Goal: Task Accomplishment & Management: Manage account settings

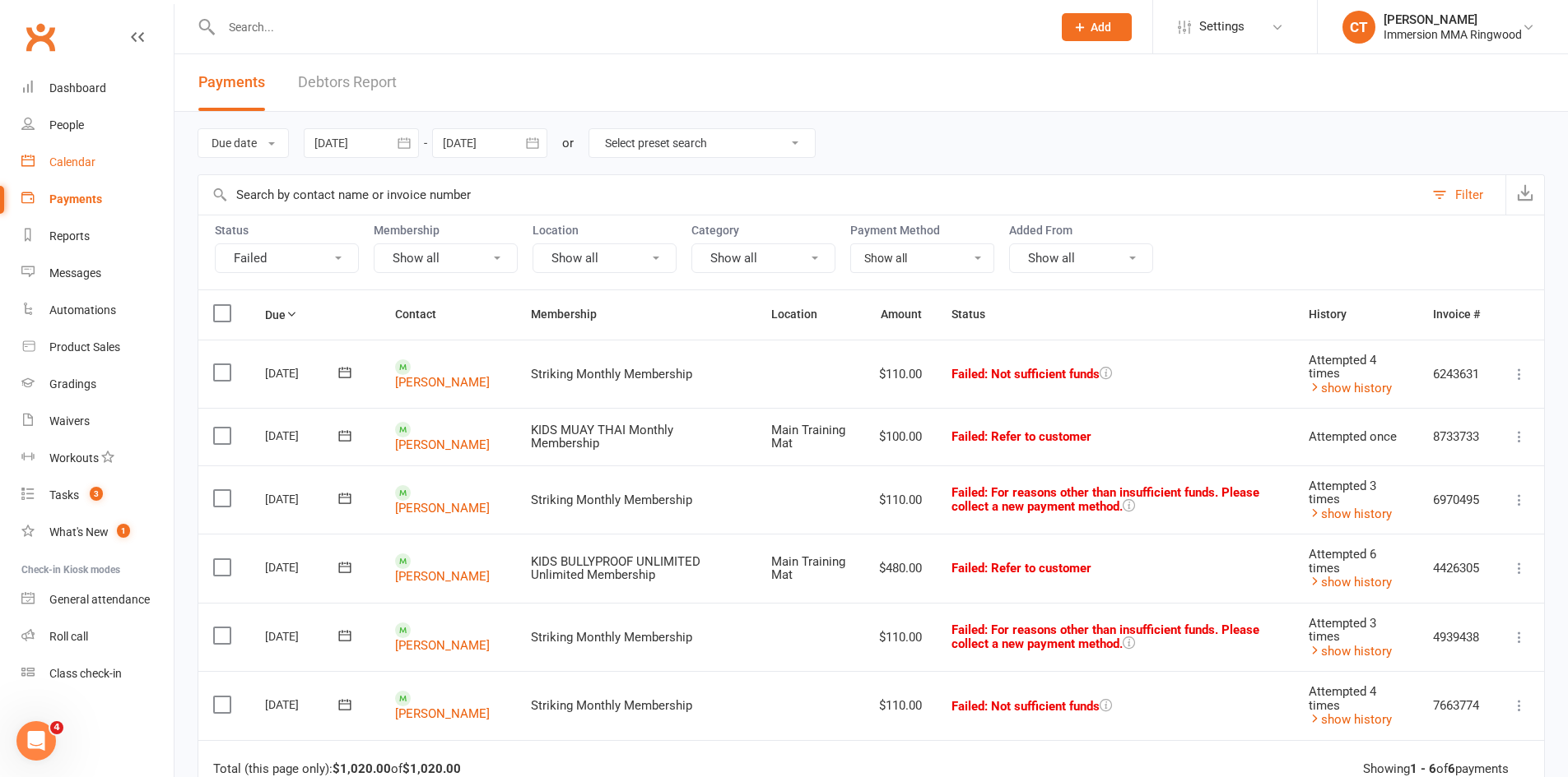
click at [105, 160] on link "Calendar" at bounding box center [97, 163] width 152 height 37
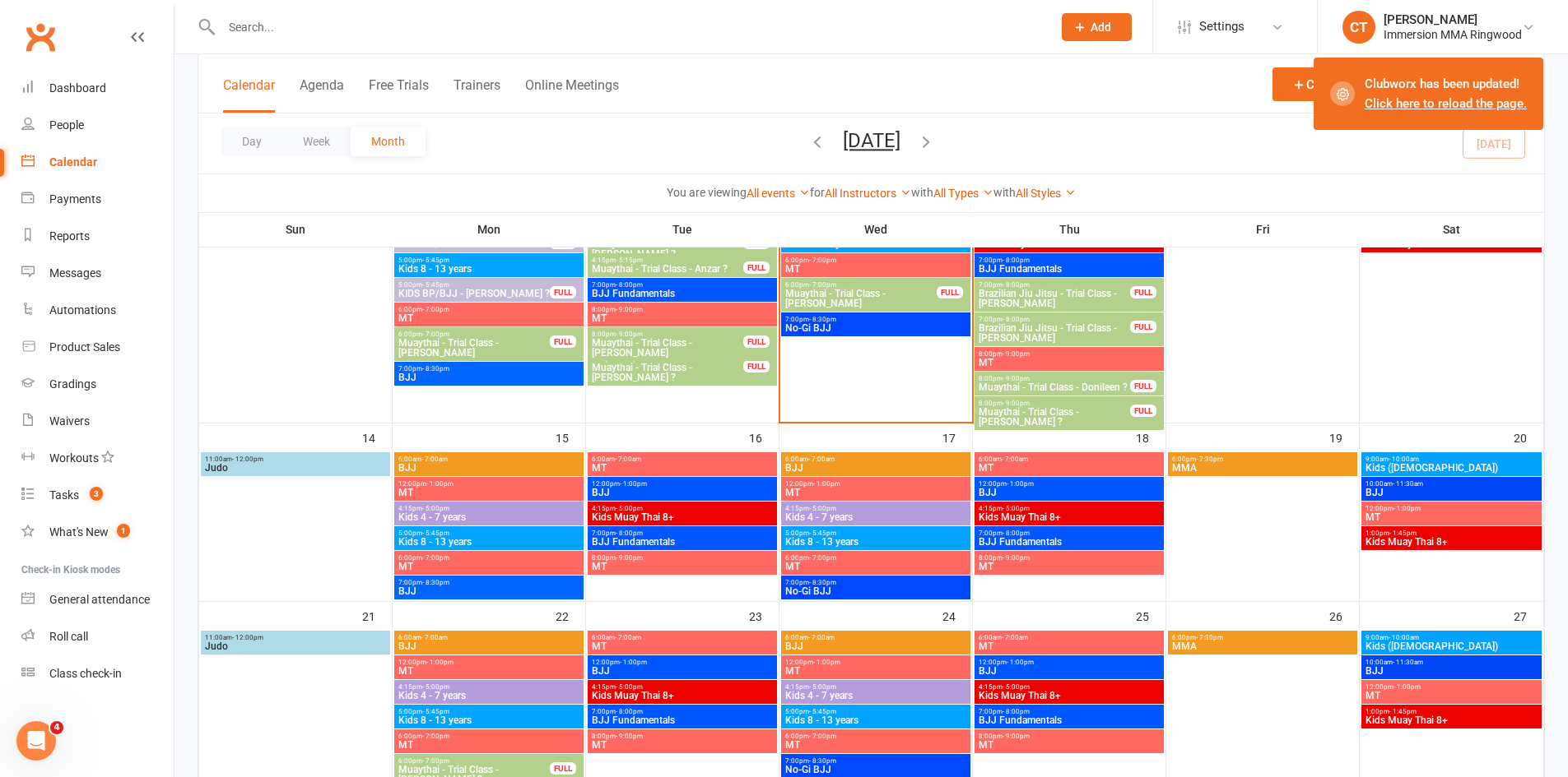
scroll to position [483, 0]
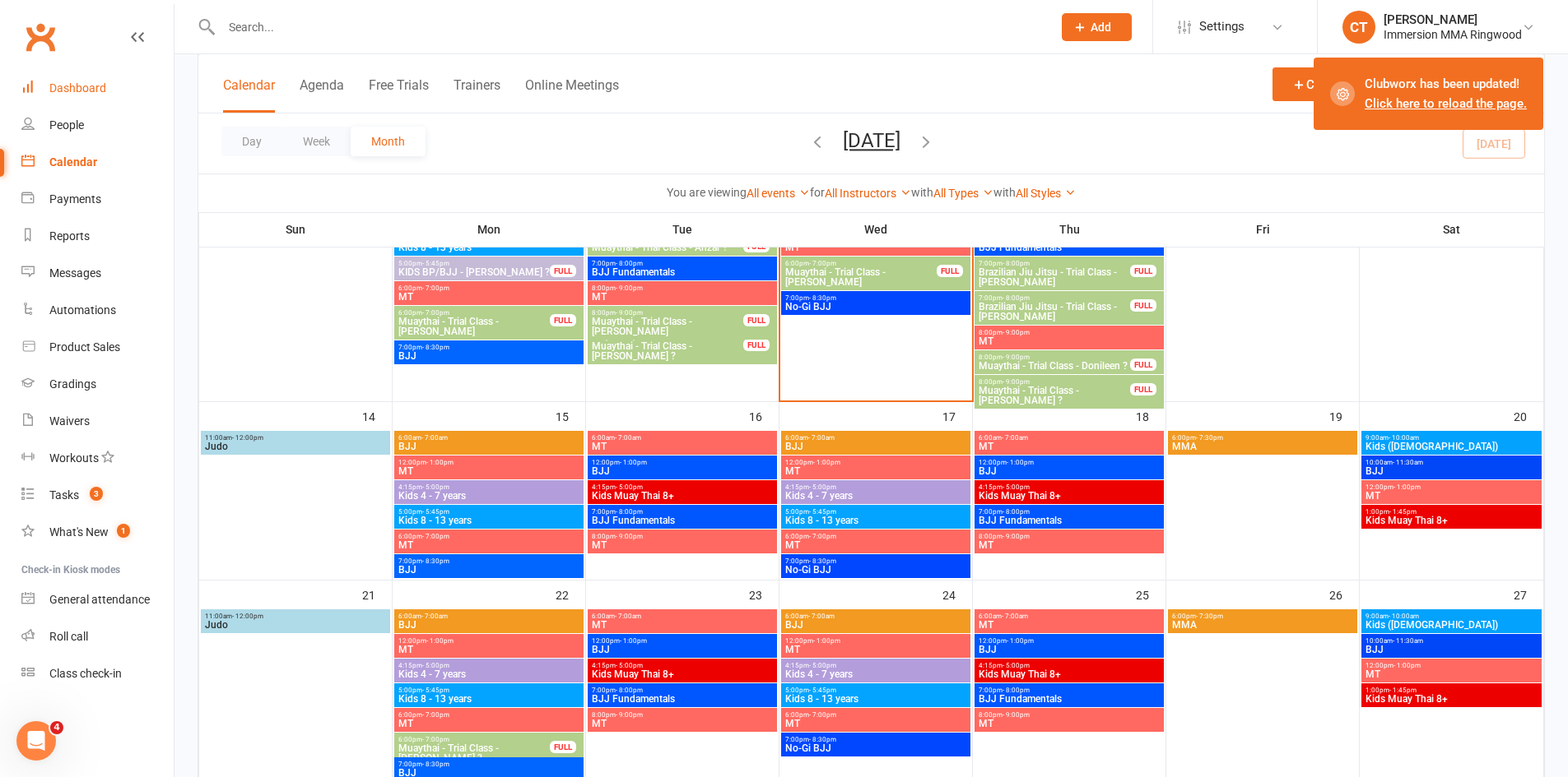
click at [106, 99] on link "Dashboard" at bounding box center [97, 89] width 152 height 37
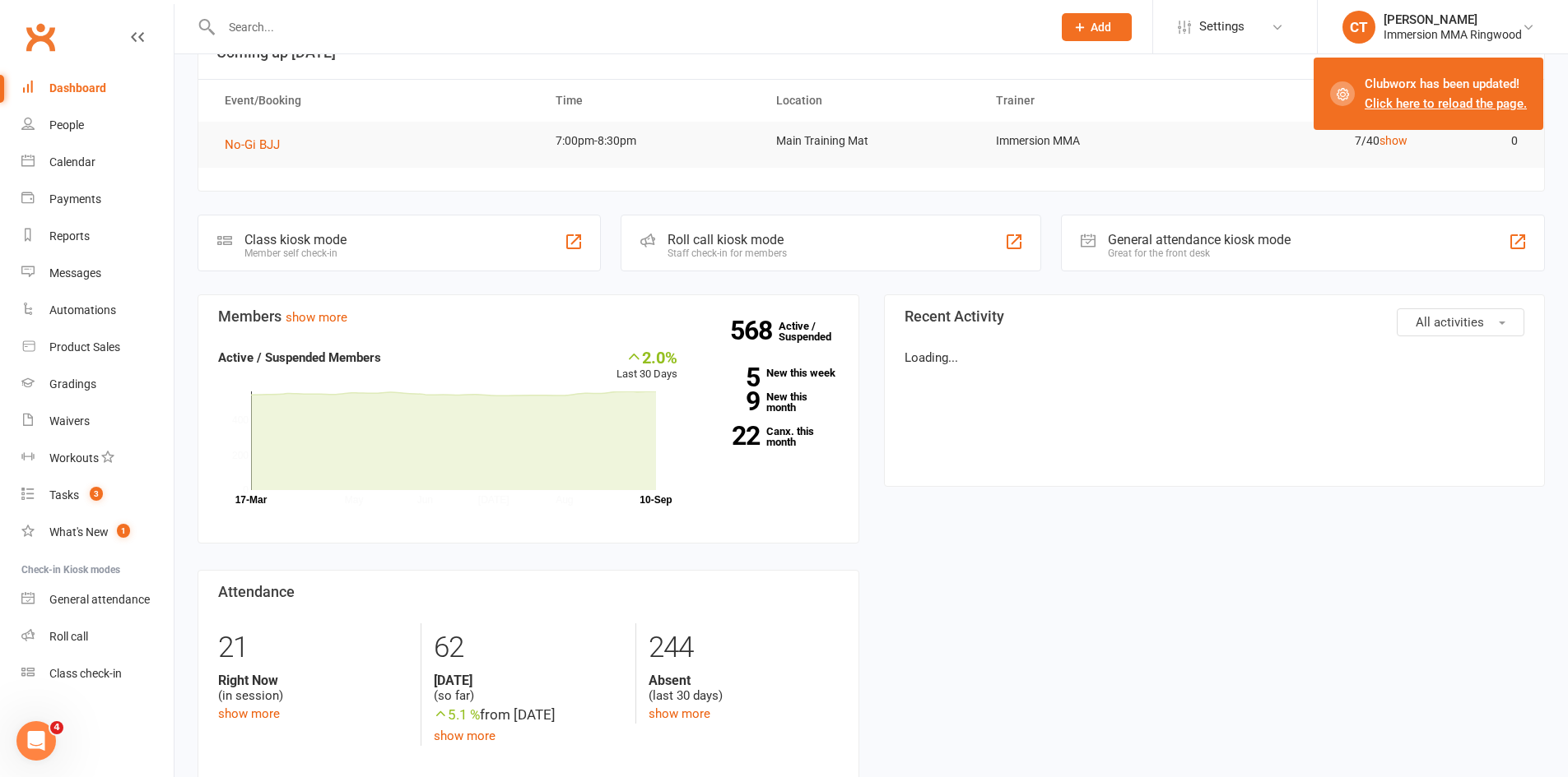
scroll to position [151, 0]
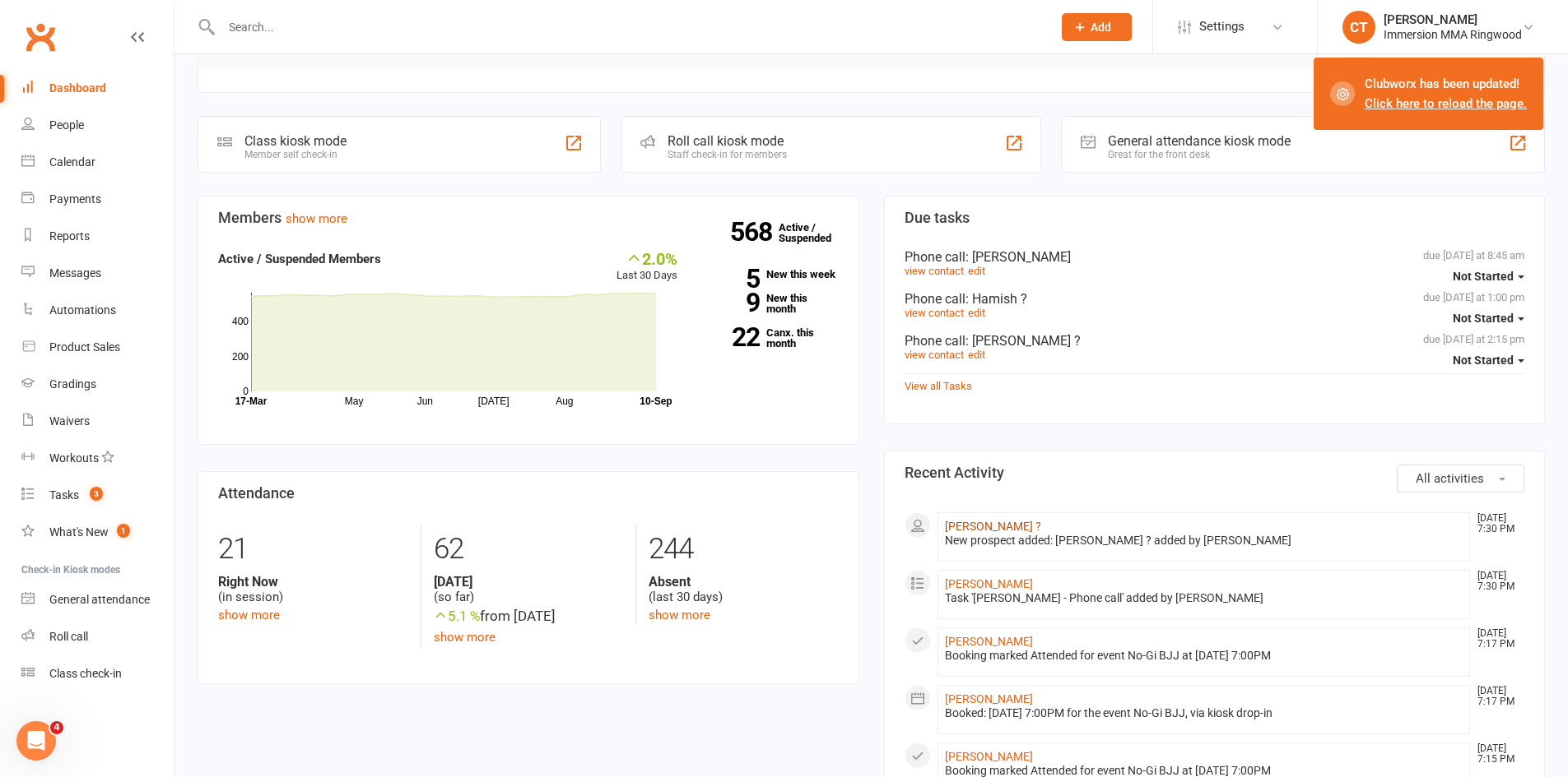
click at [962, 520] on link "[PERSON_NAME] ?" at bounding box center [993, 526] width 96 height 13
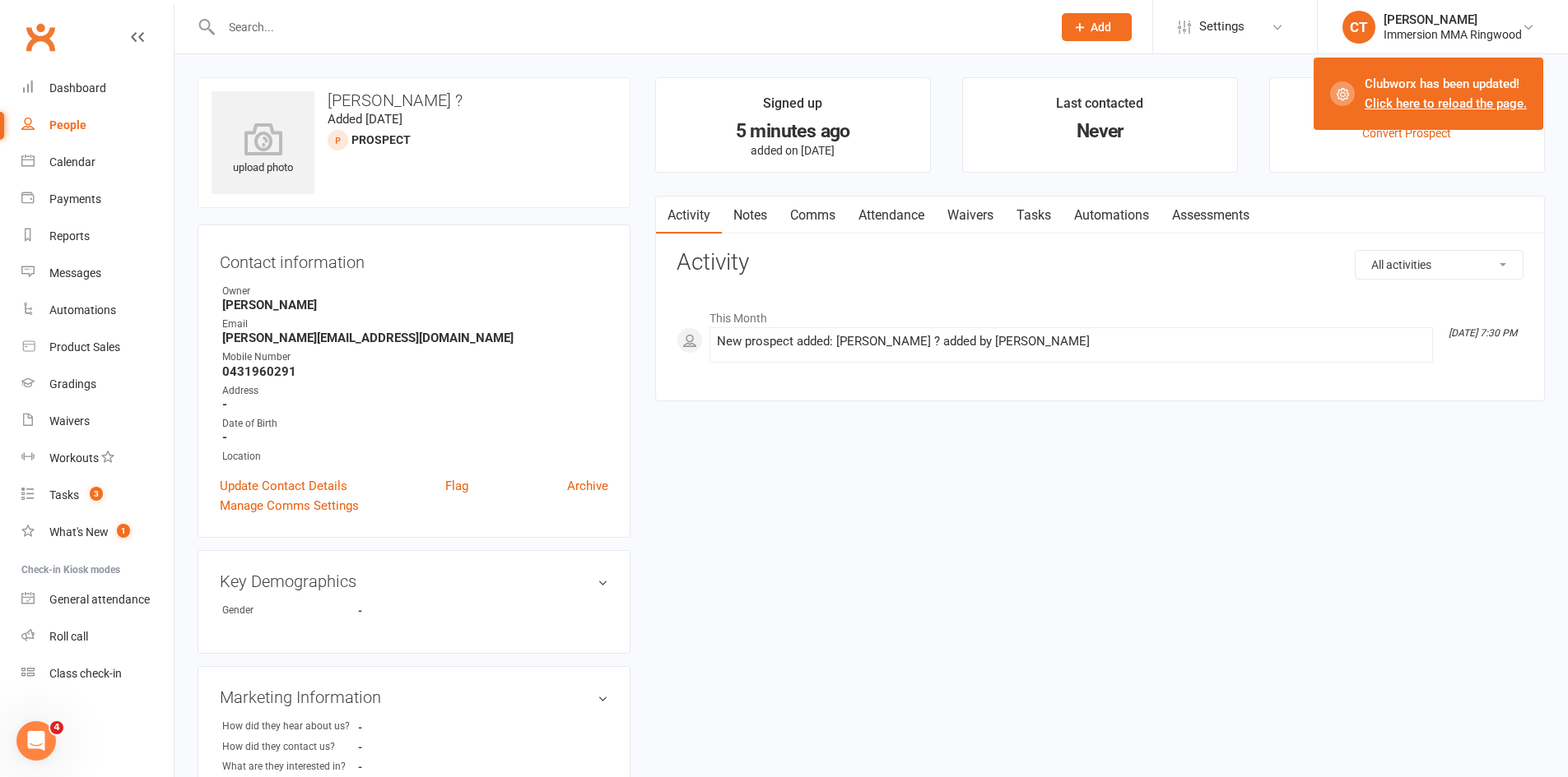
click at [745, 209] on link "Notes" at bounding box center [749, 215] width 57 height 37
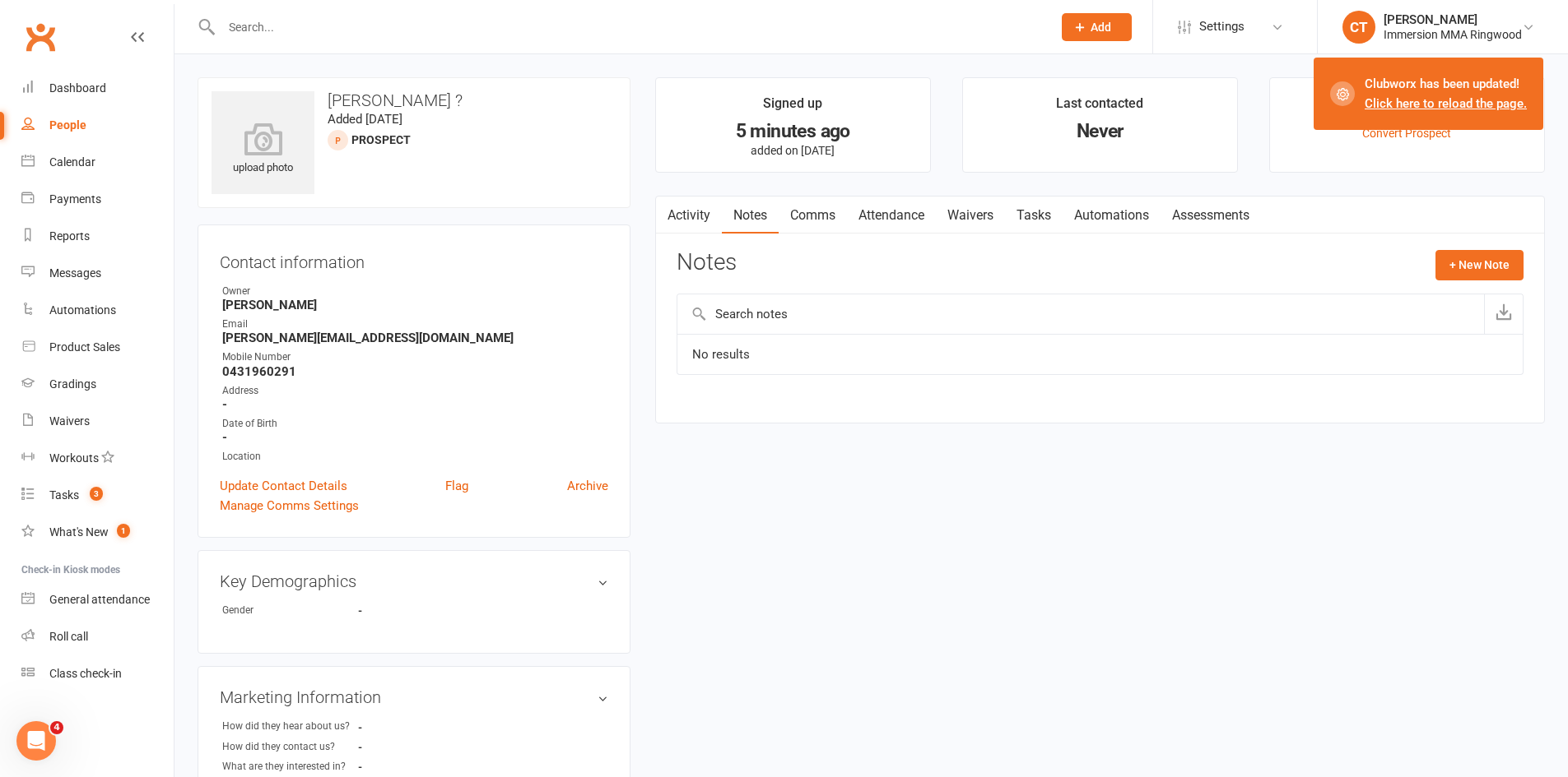
click at [698, 220] on link "Activity" at bounding box center [689, 215] width 65 height 37
click at [781, 215] on link "Comms" at bounding box center [812, 215] width 68 height 37
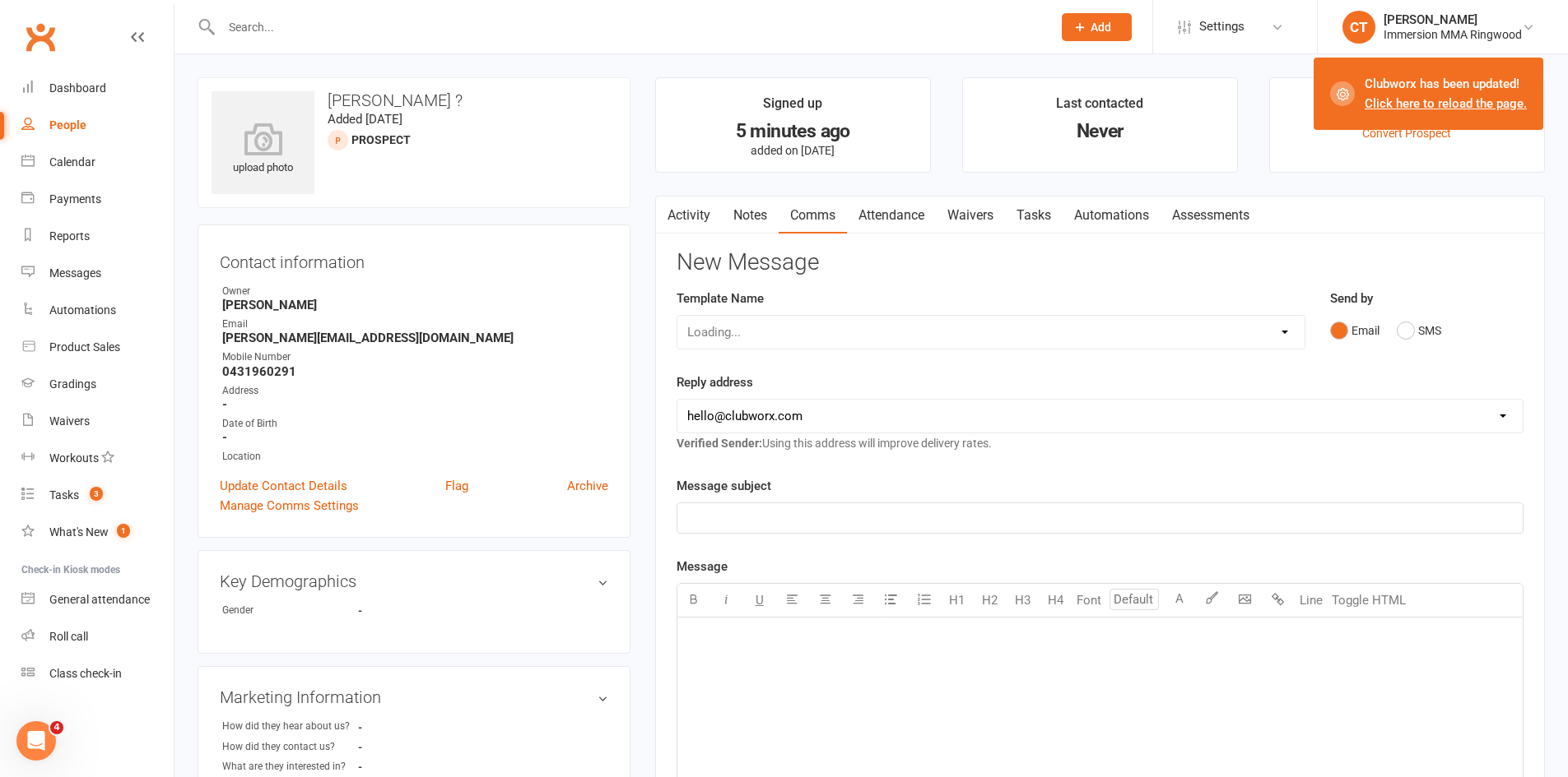
click at [728, 215] on link "Notes" at bounding box center [749, 215] width 57 height 37
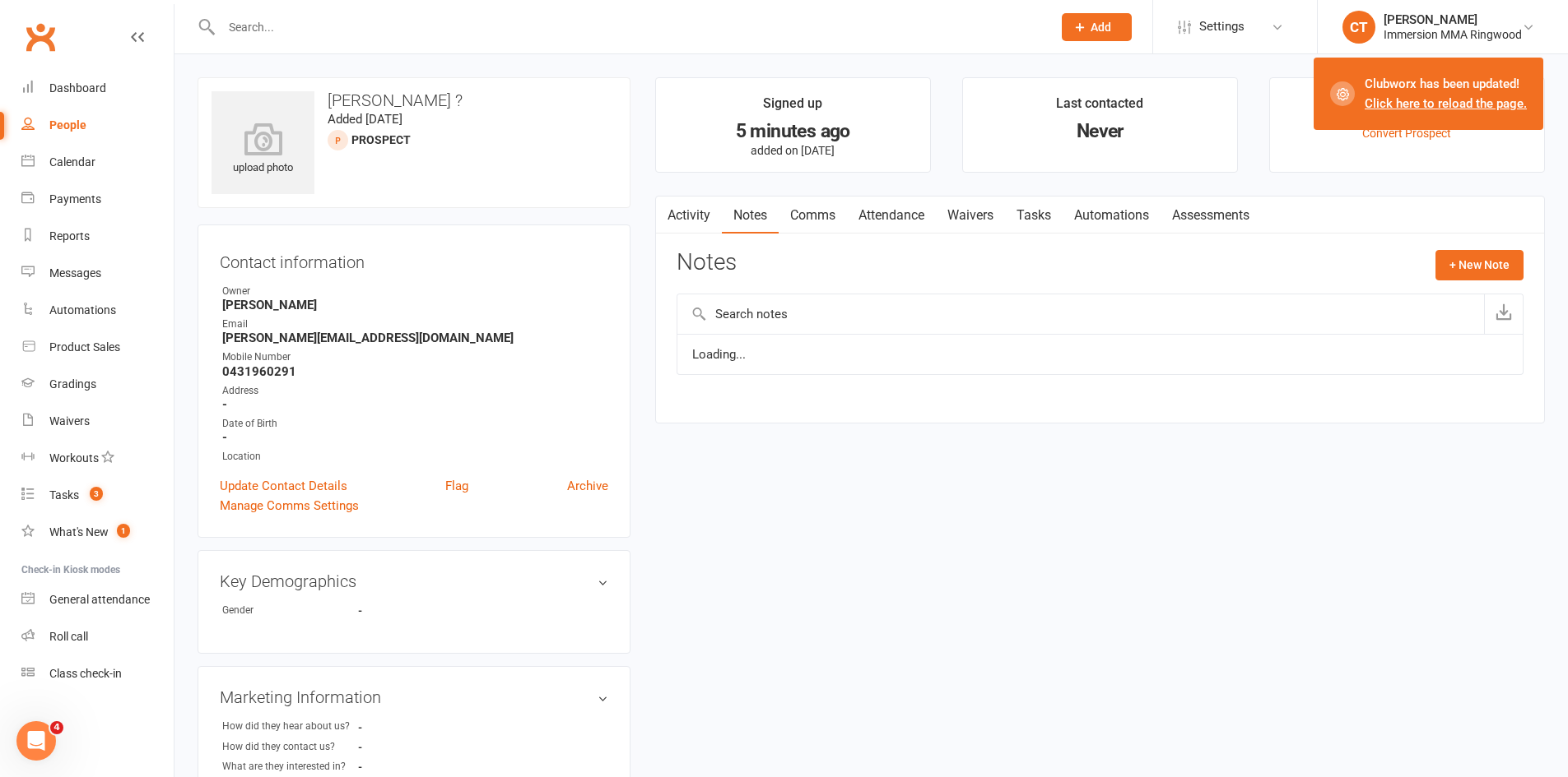
click at [705, 215] on link "Activity" at bounding box center [689, 215] width 65 height 37
click at [774, 223] on link "Notes" at bounding box center [749, 215] width 57 height 37
click at [742, 221] on link "Notes" at bounding box center [749, 215] width 57 height 37
click at [688, 226] on link "Activity" at bounding box center [689, 215] width 65 height 37
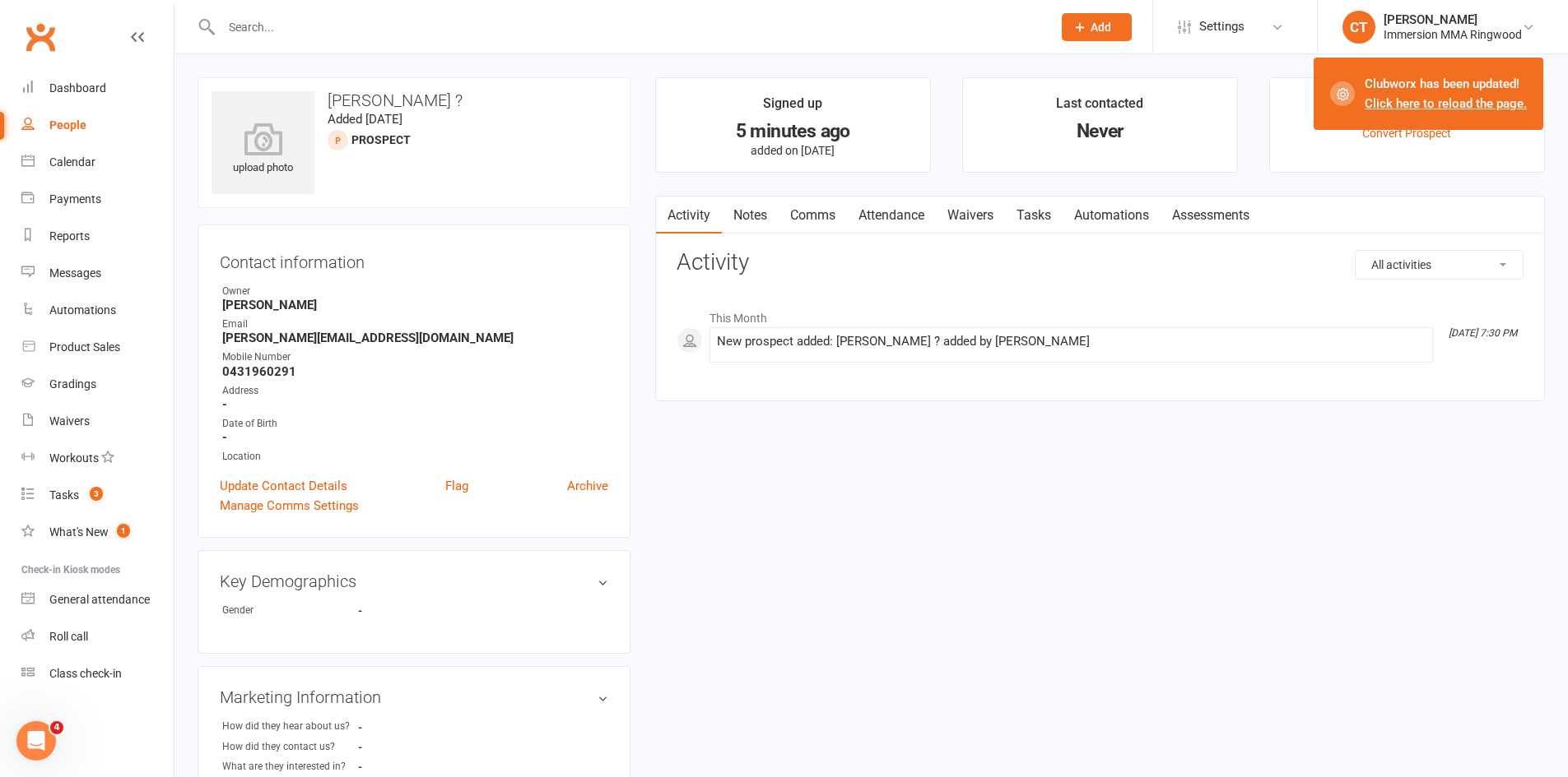
click at [711, 212] on link "Activity" at bounding box center [689, 215] width 65 height 37
click at [693, 190] on main "Signed up 5 minutes ago added on [DATE] Last contacted Never Convert to Member …" at bounding box center [1099, 248] width 914 height 340
click at [762, 203] on link "Notes" at bounding box center [749, 215] width 57 height 37
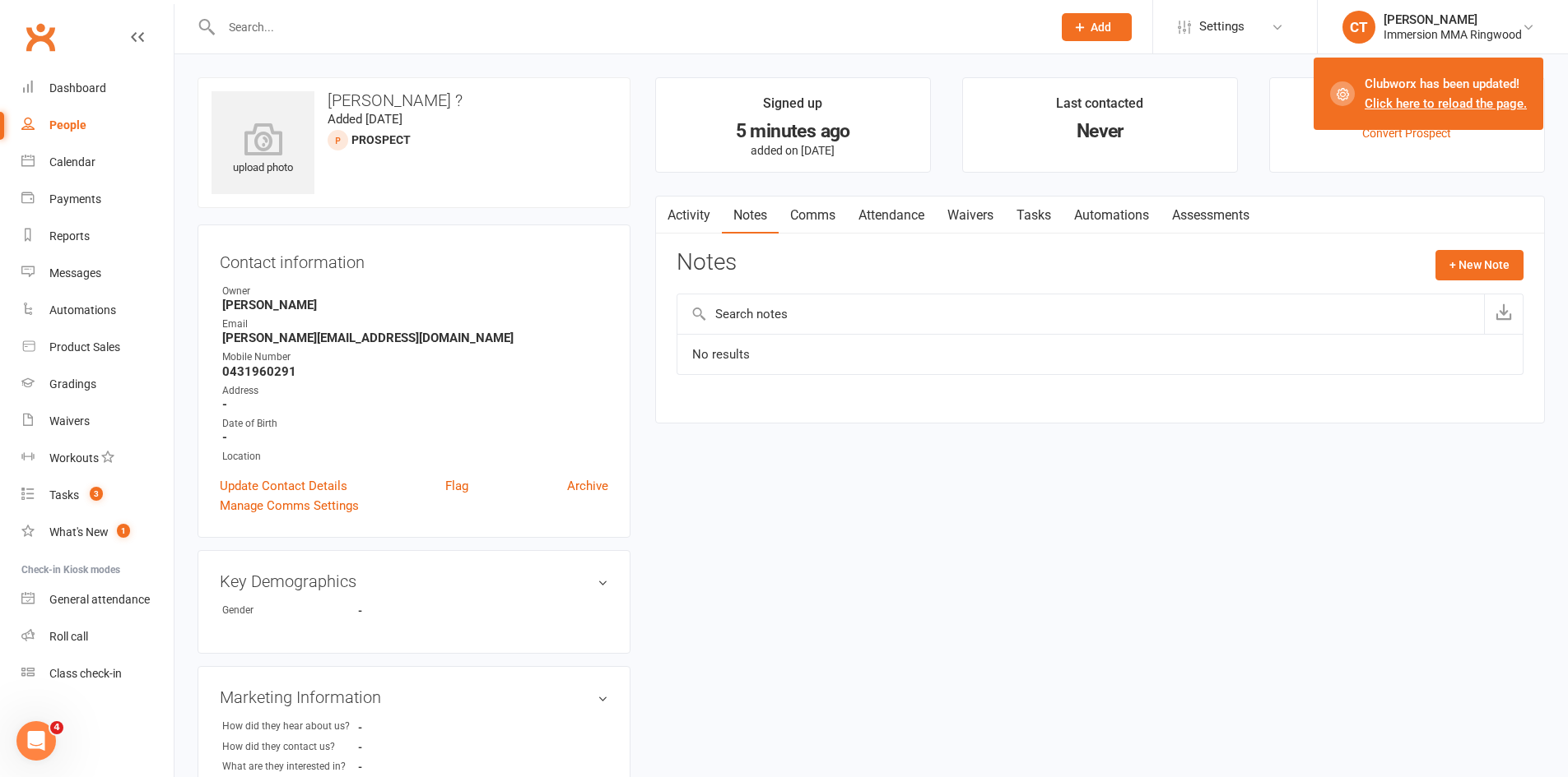
click at [1453, 249] on div "Activity Notes Comms Attendance Waivers Tasks Automations Assessments Notes + N…" at bounding box center [1099, 309] width 890 height 228
click at [1470, 253] on button "+ New Note" at bounding box center [1479, 265] width 88 height 30
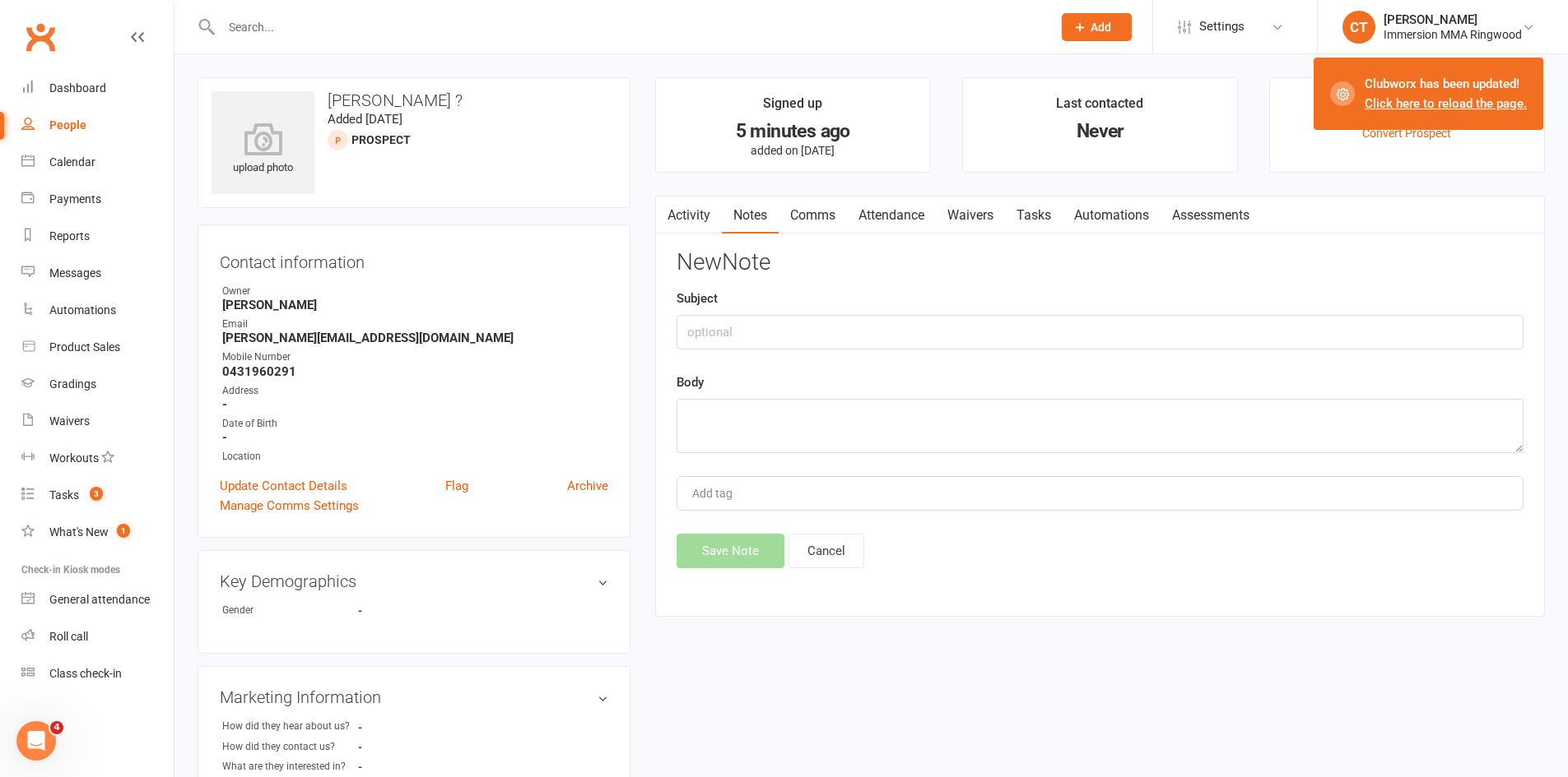
click at [1058, 366] on div "New Note Subject Body Add tag Save Note Cancel" at bounding box center [1099, 409] width 847 height 318
drag, startPoint x: 1059, startPoint y: 389, endPoint x: 1060, endPoint y: 406, distance: 17.0
click at [1059, 390] on div "Body" at bounding box center [1099, 412] width 847 height 80
click at [1064, 415] on textarea at bounding box center [1099, 426] width 847 height 54
type textarea "Online enquiry."
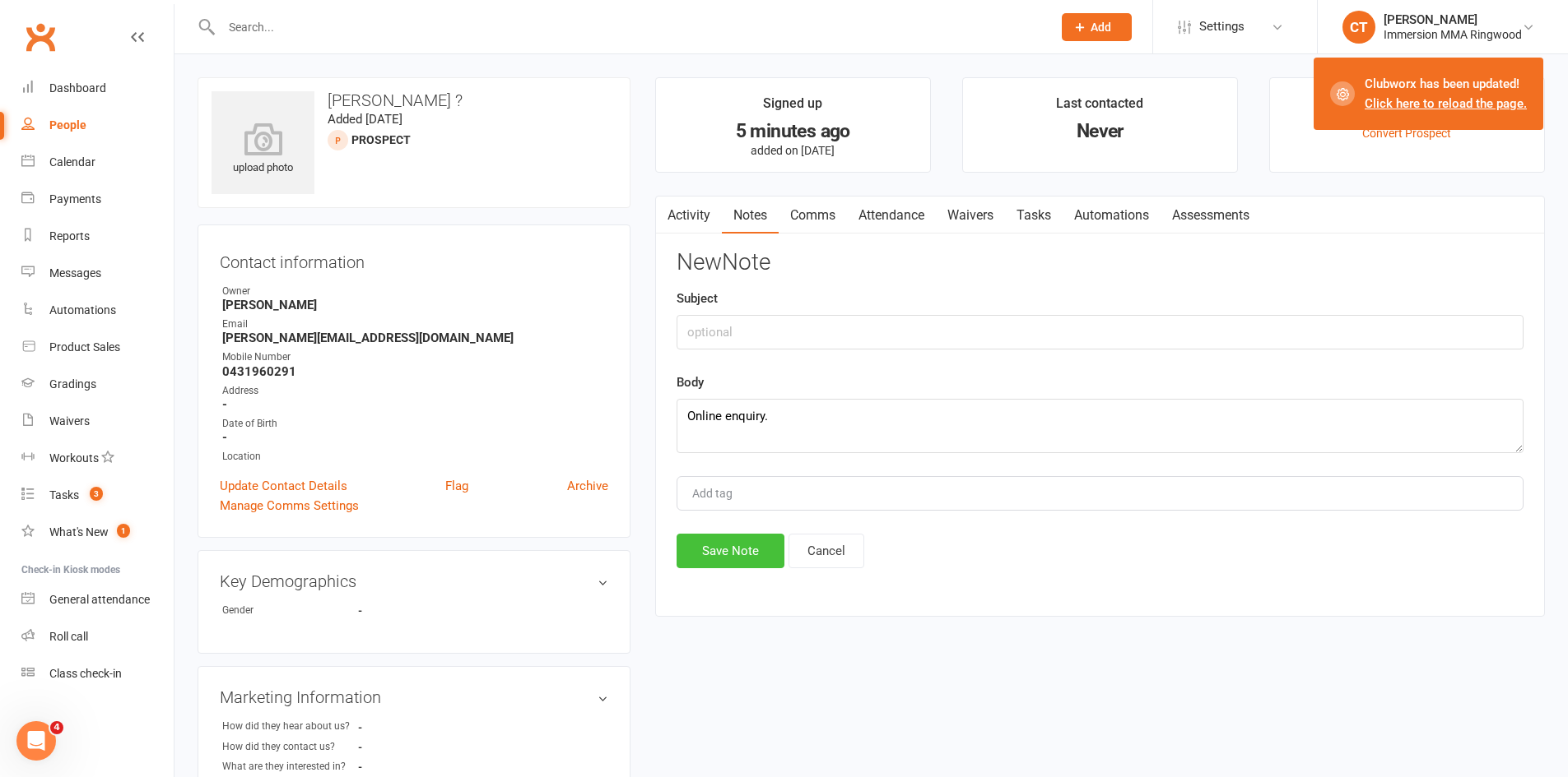
click at [740, 552] on button "Save Note" at bounding box center [730, 551] width 108 height 35
click at [904, 231] on link "Attendance" at bounding box center [891, 215] width 89 height 37
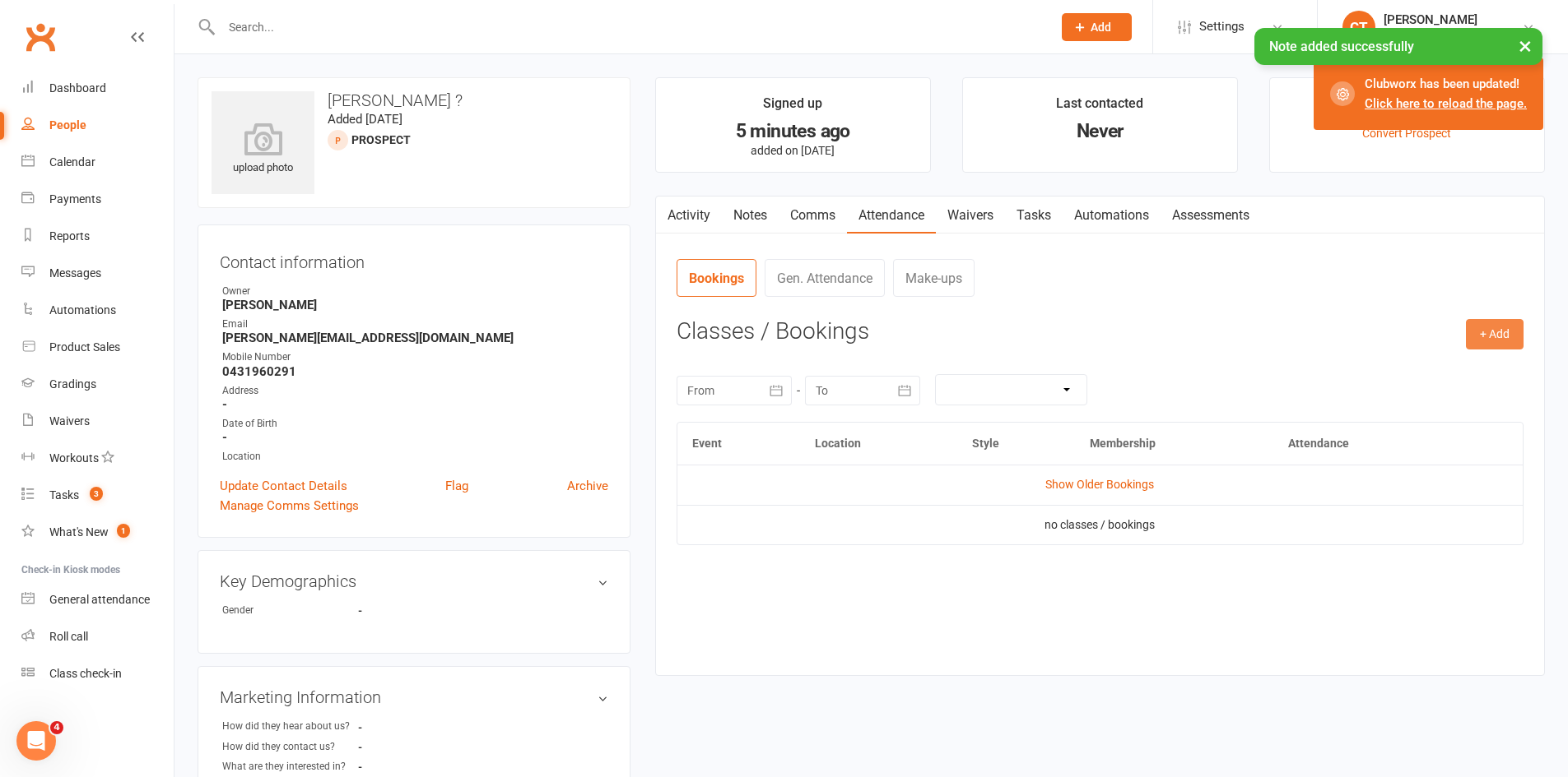
click at [1480, 342] on button "+ Add" at bounding box center [1494, 334] width 58 height 30
click at [1393, 409] on link "Add Appointment" at bounding box center [1441, 404] width 163 height 33
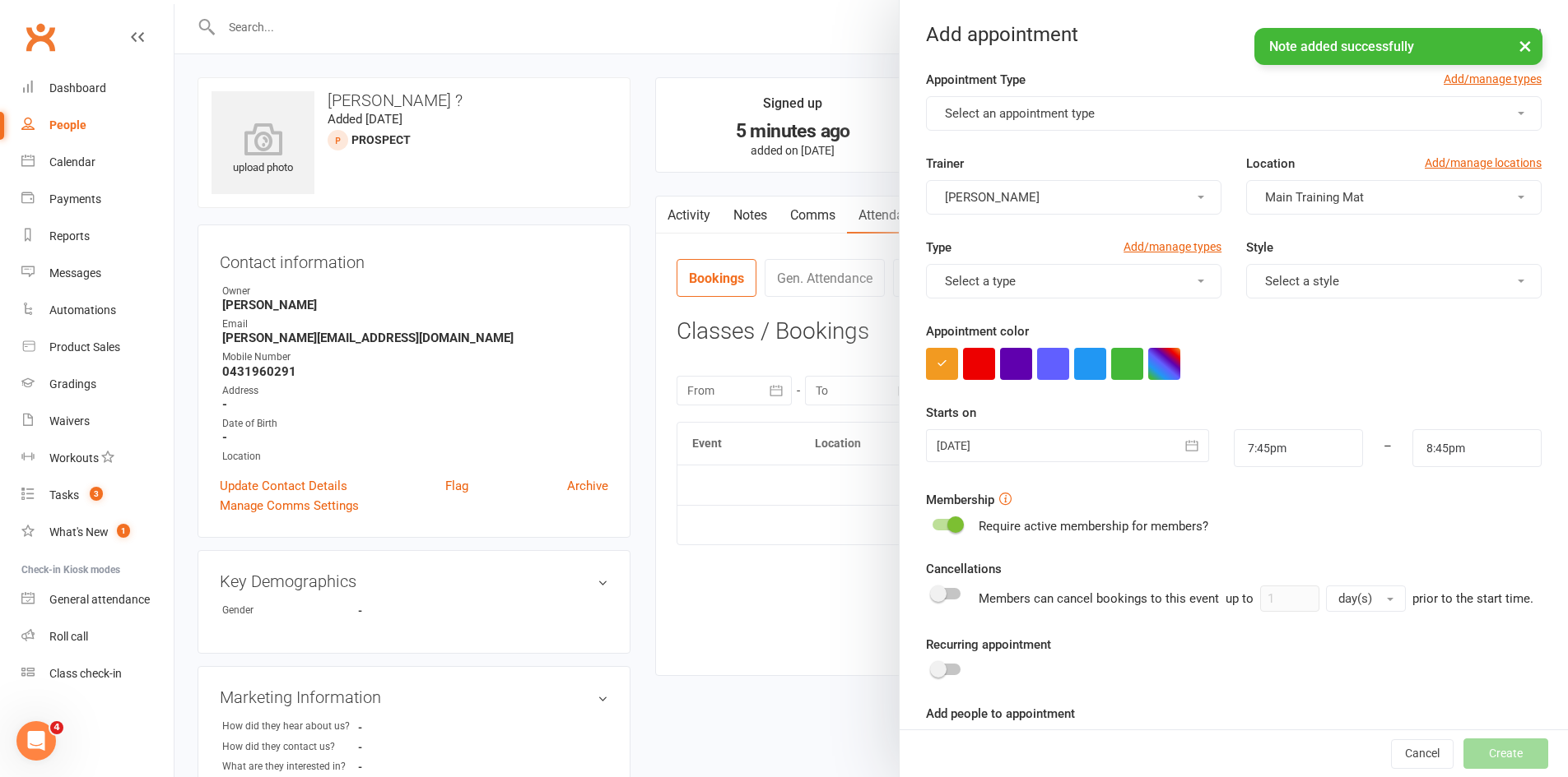
click at [1108, 117] on button "Select an appointment type" at bounding box center [1233, 113] width 616 height 35
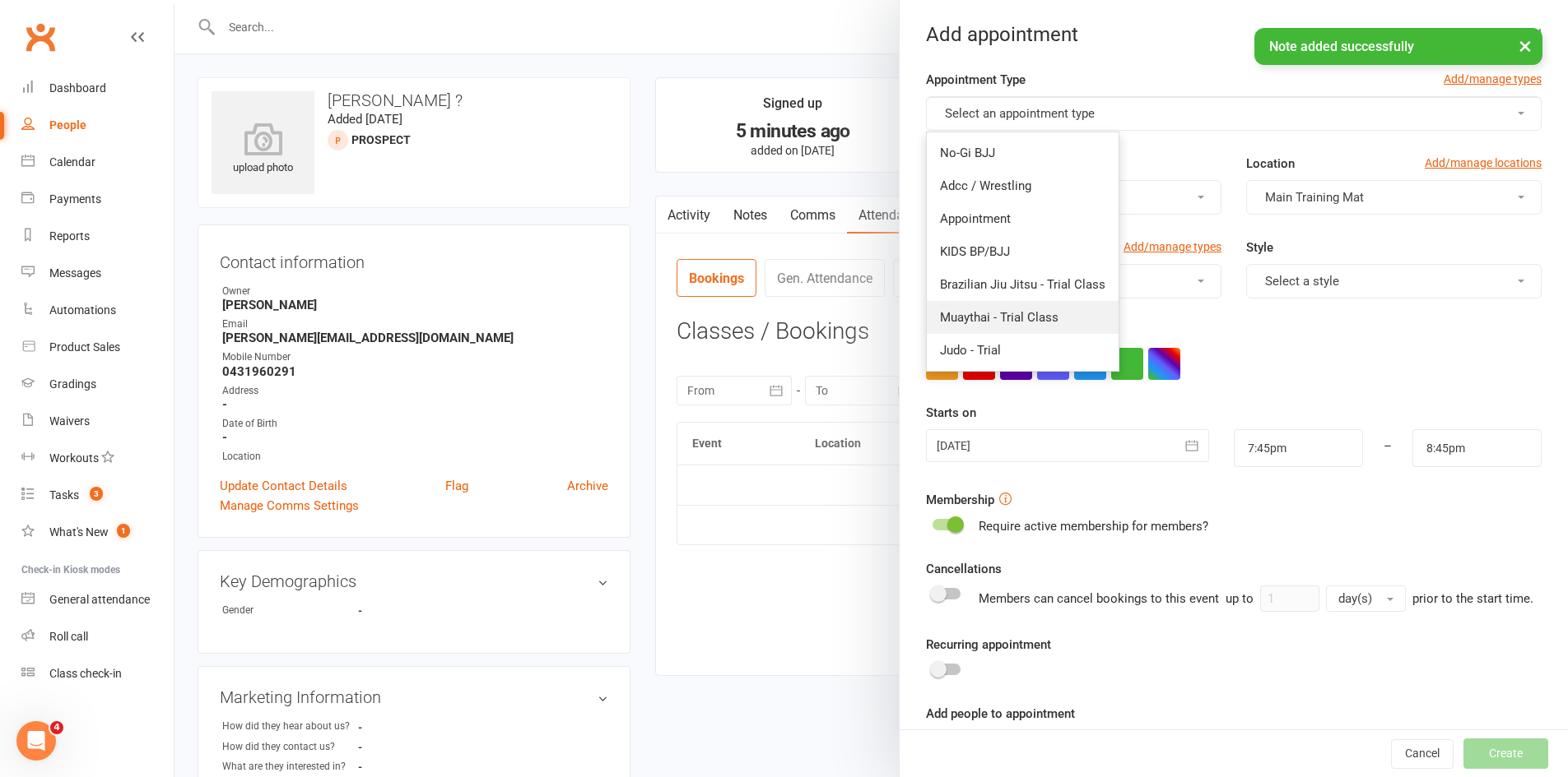
click at [1062, 308] on link "Muaythai - Trial Class" at bounding box center [1022, 317] width 192 height 33
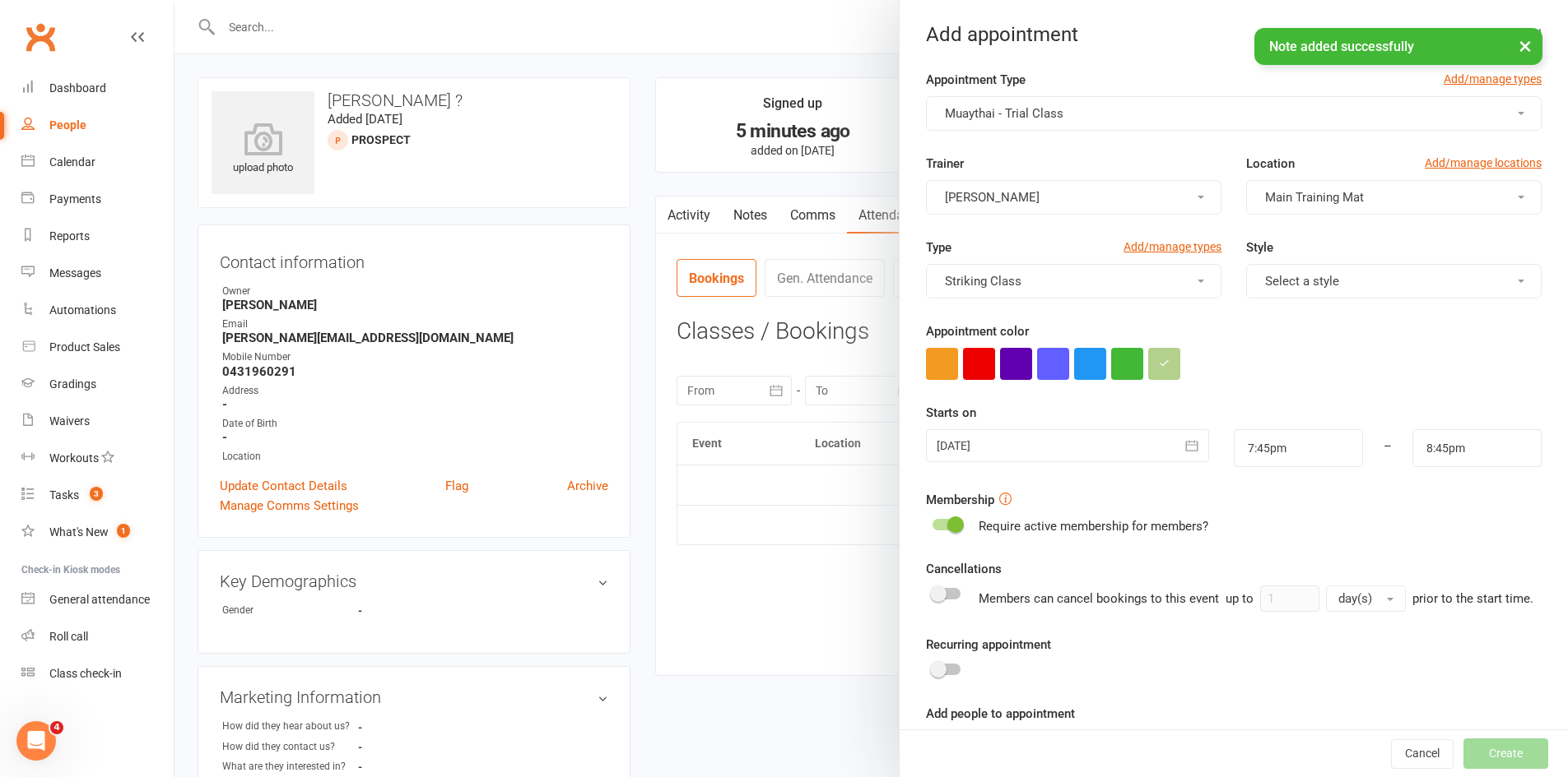
click at [1311, 289] on button "Select a style" at bounding box center [1394, 281] width 296 height 35
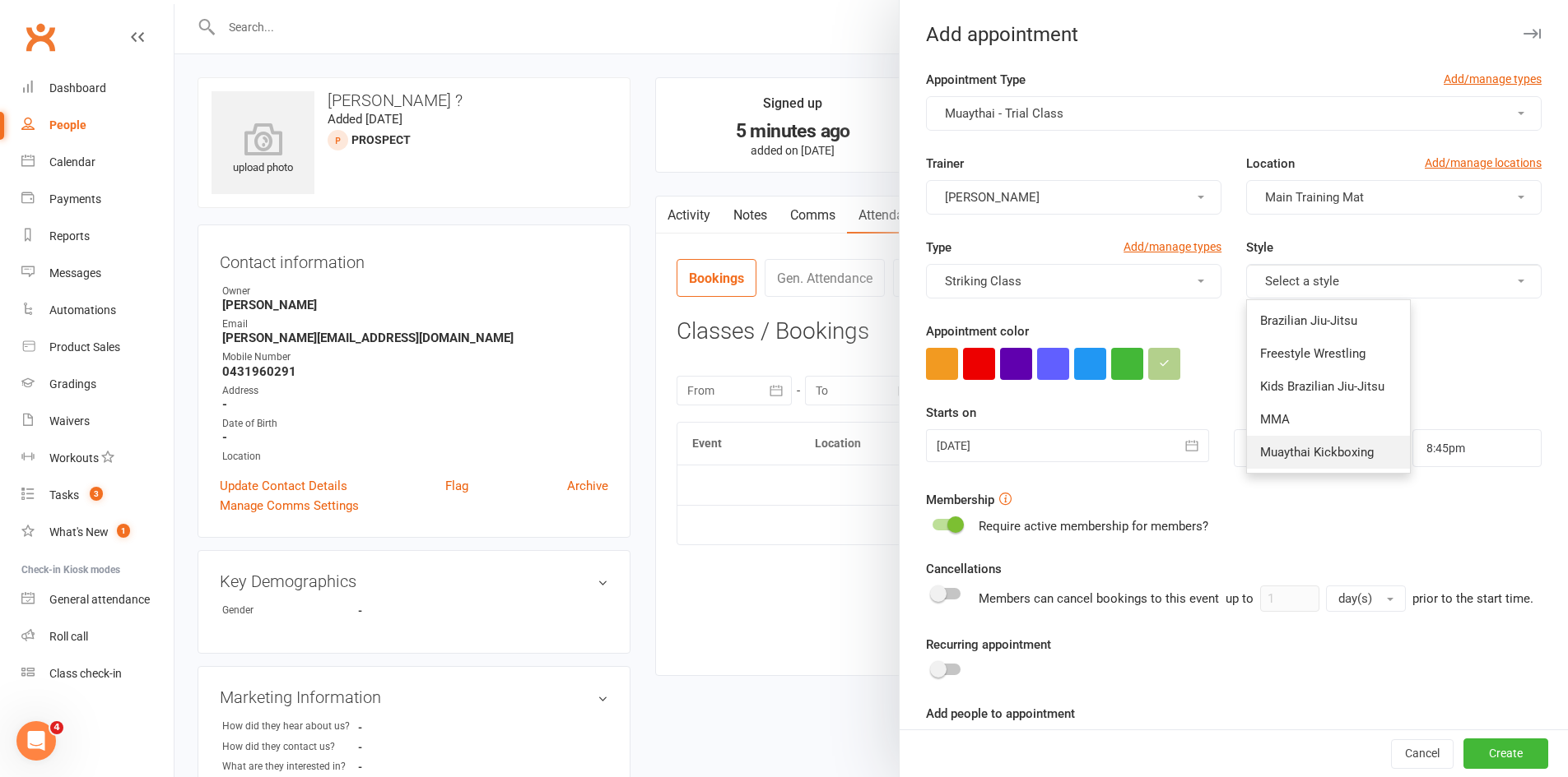
click at [1303, 440] on link "Muaythai Kickboxing" at bounding box center [1328, 452] width 163 height 33
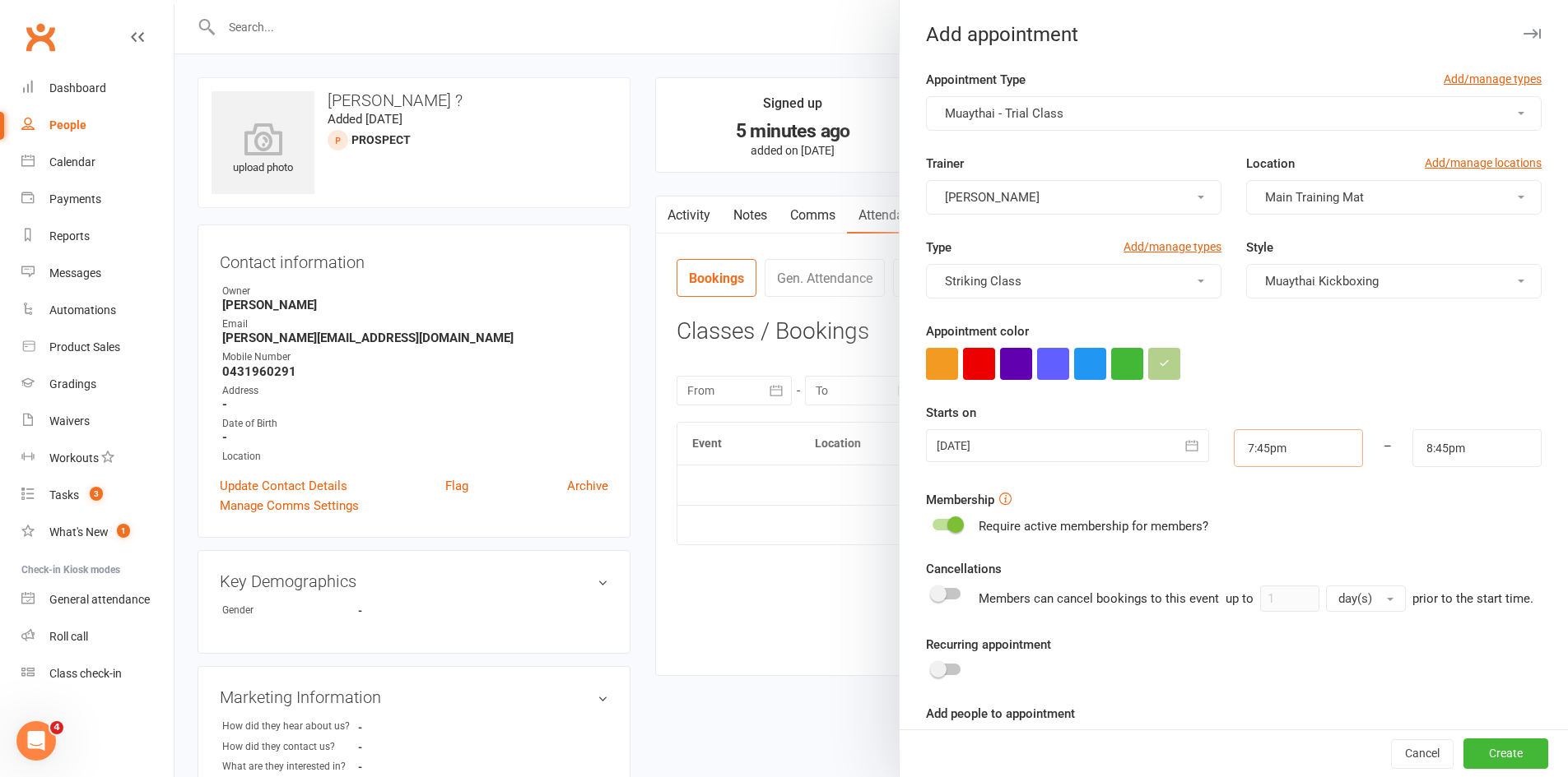
click at [1274, 438] on input "7:45pm" at bounding box center [1298, 448] width 129 height 37
click at [1125, 440] on div at bounding box center [1067, 445] width 283 height 33
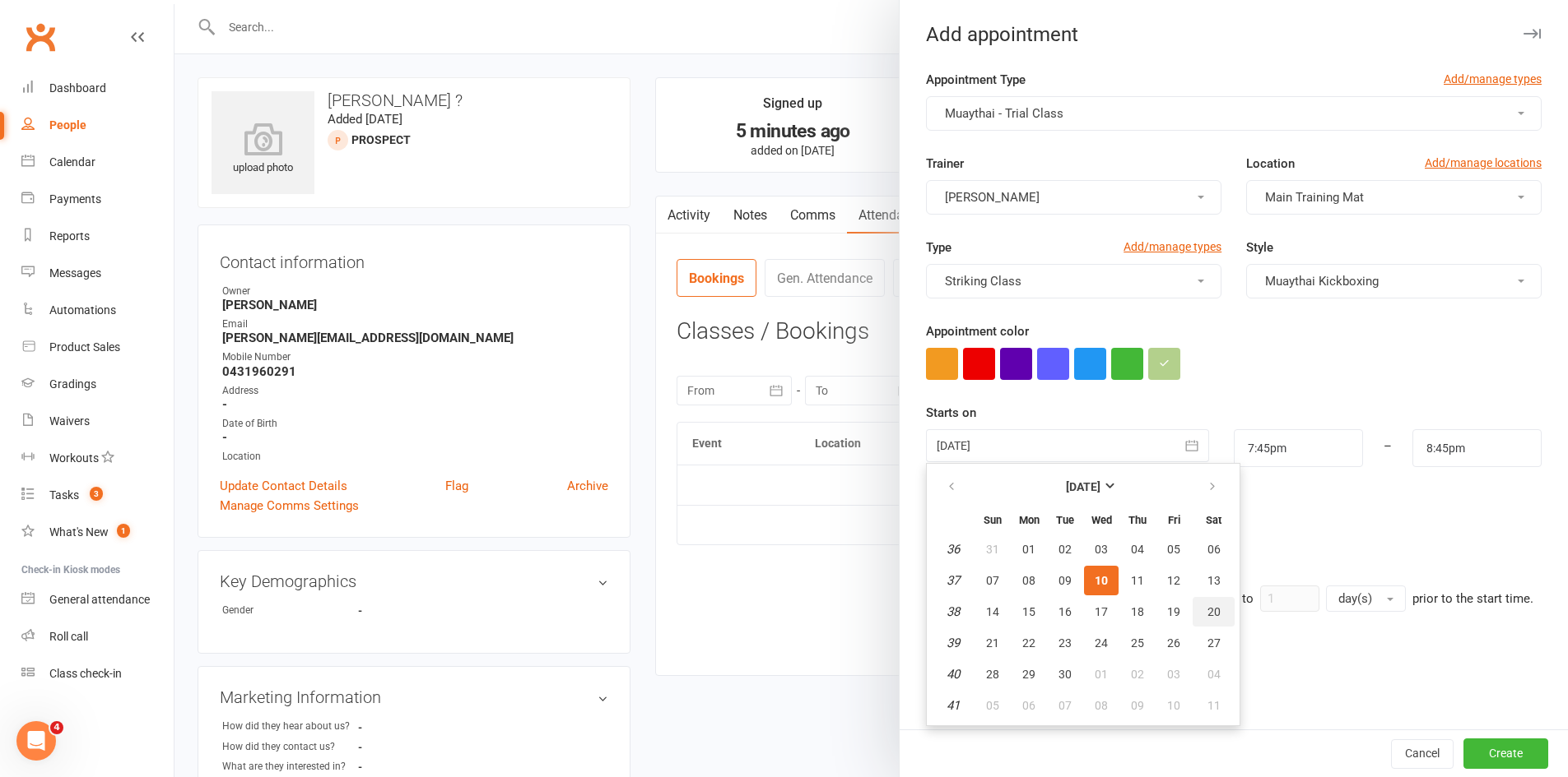
click at [1207, 612] on span "20" at bounding box center [1213, 612] width 13 height 13
type input "[DATE]"
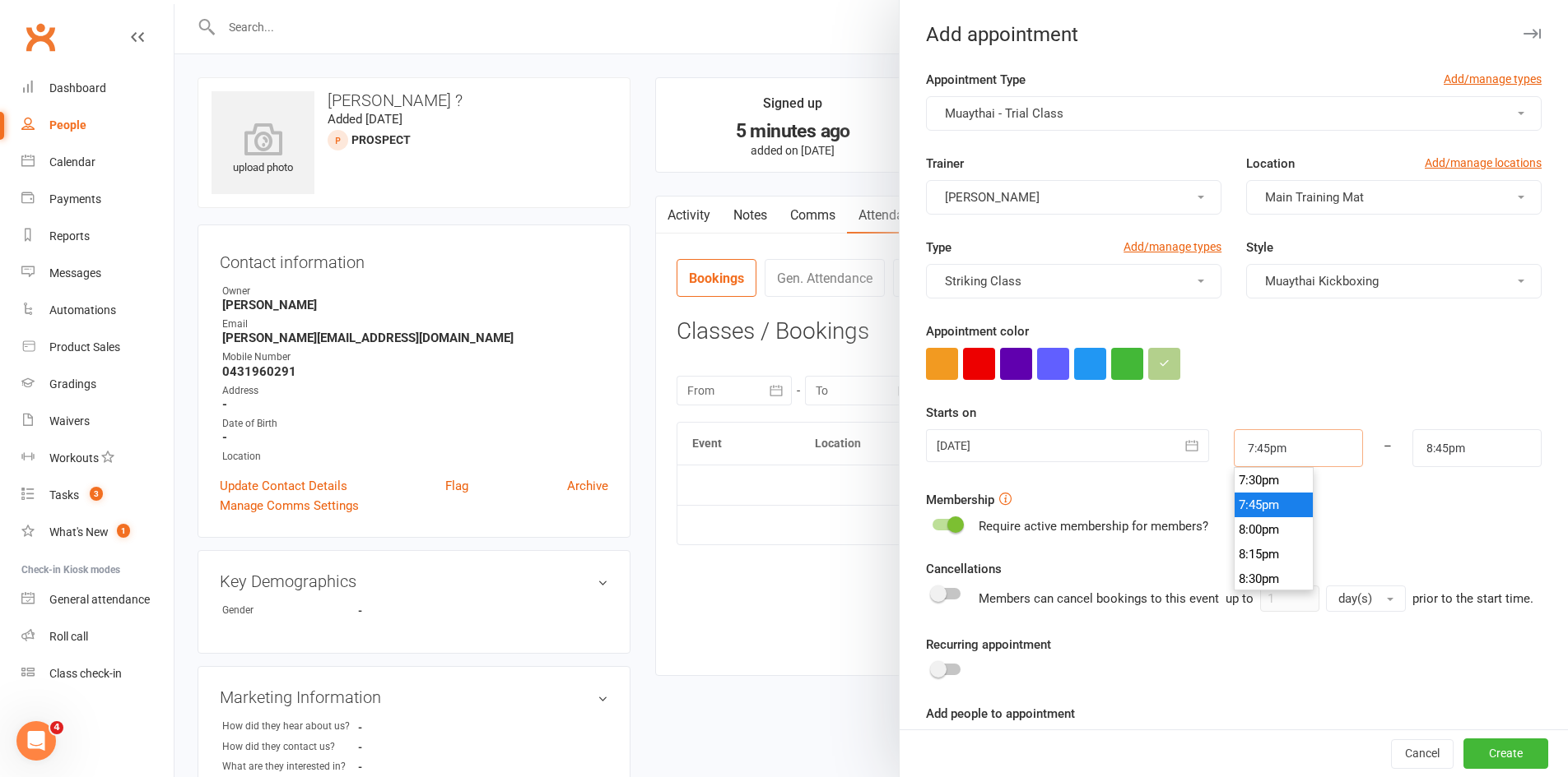
click at [1269, 453] on input "7:45pm" at bounding box center [1298, 448] width 129 height 37
type input "12:00pm"
type input "1:00pm"
click at [1261, 509] on li "12:00pm" at bounding box center [1273, 514] width 79 height 24
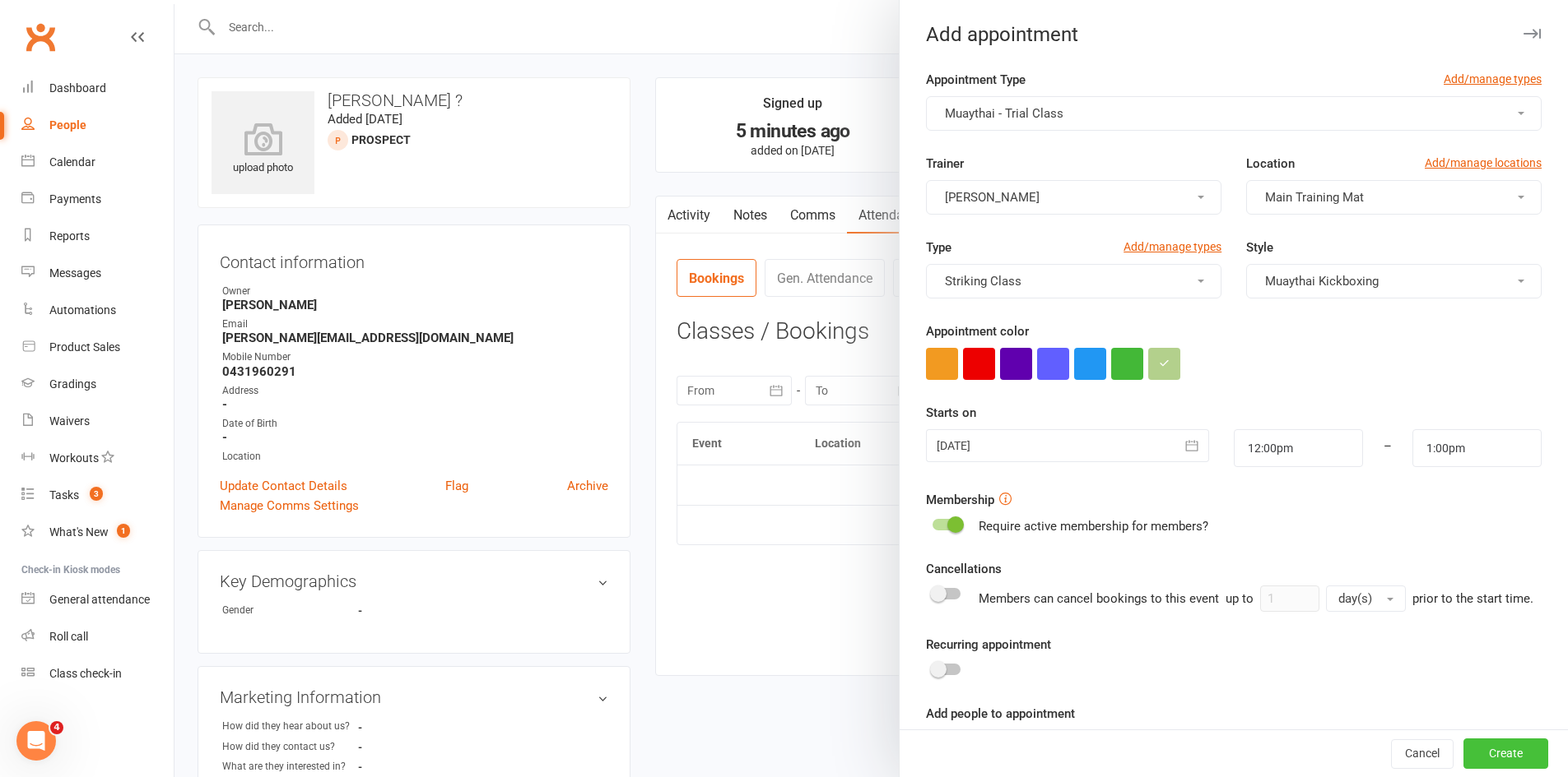
click at [1467, 746] on button "Create" at bounding box center [1505, 755] width 85 height 30
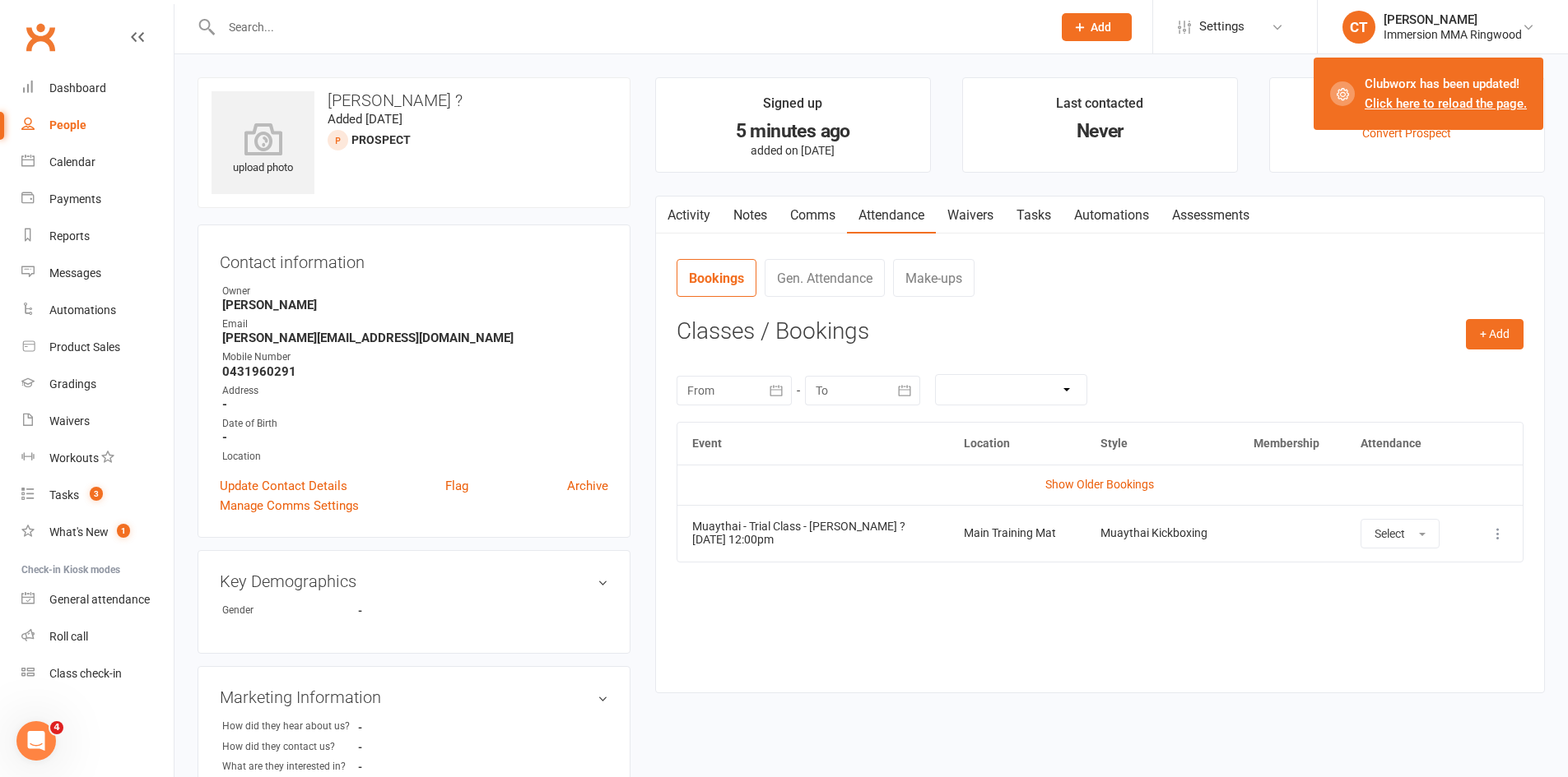
click at [953, 215] on link "Waivers" at bounding box center [970, 215] width 69 height 37
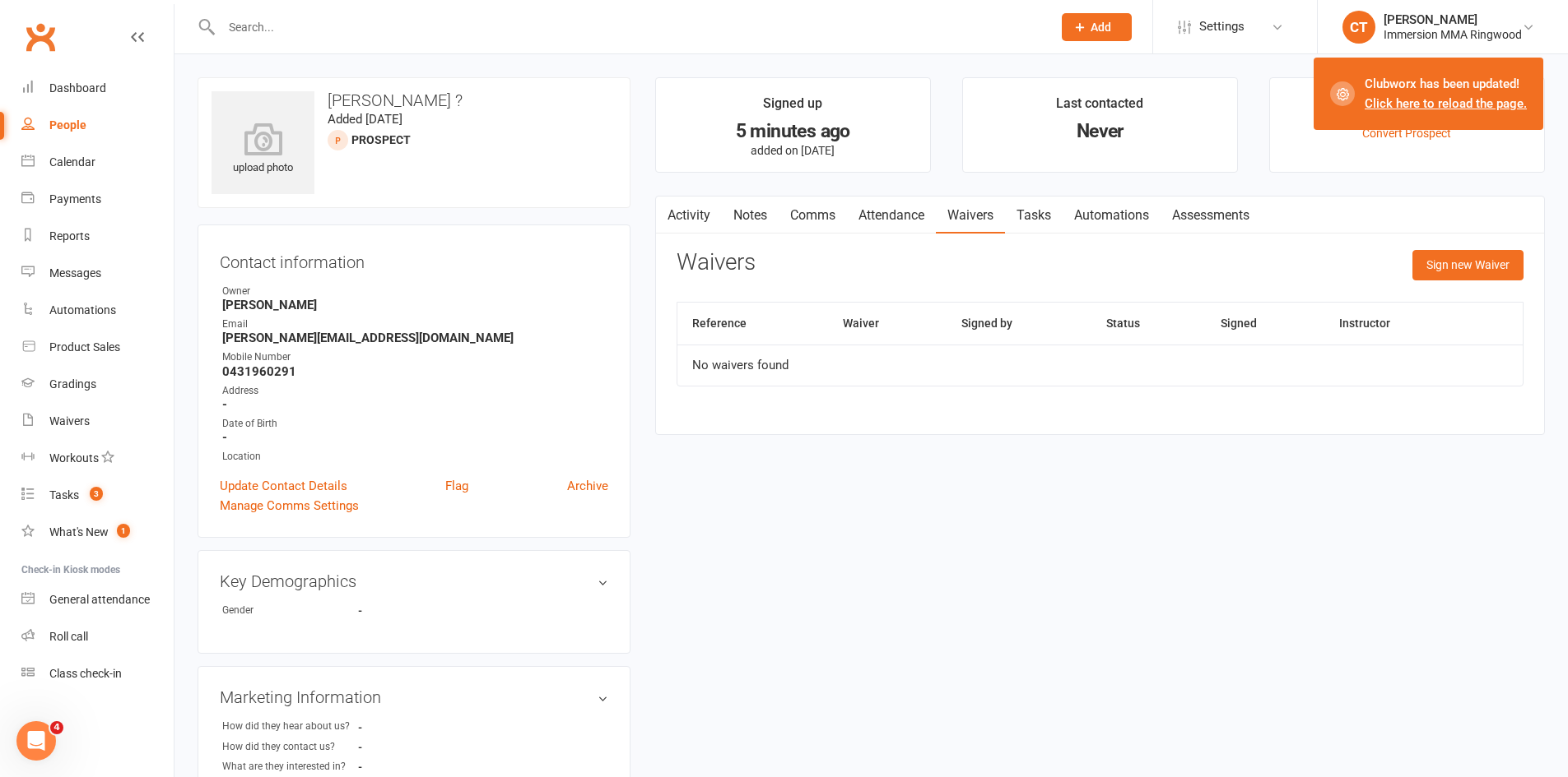
click at [911, 220] on link "Attendance" at bounding box center [891, 215] width 89 height 37
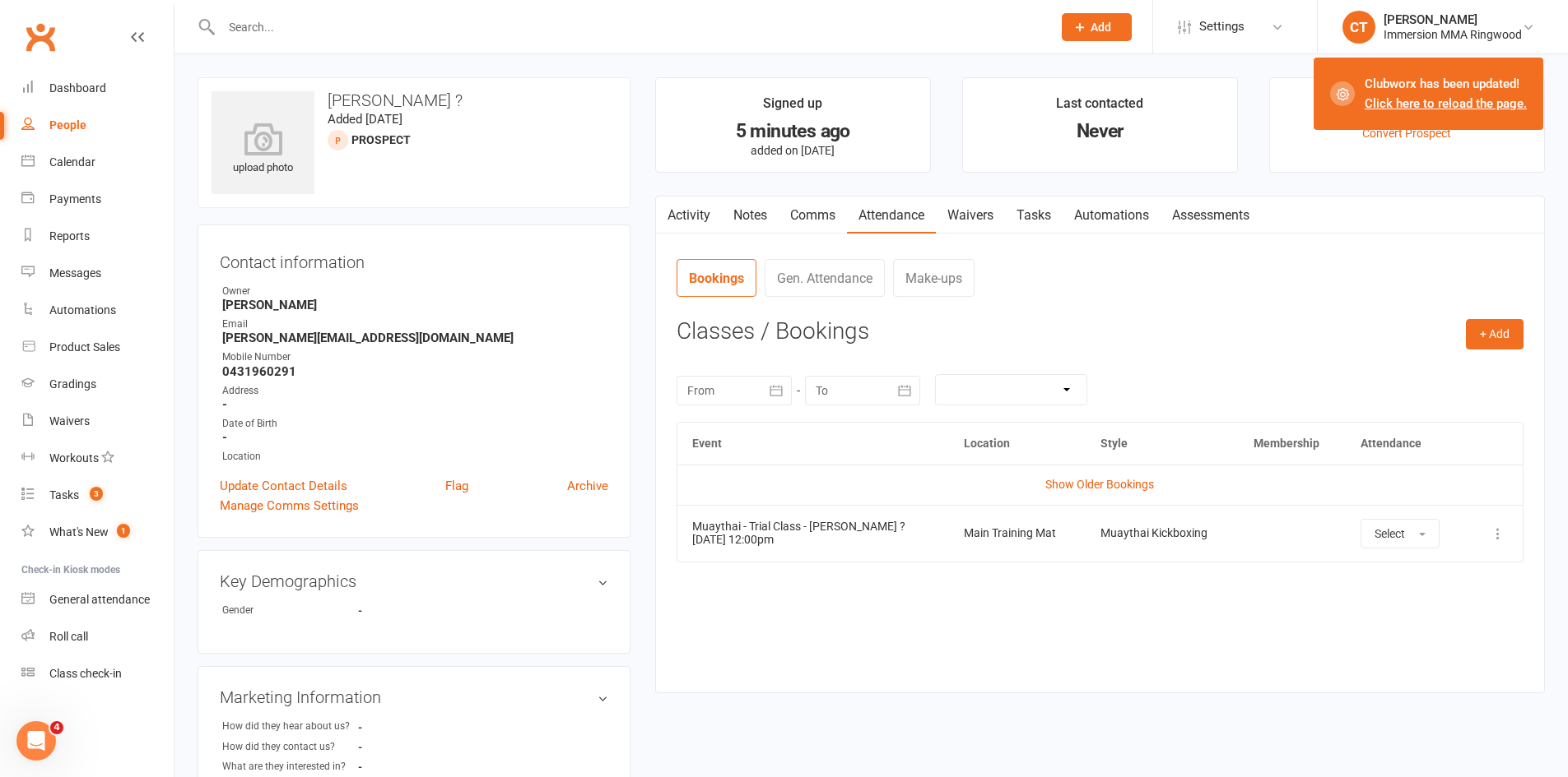
click at [832, 220] on link "Comms" at bounding box center [812, 215] width 68 height 37
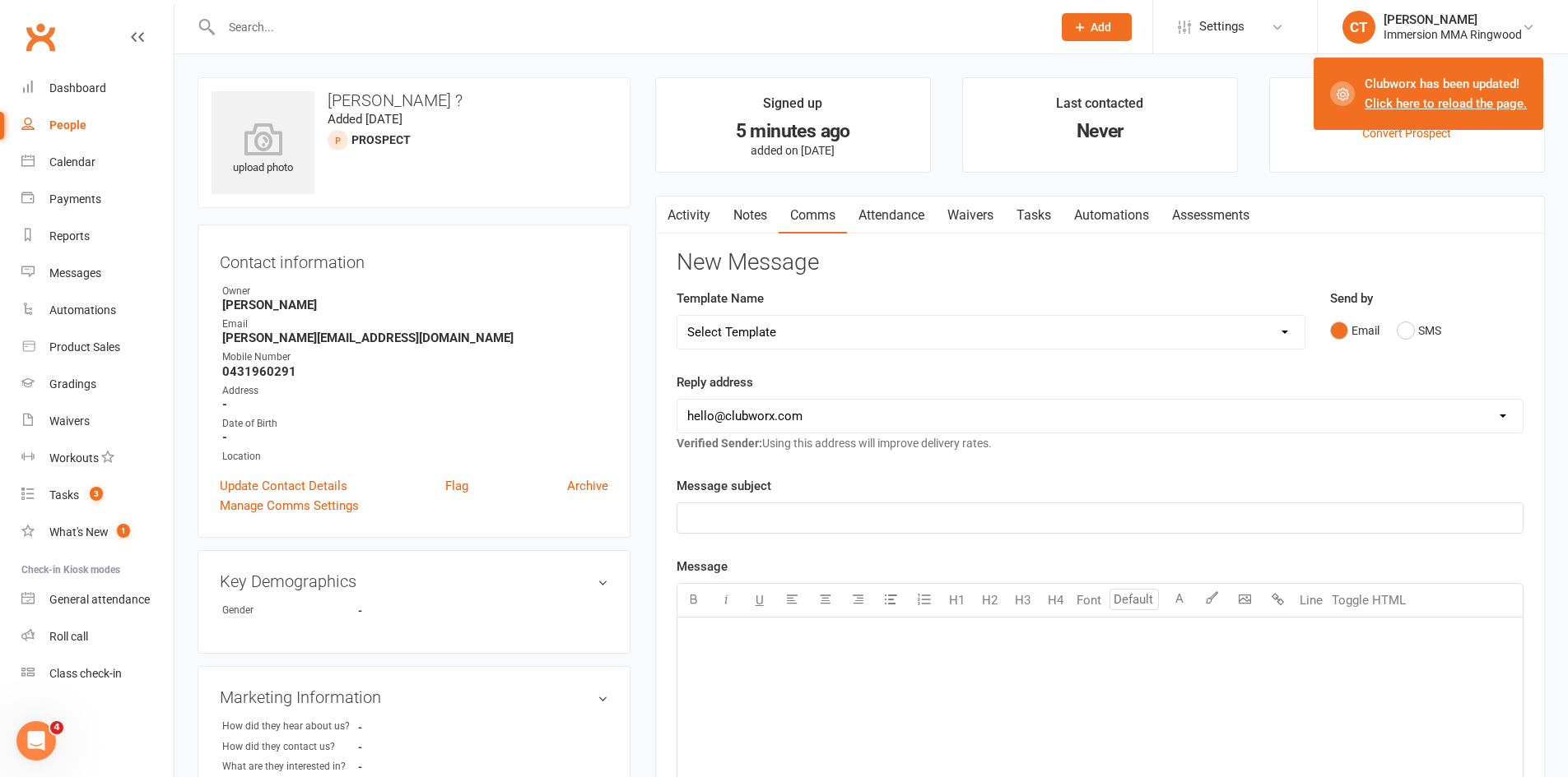
click at [899, 223] on link "Attendance" at bounding box center [891, 215] width 89 height 37
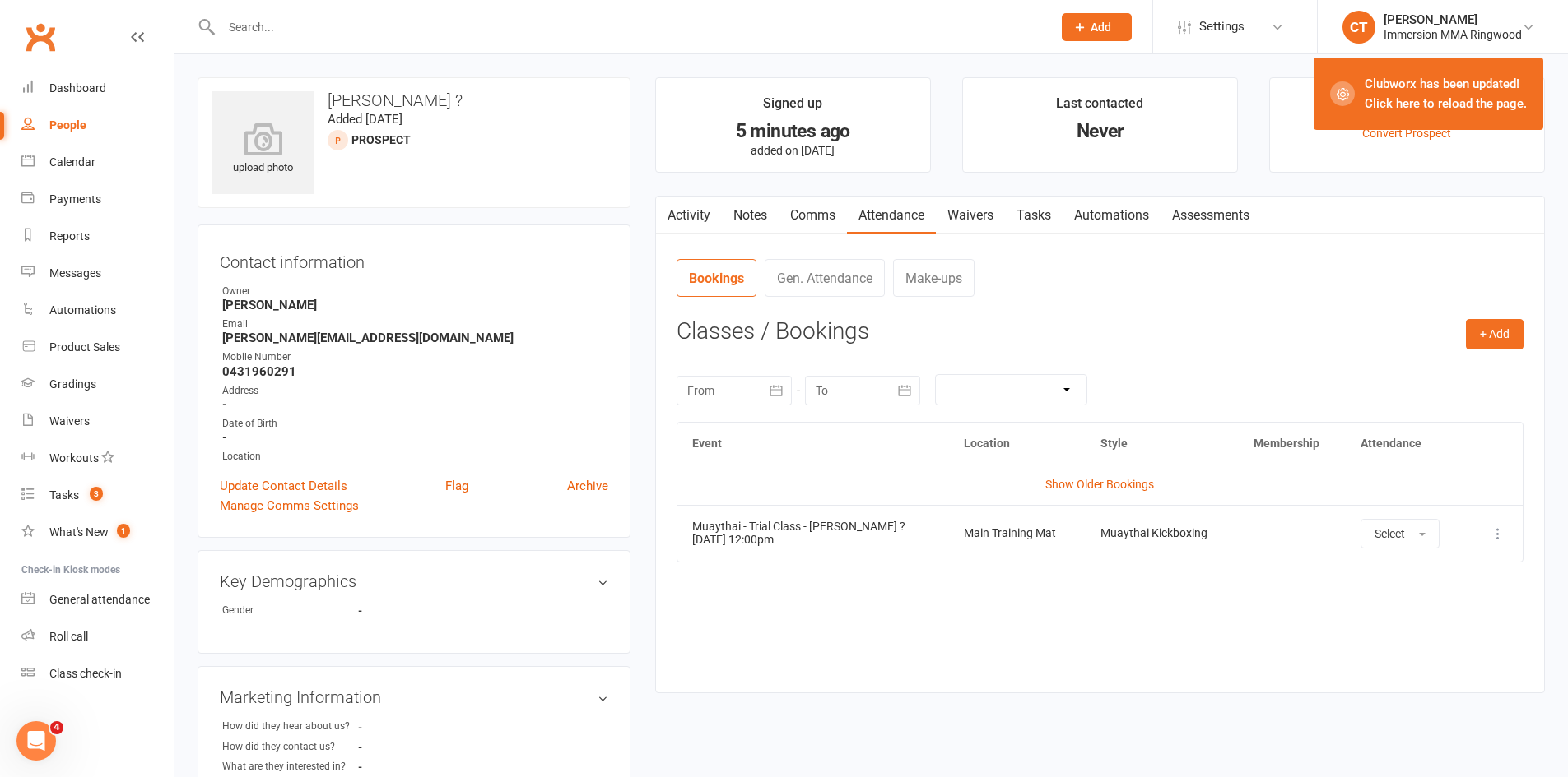
click at [1509, 523] on td "More info View event Remove booking" at bounding box center [1494, 533] width 55 height 57
click at [1503, 530] on icon at bounding box center [1498, 534] width 17 height 17
click at [1449, 599] on link "View event" at bounding box center [1425, 598] width 163 height 33
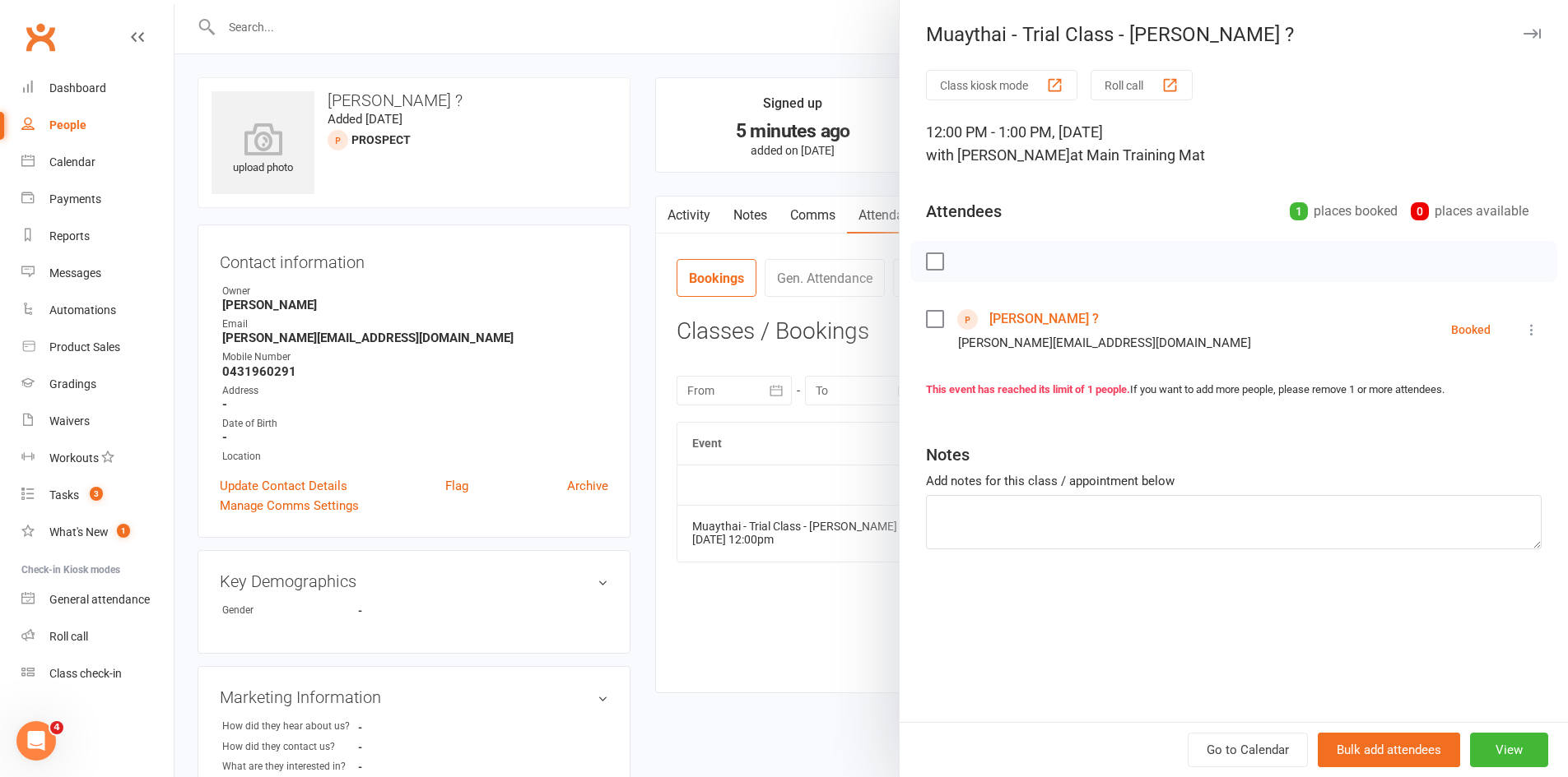
click at [1508, 322] on li "[PERSON_NAME] ? [PERSON_NAME][EMAIL_ADDRESS][DOMAIN_NAME] Booked More info Remo…" at bounding box center [1233, 329] width 616 height 48
click at [1523, 330] on icon at bounding box center [1532, 330] width 17 height 17
click at [1459, 487] on link "Send message" at bounding box center [1459, 493] width 163 height 33
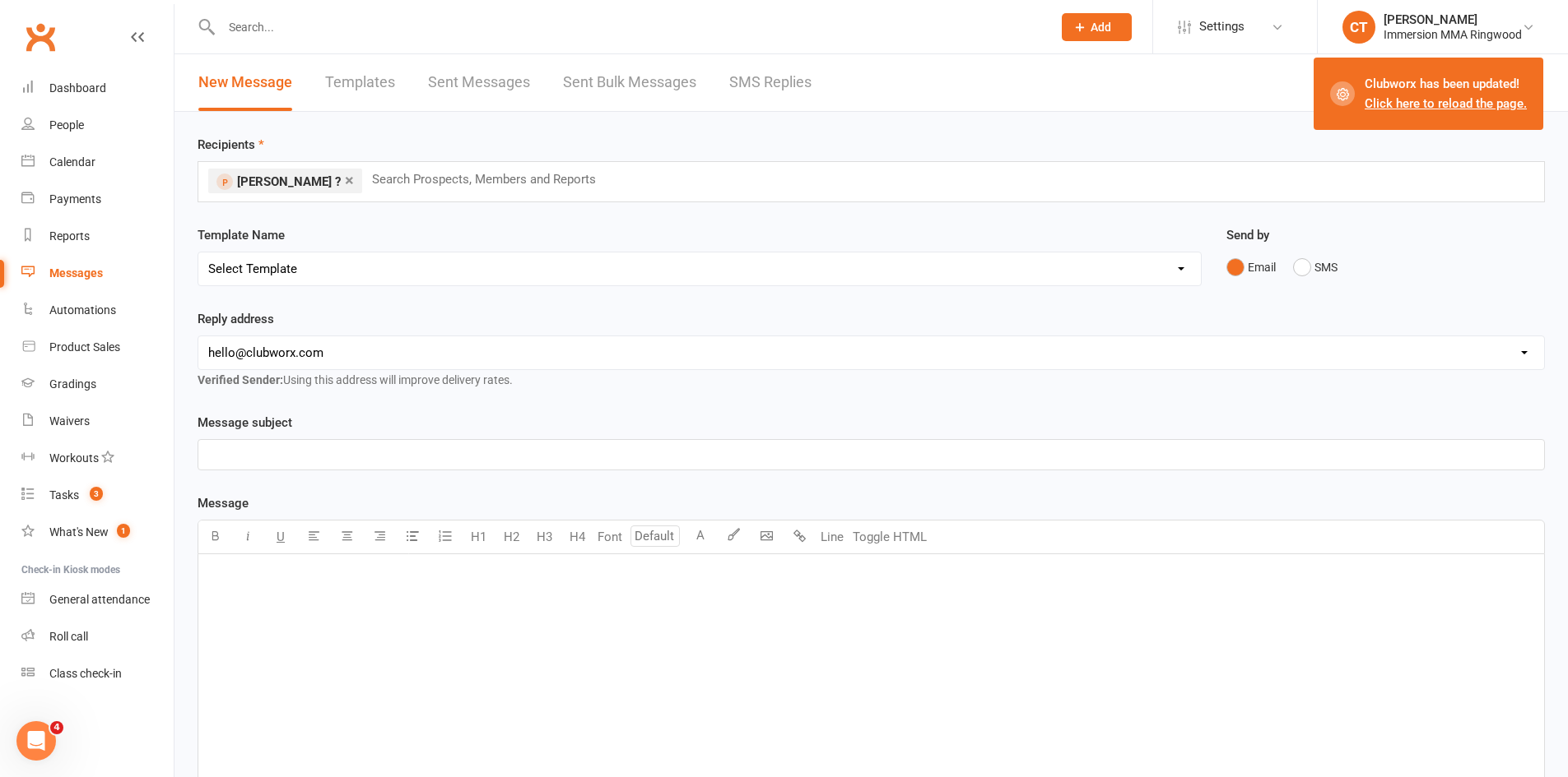
click at [420, 264] on select "Select Template [SMS] [PERSON_NAME] - Call back message [SMS] Mark- Call back m…" at bounding box center [699, 268] width 1002 height 33
select select "3"
click at [198, 252] on select "Select Template [SMS] [PERSON_NAME] - Call back message [SMS] Mark- Call back m…" at bounding box center [699, 268] width 1002 height 33
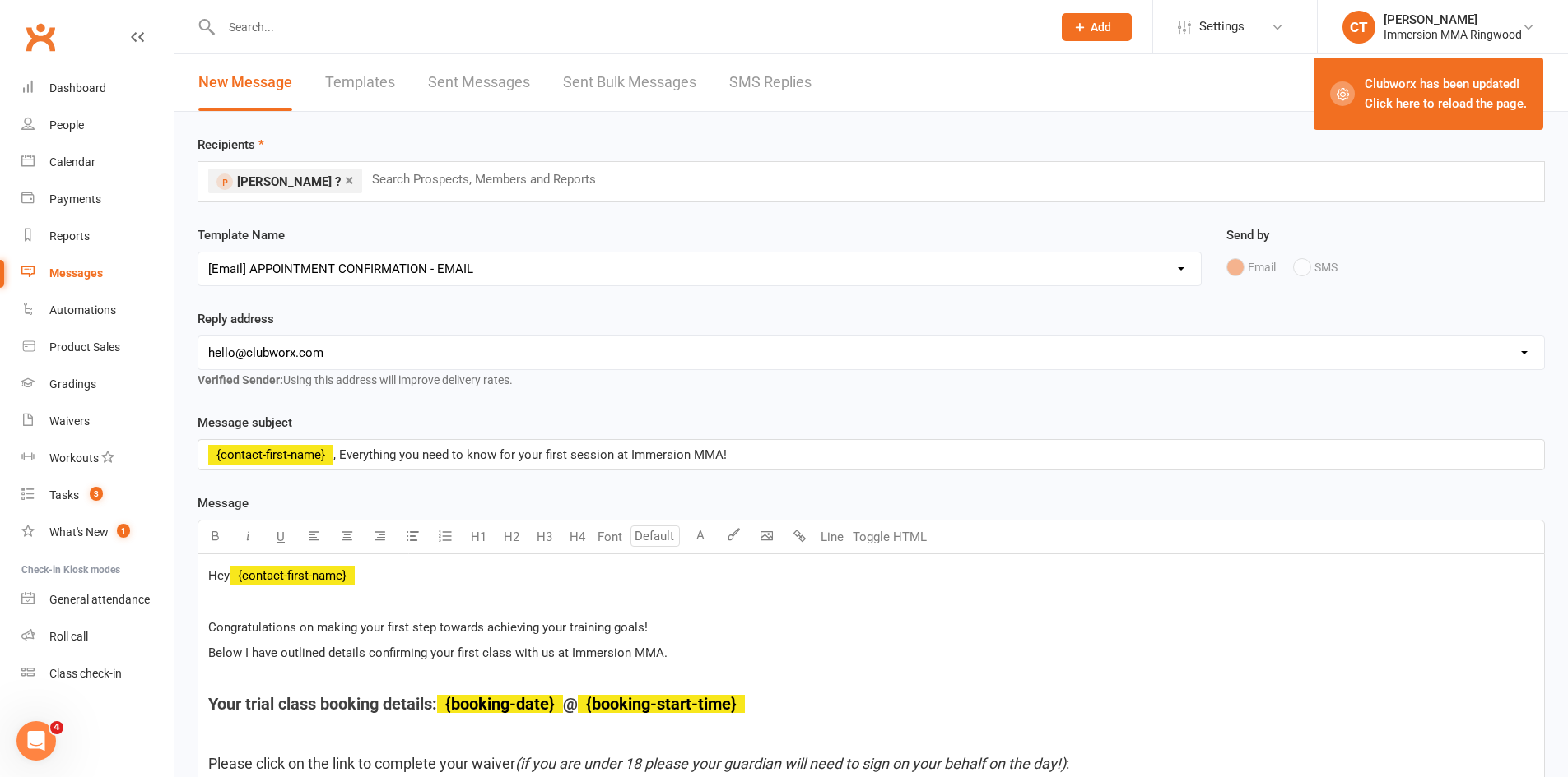
drag, startPoint x: 416, startPoint y: 353, endPoint x: 407, endPoint y: 362, distance: 12.7
click at [416, 353] on select "[EMAIL_ADDRESS][DOMAIN_NAME] [EMAIL_ADDRESS][DOMAIN_NAME] [PERSON_NAME][EMAIL_A…" at bounding box center [871, 353] width 1345 height 33
select select "1"
click at [198, 337] on select "[EMAIL_ADDRESS][DOMAIN_NAME] [EMAIL_ADDRESS][DOMAIN_NAME] [PERSON_NAME][EMAIL_A…" at bounding box center [871, 353] width 1345 height 33
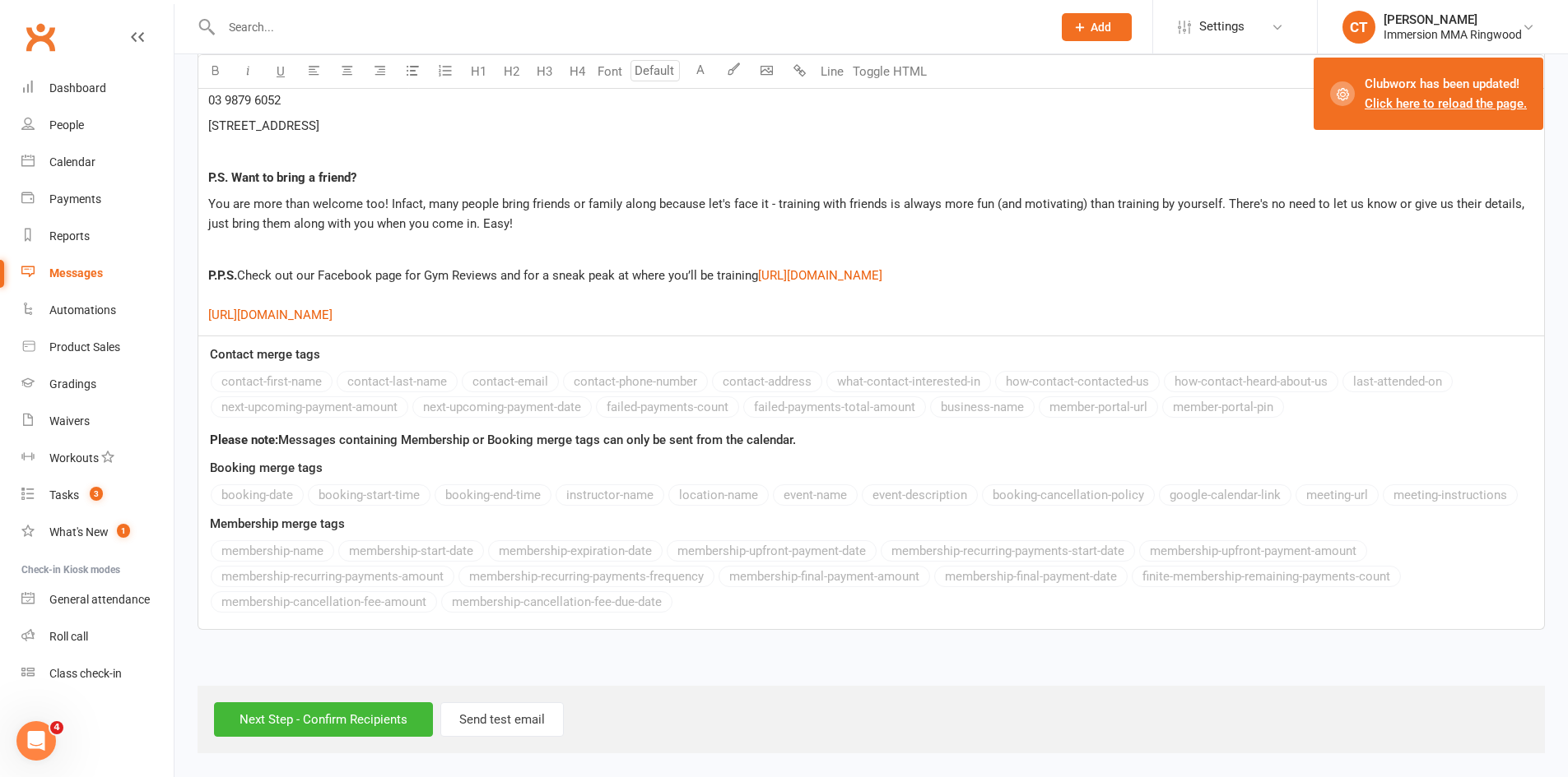
scroll to position [2988, 0]
click at [283, 712] on input "Next Step - Confirm Recipients" at bounding box center [324, 719] width 219 height 35
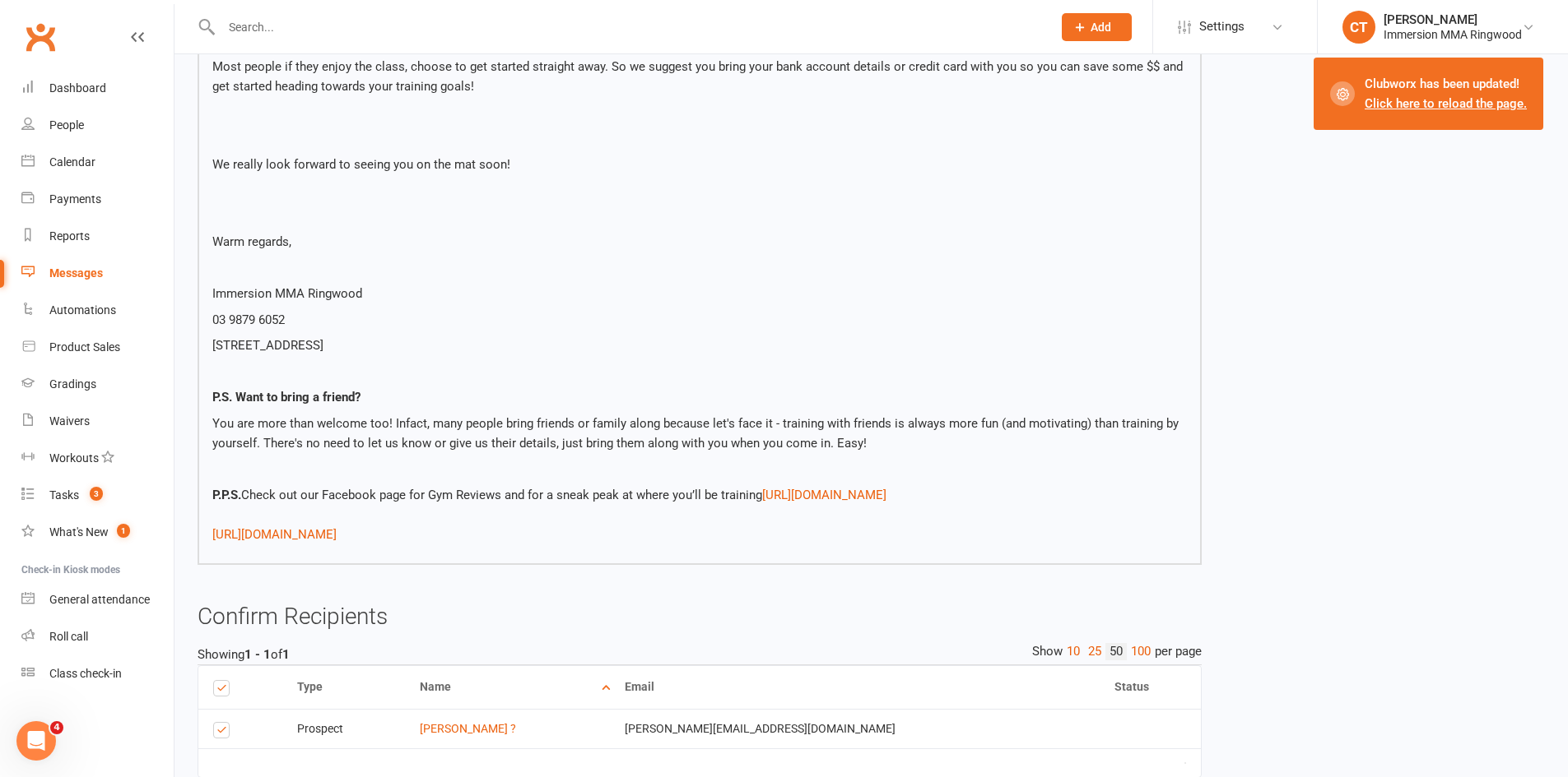
scroll to position [2736, 0]
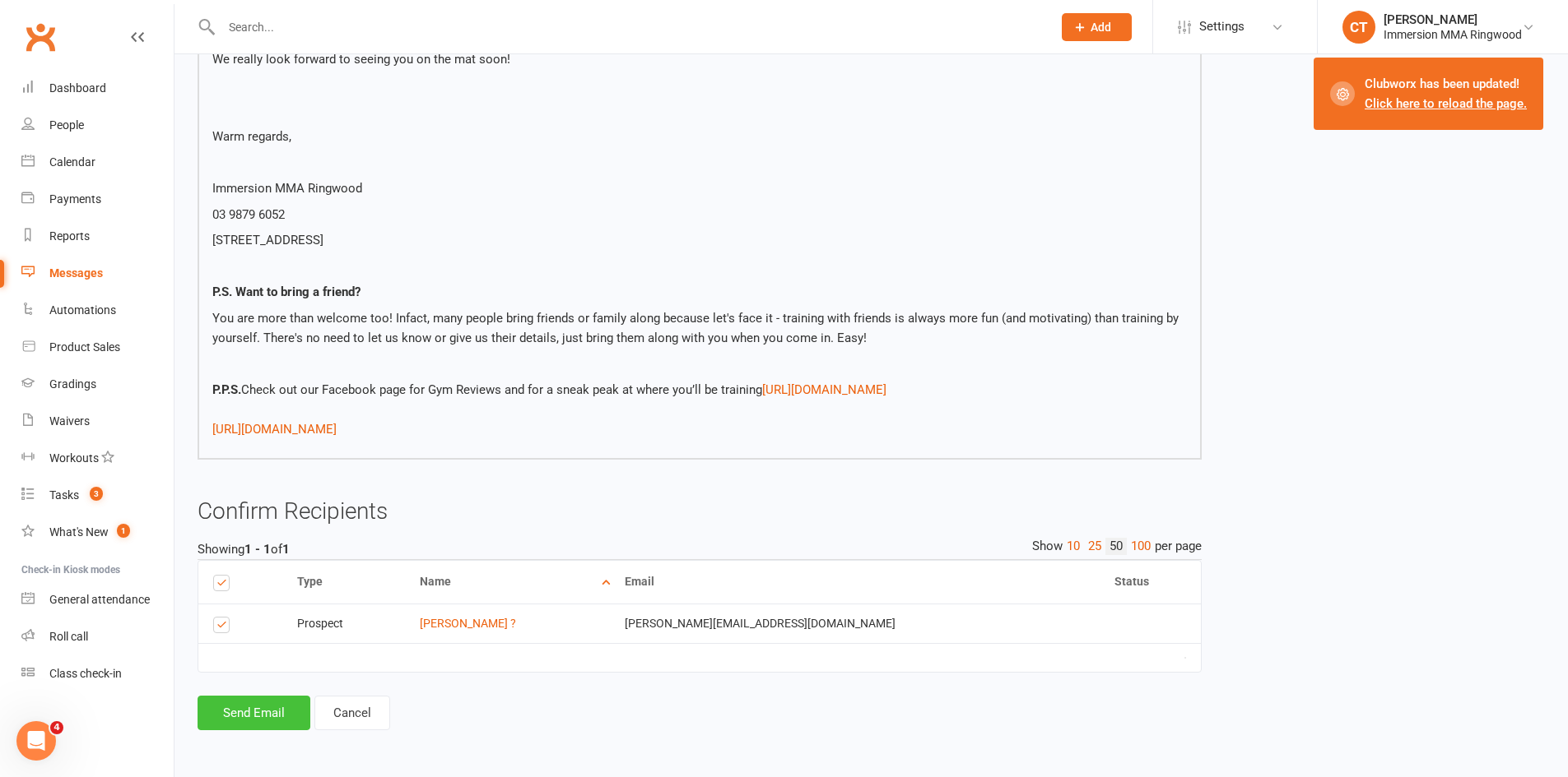
click at [278, 708] on button "Send Email" at bounding box center [254, 712] width 112 height 35
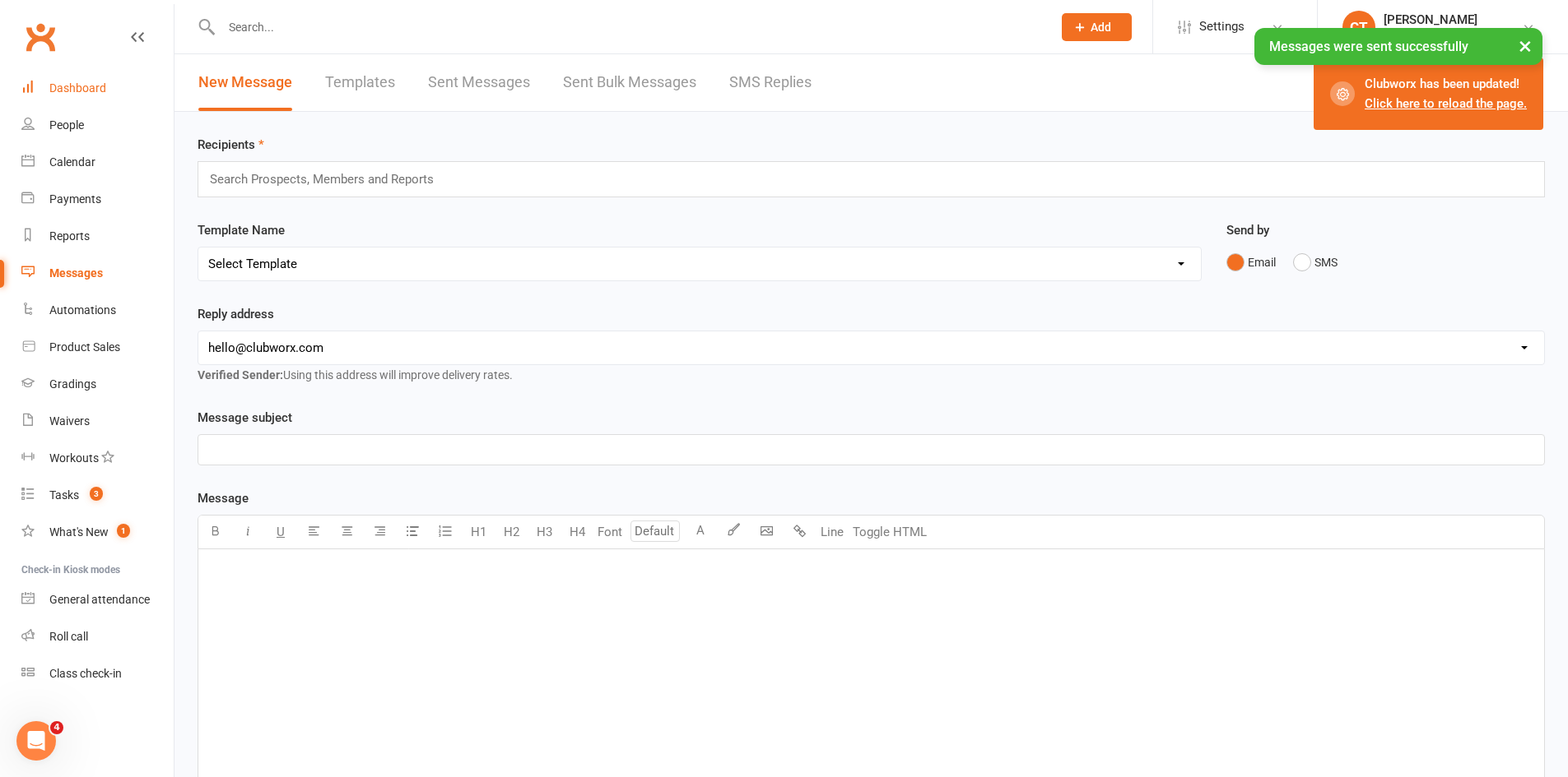
click at [99, 89] on div "Dashboard" at bounding box center [78, 88] width 57 height 13
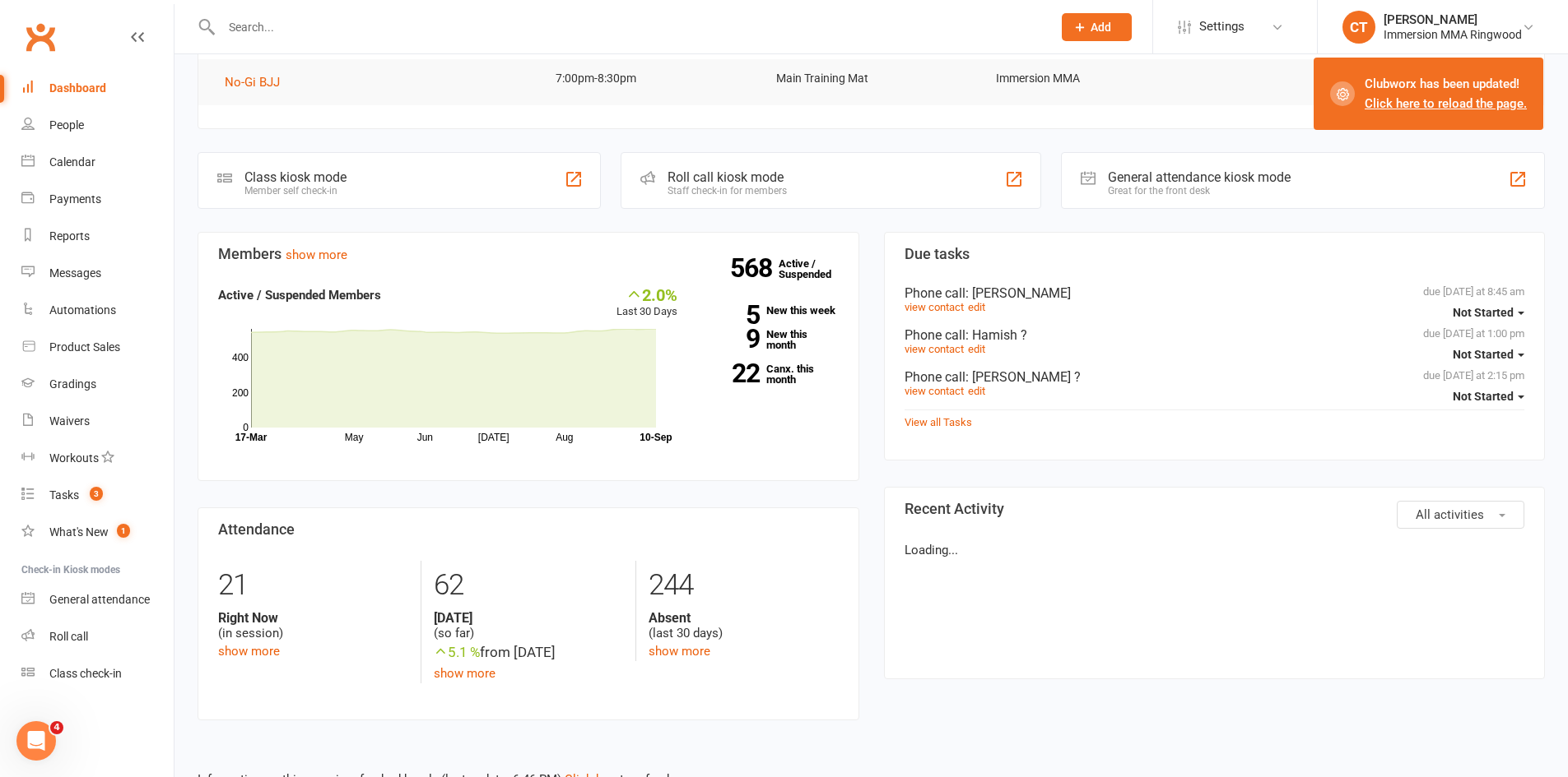
scroll to position [151, 0]
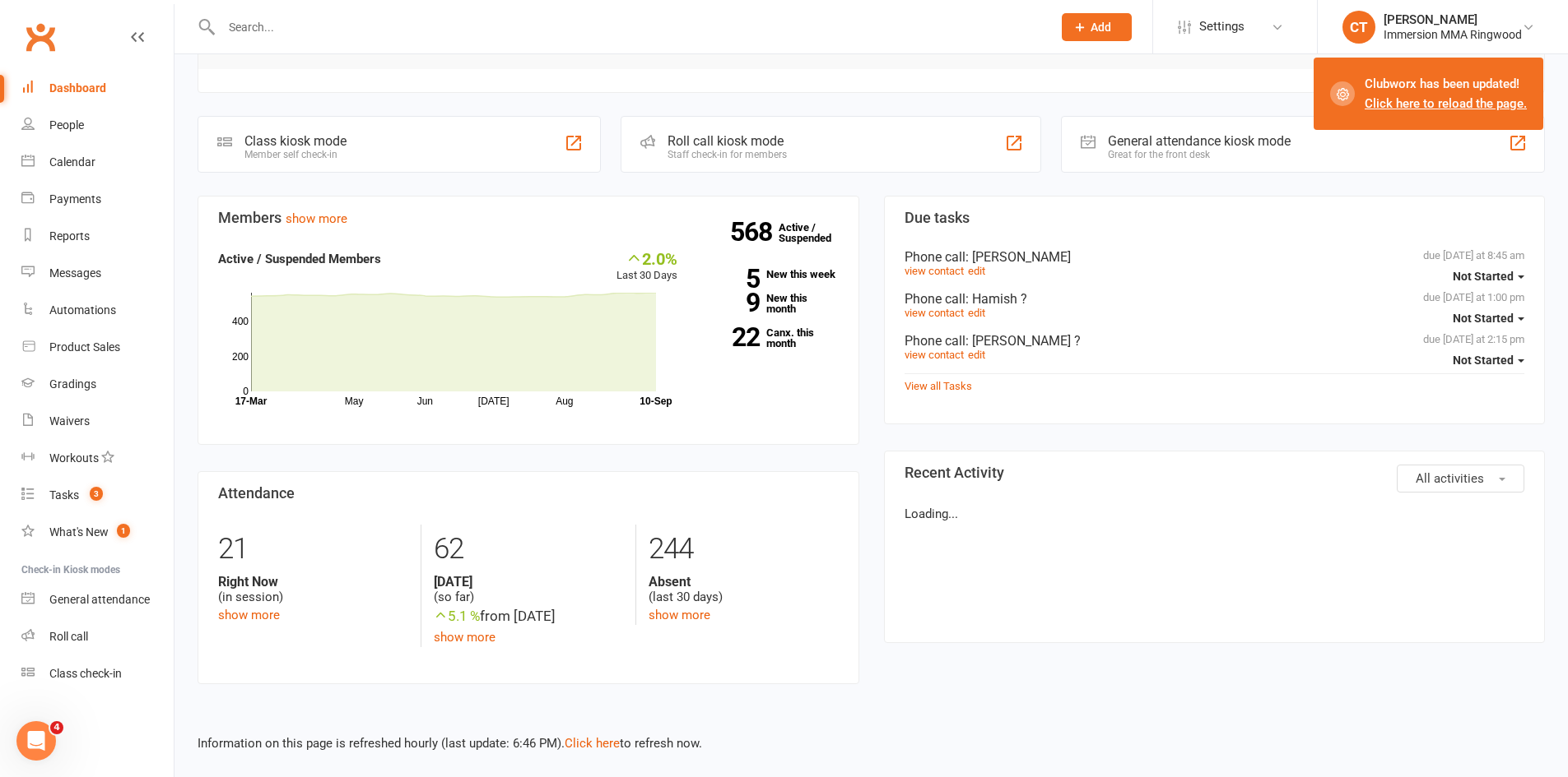
click at [1479, 96] on link "Click here to reload the page." at bounding box center [1445, 104] width 162 height 15
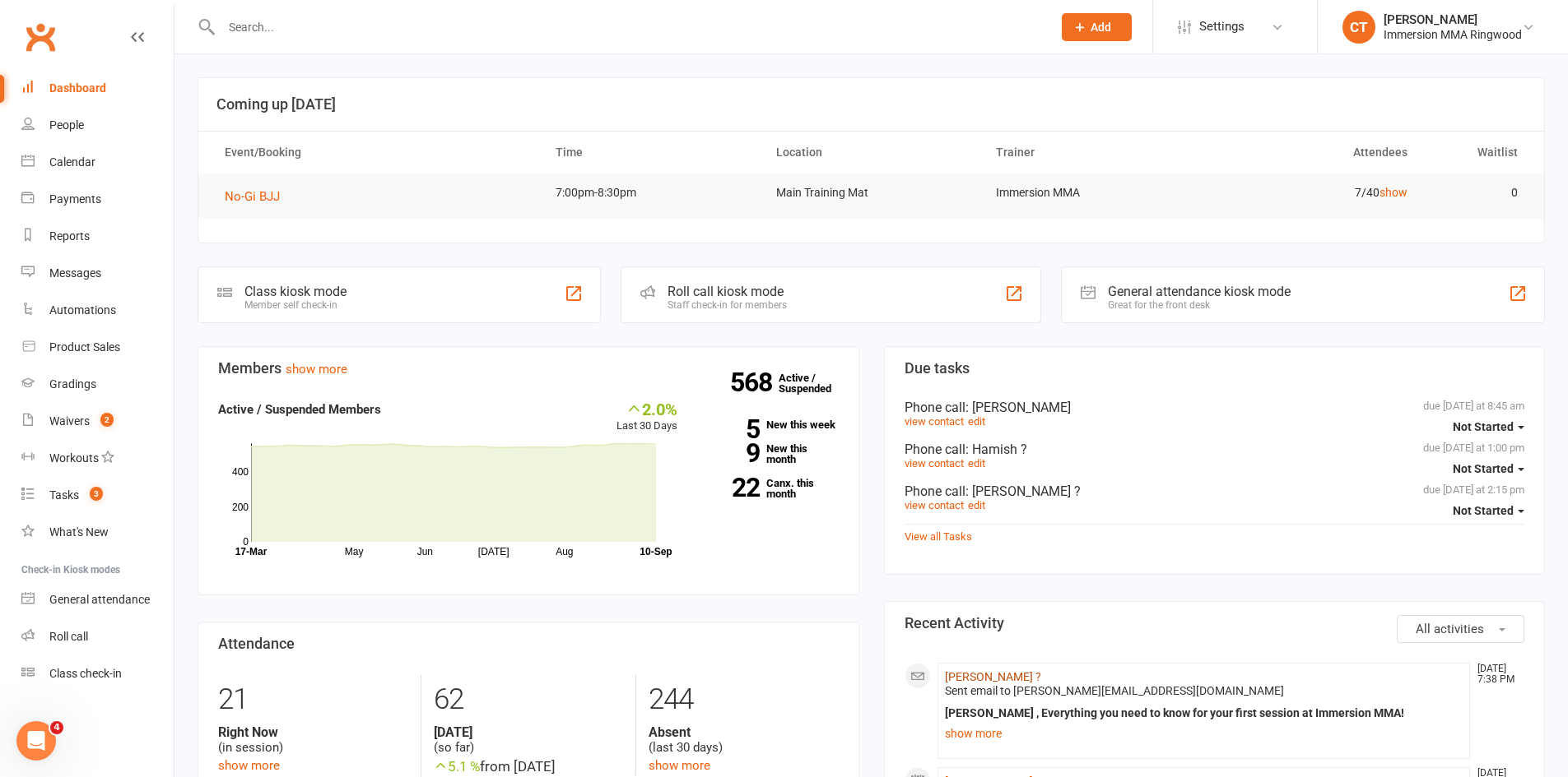
click at [966, 682] on link "[PERSON_NAME] ?" at bounding box center [993, 677] width 96 height 13
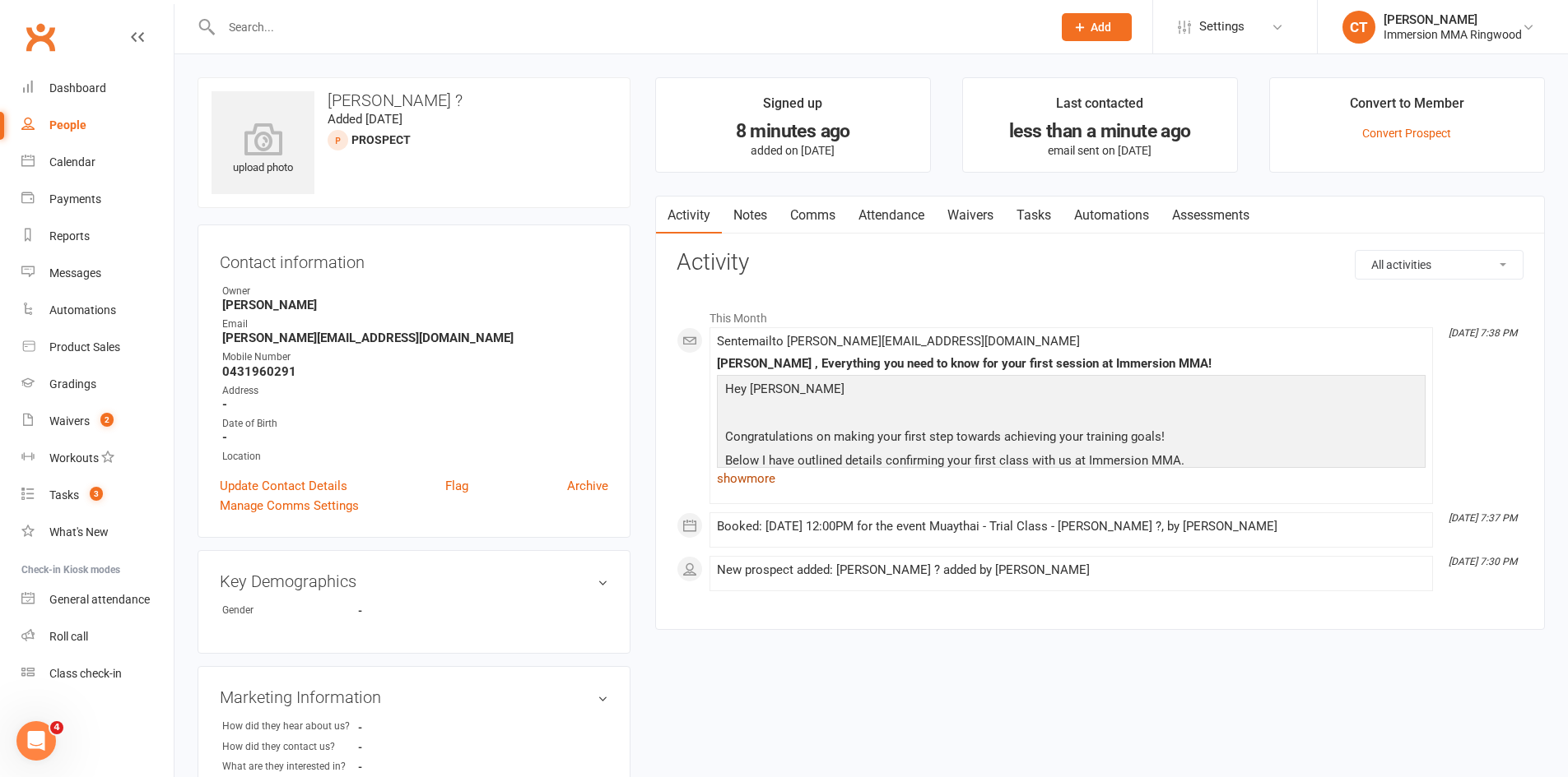
click at [731, 490] on link "show more" at bounding box center [1070, 479] width 708 height 23
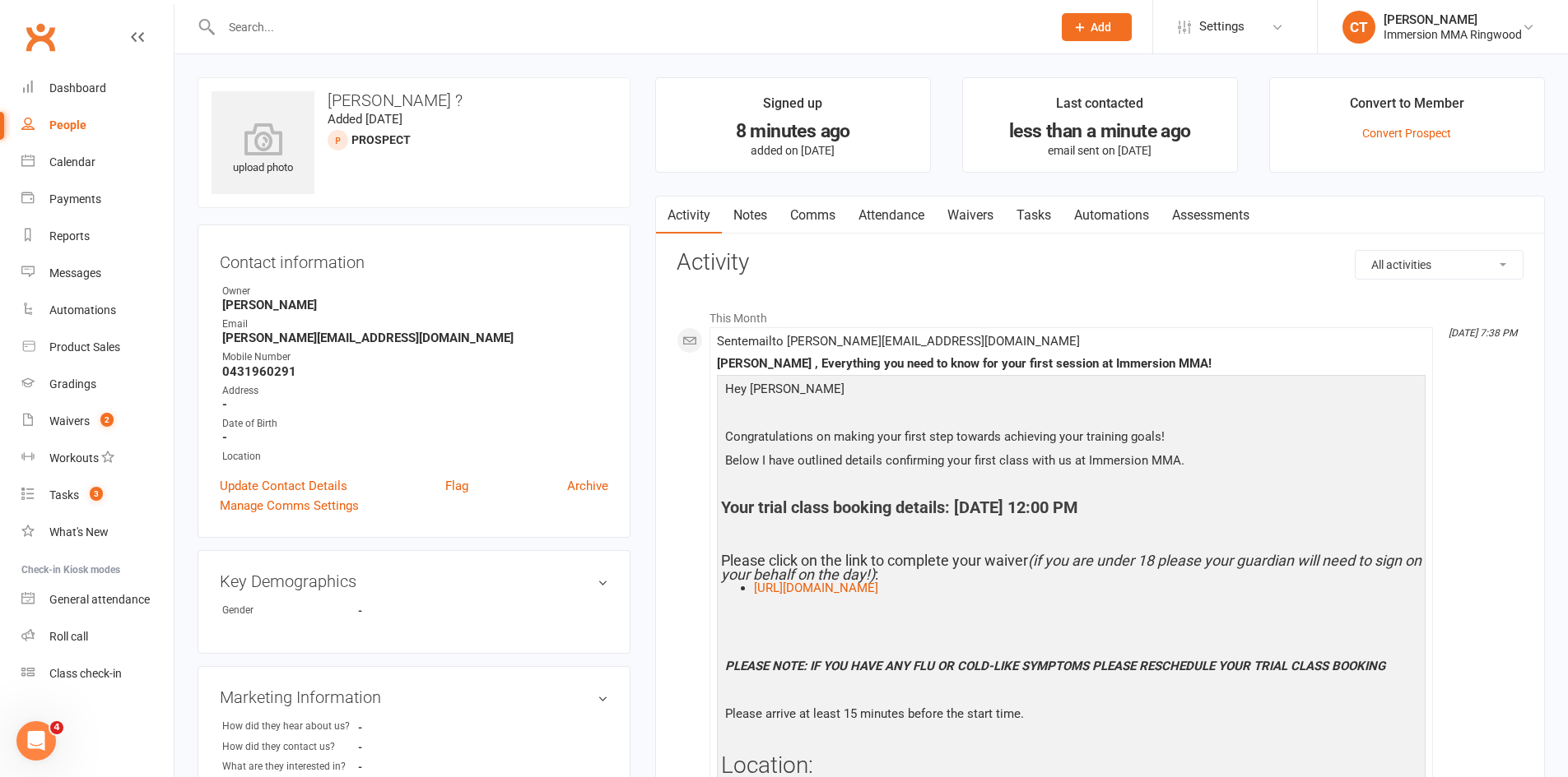
drag, startPoint x: 840, startPoint y: 513, endPoint x: 1241, endPoint y: 505, distance: 401.1
click at [1241, 505] on h4 "Your trial class booking details: September 20, 2025 @ 12:00 PM" at bounding box center [1070, 507] width 701 height 18
copy h4 "booking details: September 20, 2025 @ 12:00 PM"
drag, startPoint x: 827, startPoint y: 221, endPoint x: 768, endPoint y: 218, distance: 59.1
click at [825, 220] on link "Comms" at bounding box center [812, 215] width 68 height 37
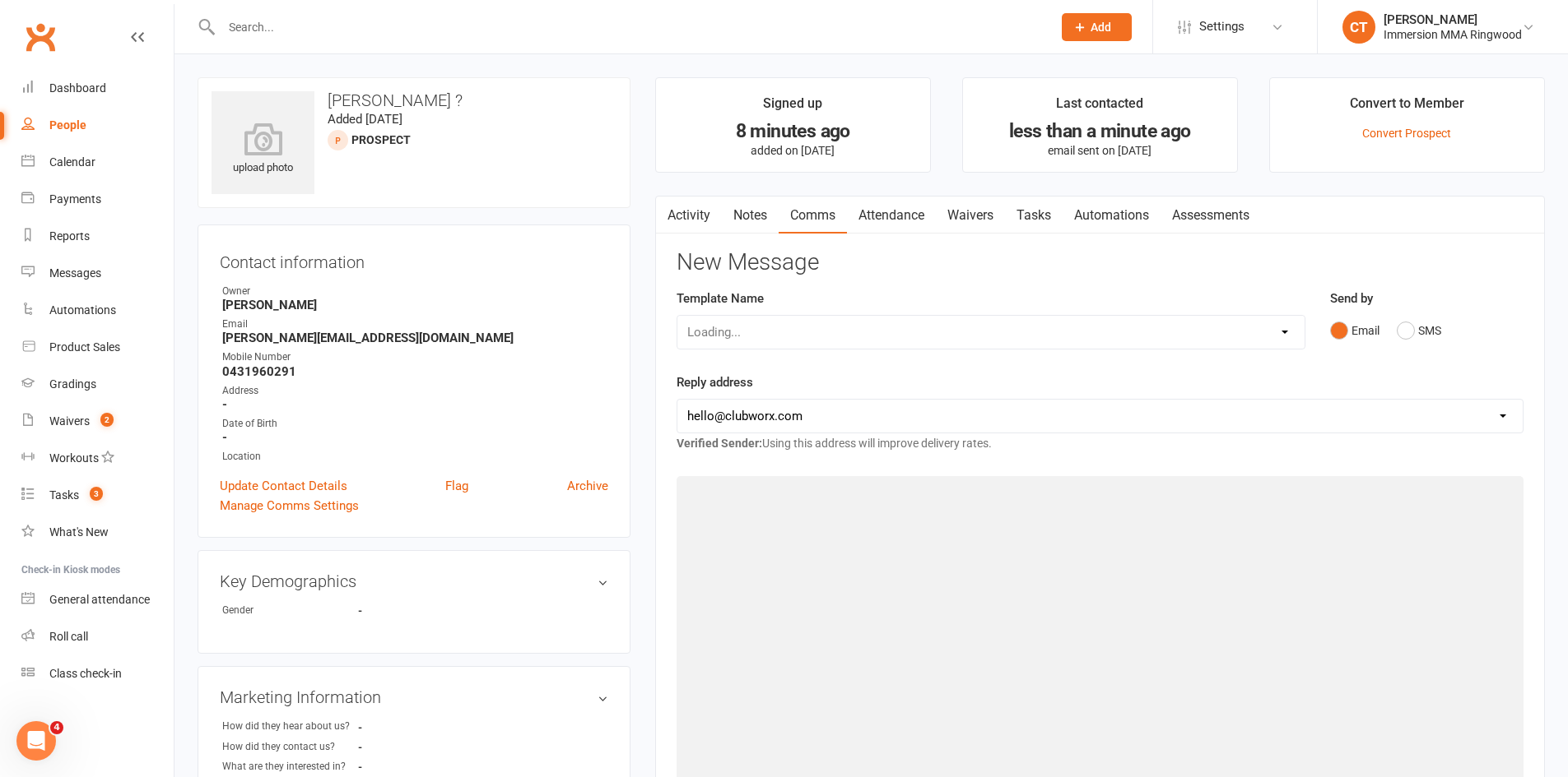
click at [753, 214] on link "Notes" at bounding box center [749, 215] width 57 height 37
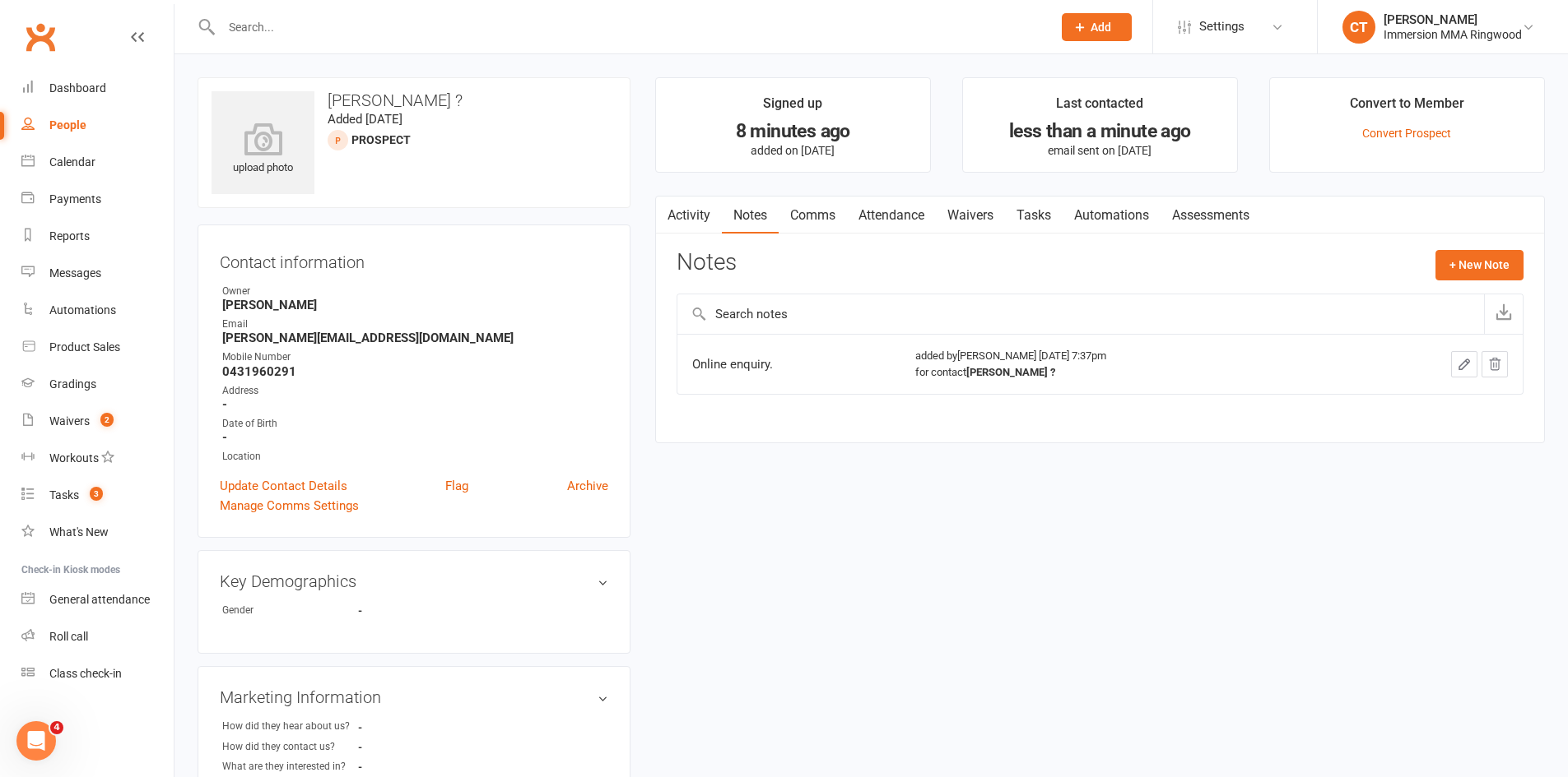
click at [1451, 363] on button "button" at bounding box center [1464, 365] width 26 height 26
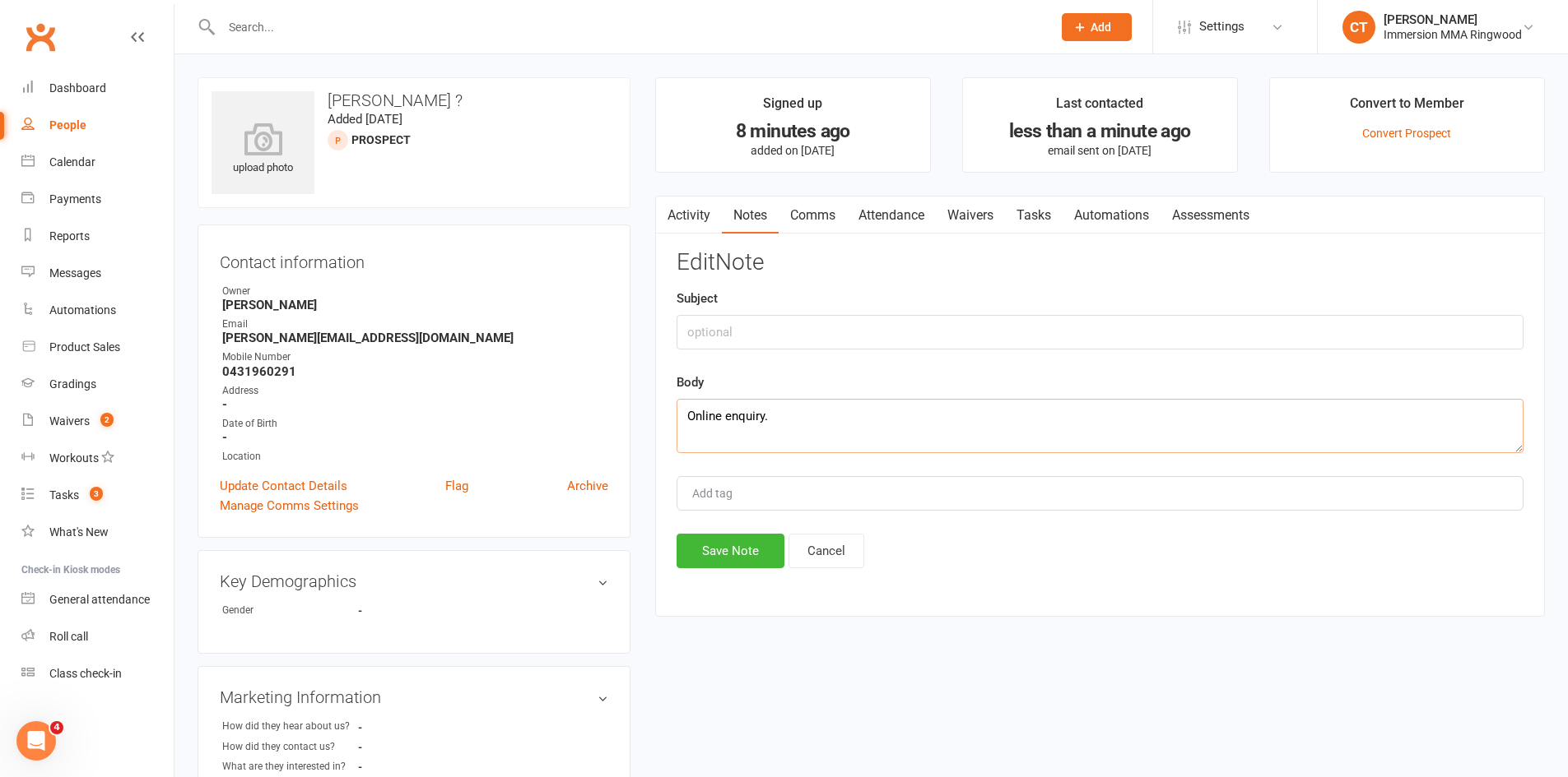
click at [1011, 407] on textarea "Online enquiry." at bounding box center [1099, 426] width 847 height 54
paste textarea "booking details: September 20, 2025 @ 12:00 PM"
click at [777, 420] on textarea "Online enquiry. booking details: September 20, 2025 @ 12:00 PM" at bounding box center [1099, 426] width 847 height 54
click at [776, 423] on textarea "Online enquiry. Booking details: September 20, 2025 @ 12:00 PM" at bounding box center [1099, 426] width 847 height 54
click at [771, 418] on textarea "Online enquiry. Booking details: September 20, 2025 @ 12:00 PM" at bounding box center [1099, 426] width 847 height 54
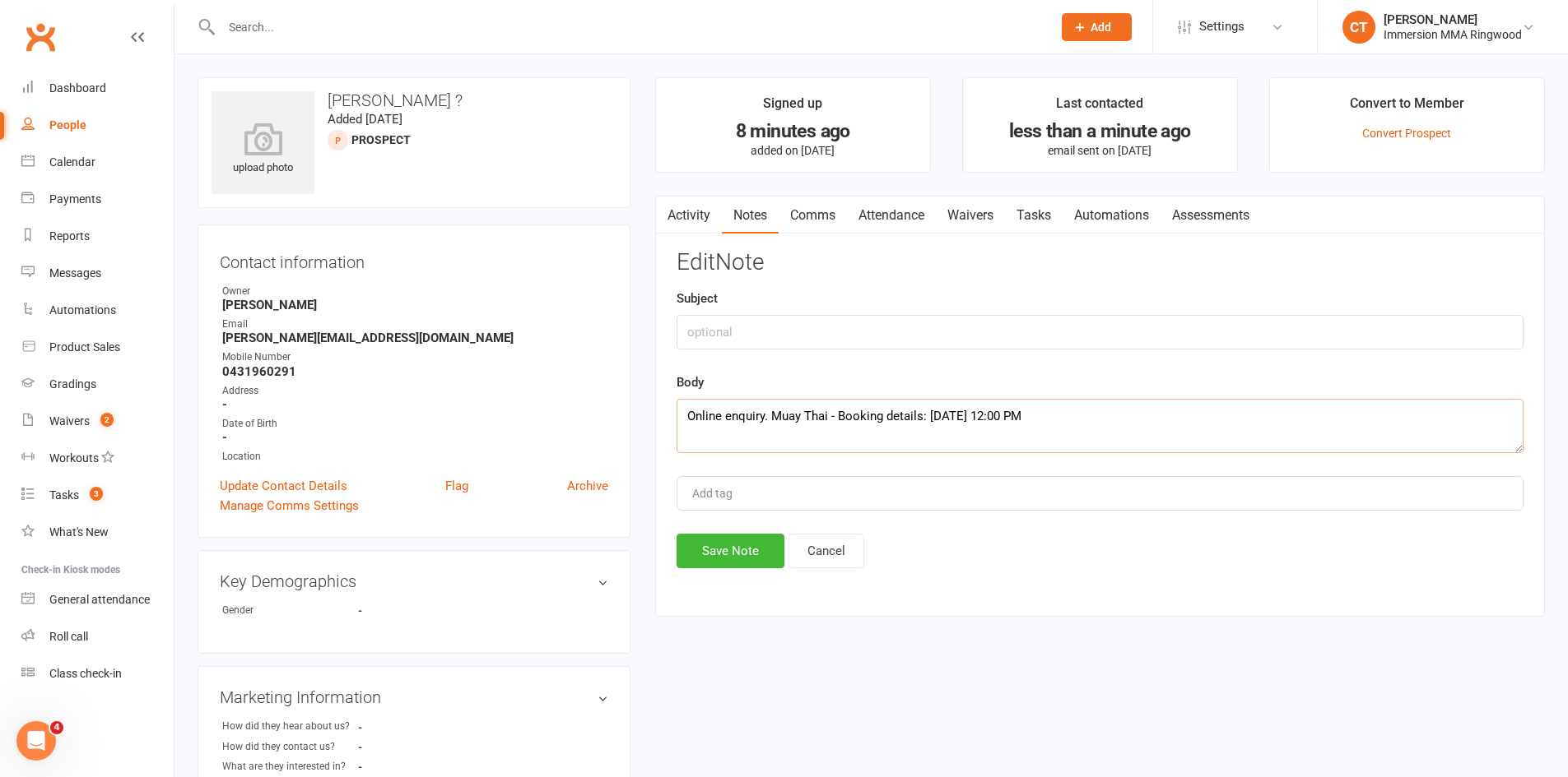
click at [1224, 420] on textarea "Online enquiry. Muay Thai - Booking details: September 20, 2025 @ 12:00 PM" at bounding box center [1099, 426] width 847 height 54
type textarea "Online enquiry. Muay Thai - Booking details: September 20, 2025 @ 12:00 PM. 28 …"
click at [741, 557] on button "Save Note" at bounding box center [730, 551] width 108 height 35
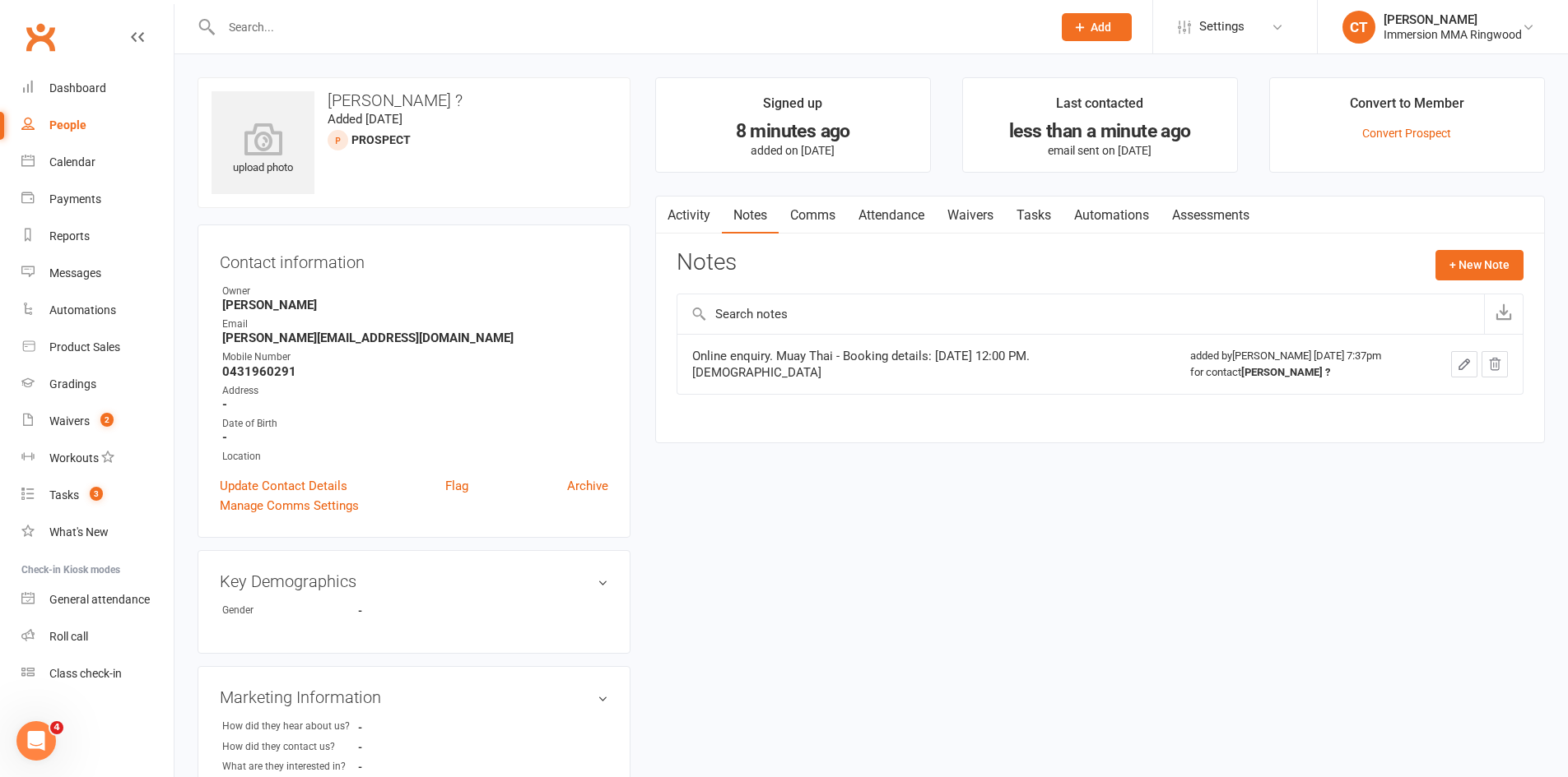
click at [801, 216] on link "Comms" at bounding box center [812, 215] width 68 height 37
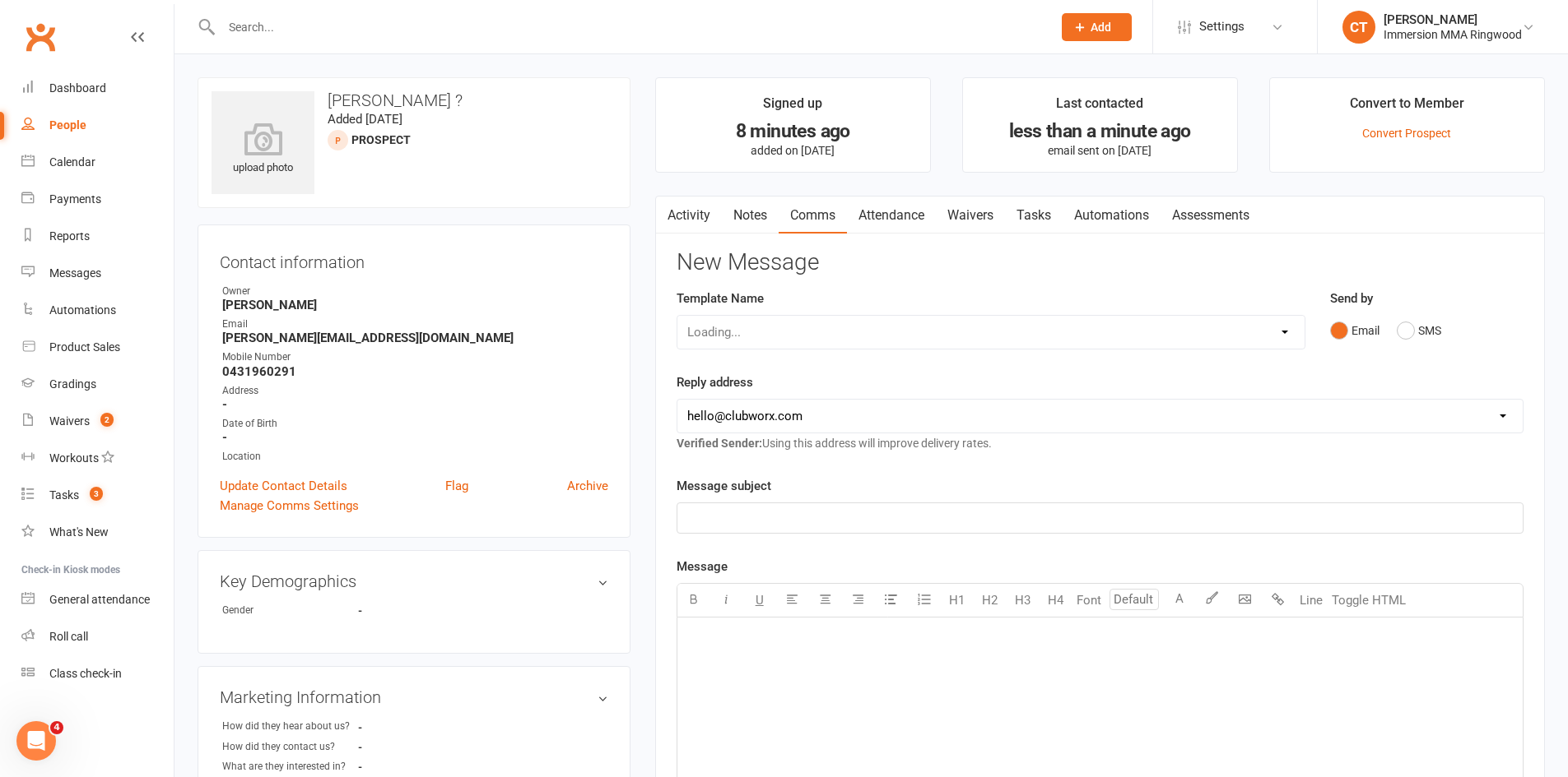
click at [906, 213] on link "Attendance" at bounding box center [891, 215] width 89 height 37
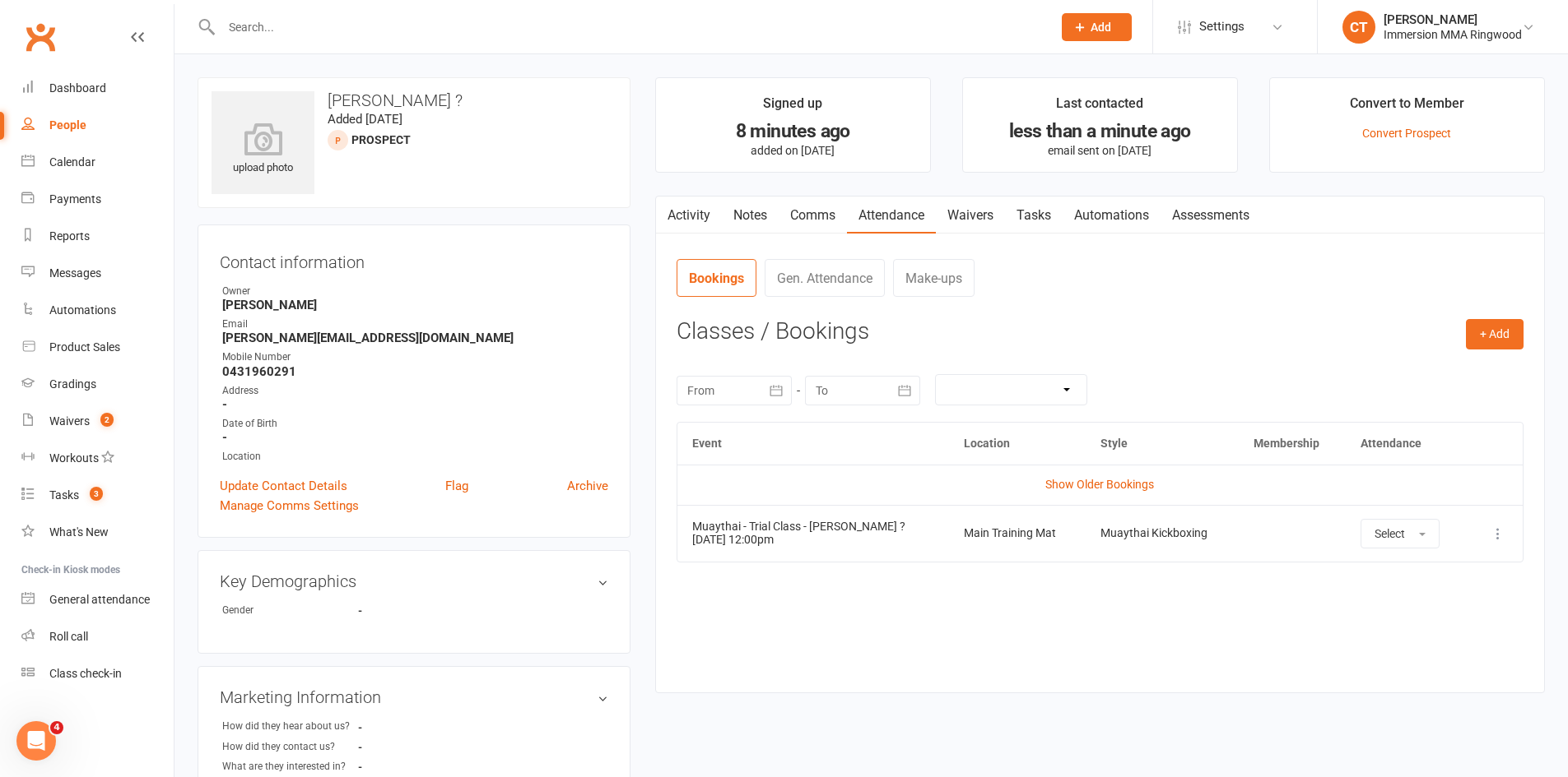
click at [1054, 209] on link "Tasks" at bounding box center [1034, 215] width 58 height 37
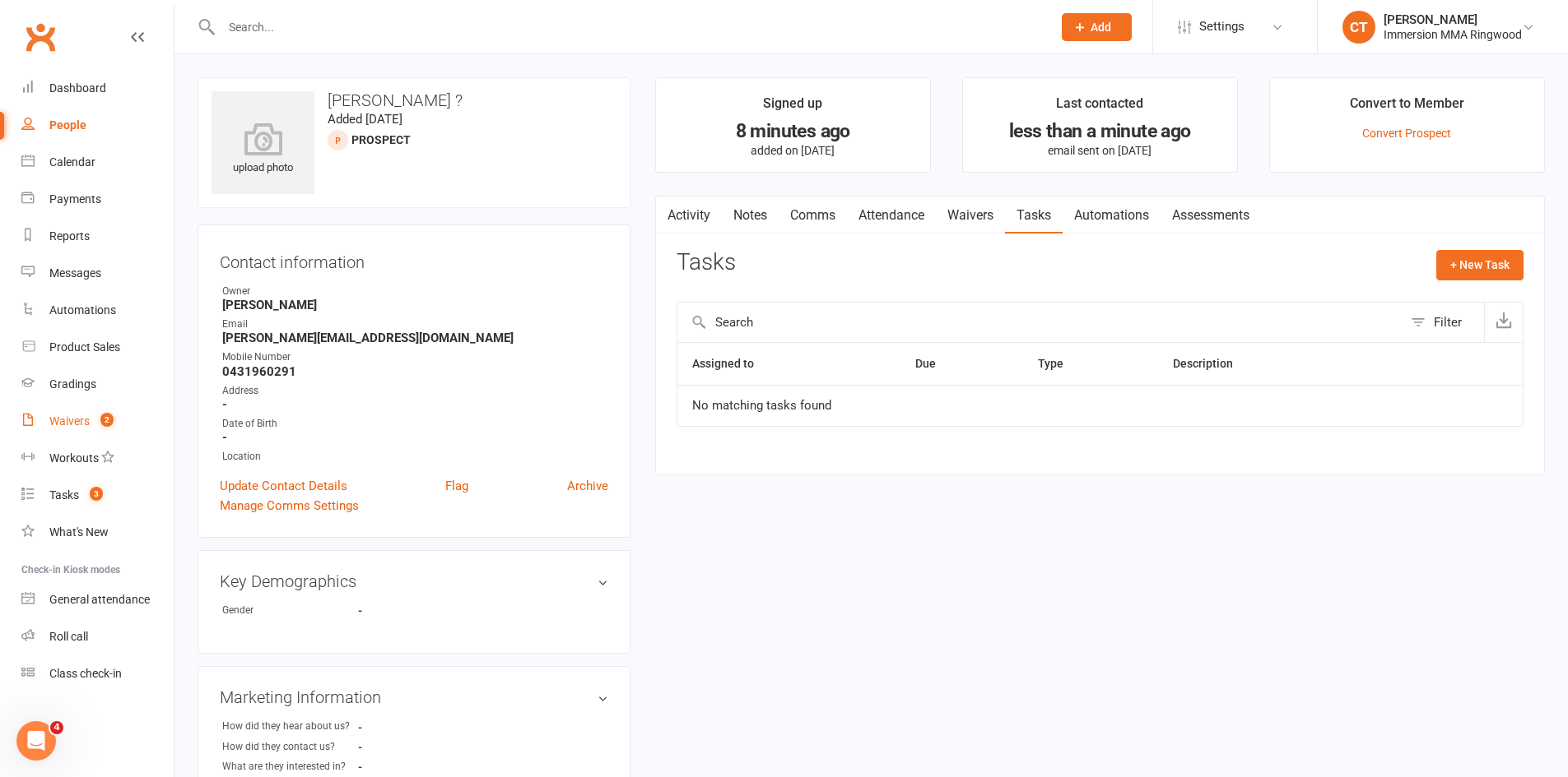
click at [137, 426] on link "Waivers 2" at bounding box center [97, 422] width 152 height 37
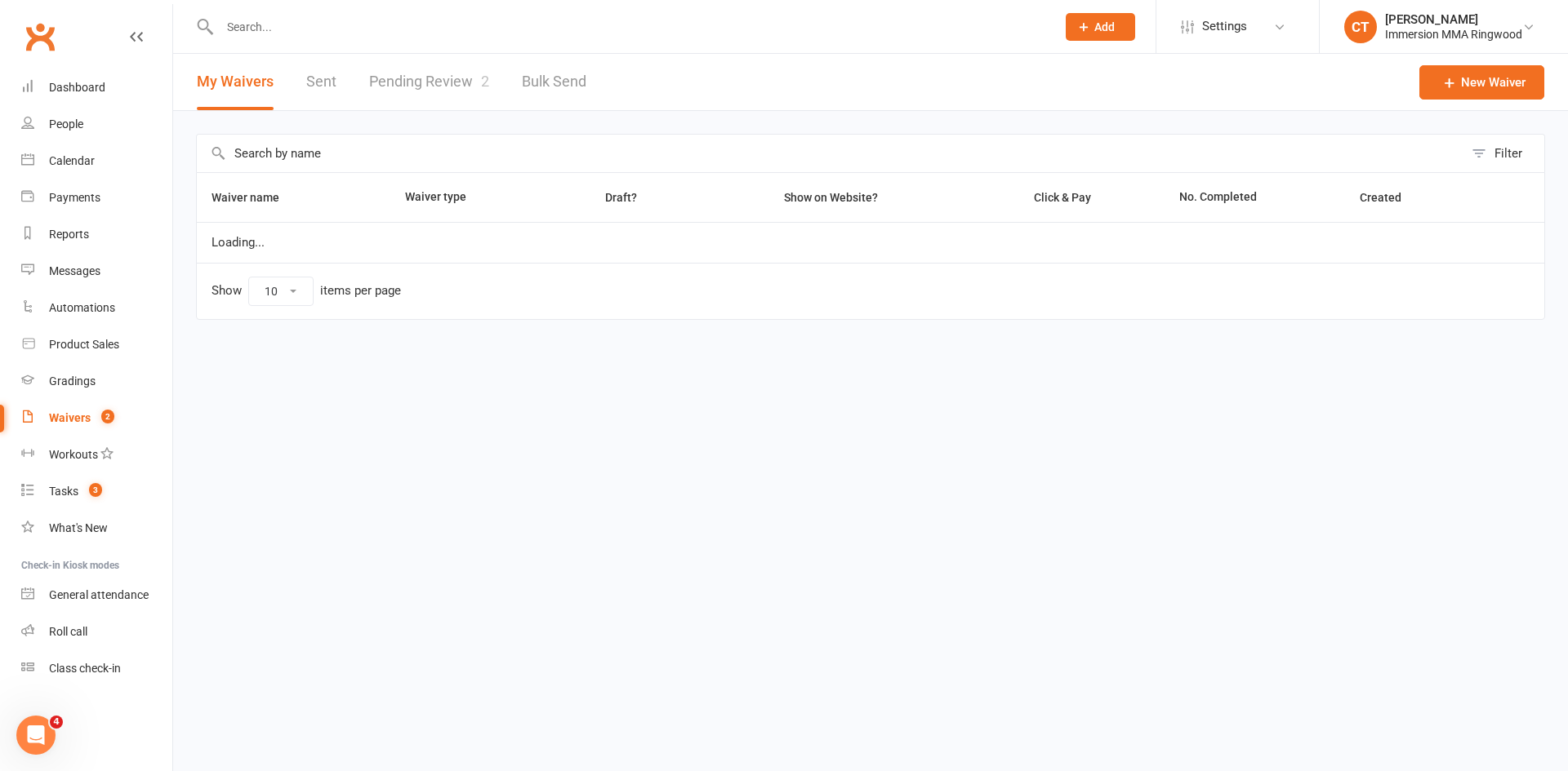
select select "25"
click at [455, 72] on link "Pending Review 2" at bounding box center [429, 82] width 120 height 57
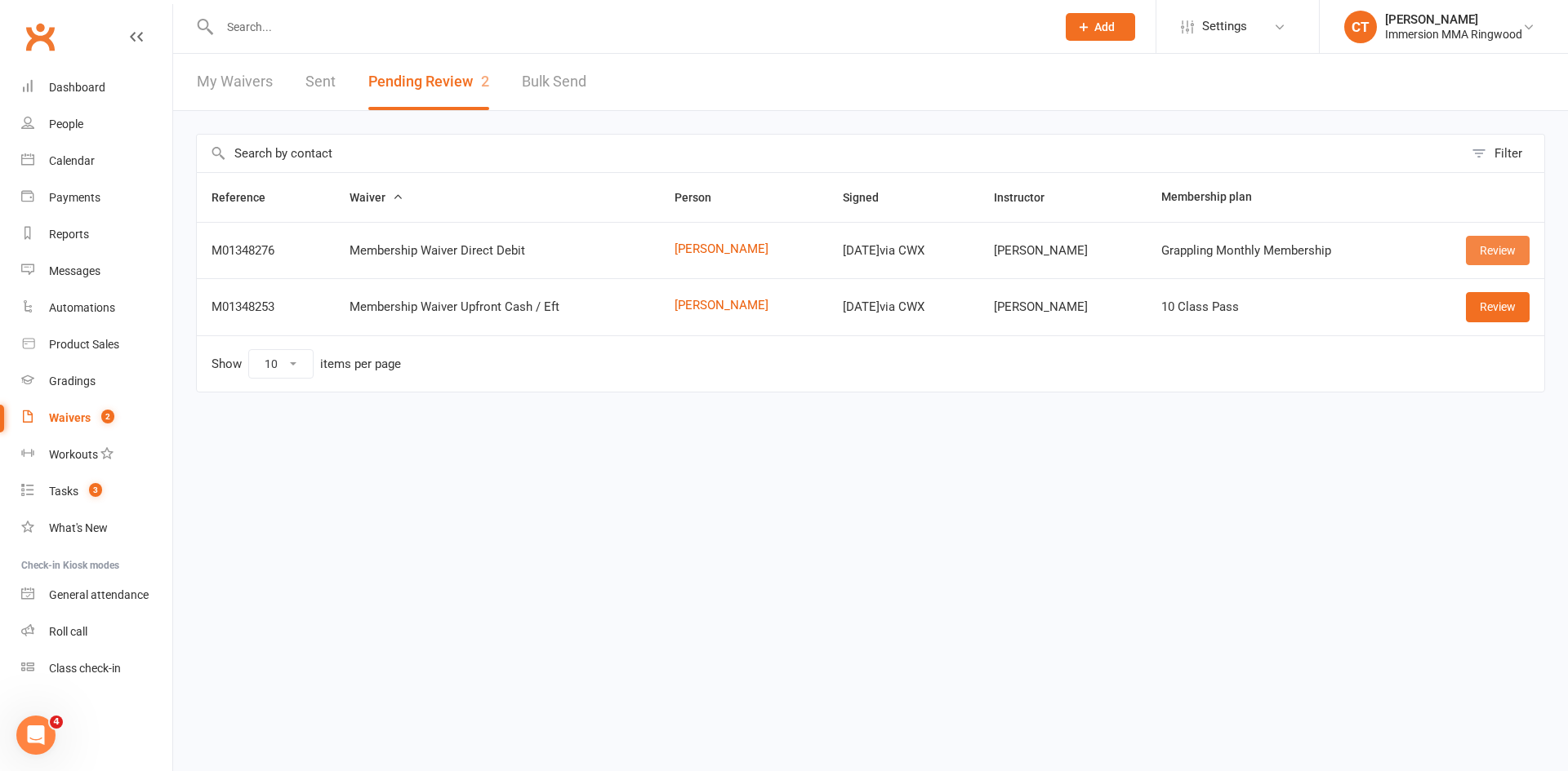
click at [1501, 240] on link "Review" at bounding box center [1497, 251] width 64 height 30
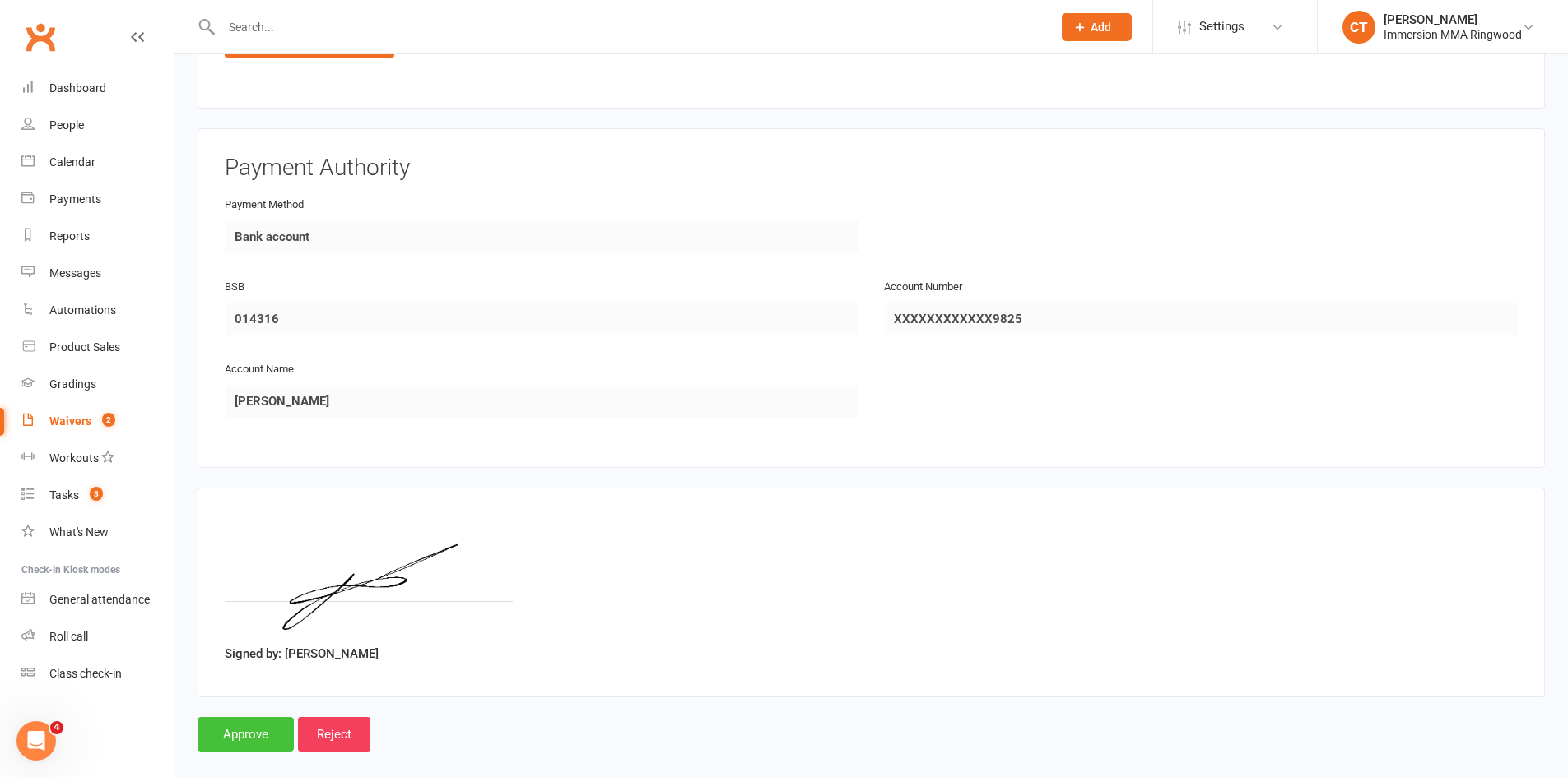
scroll to position [1683, 0]
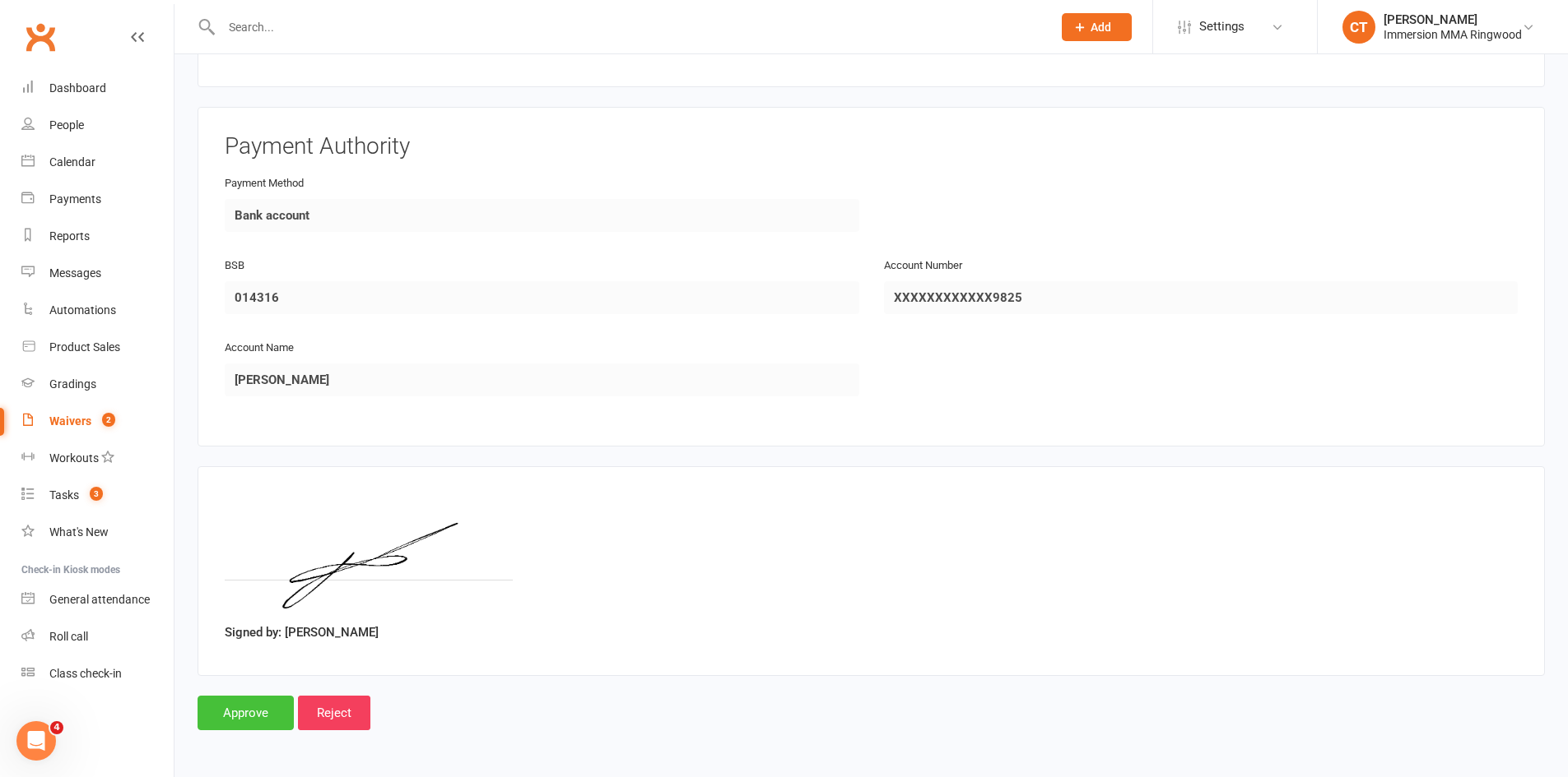
click at [218, 729] on input "Approve" at bounding box center [245, 712] width 96 height 35
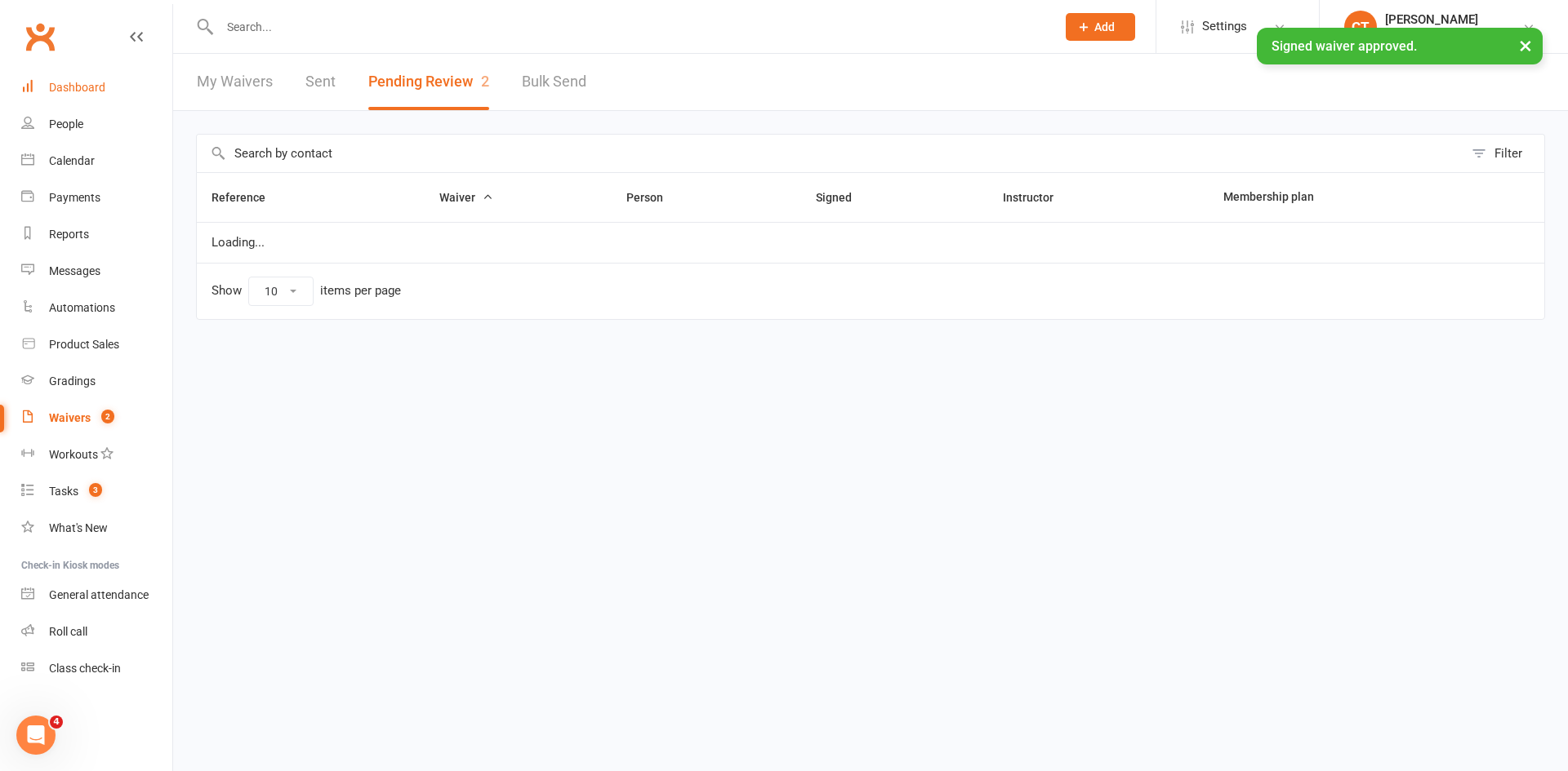
click at [44, 83] on link "Dashboard" at bounding box center [97, 88] width 151 height 37
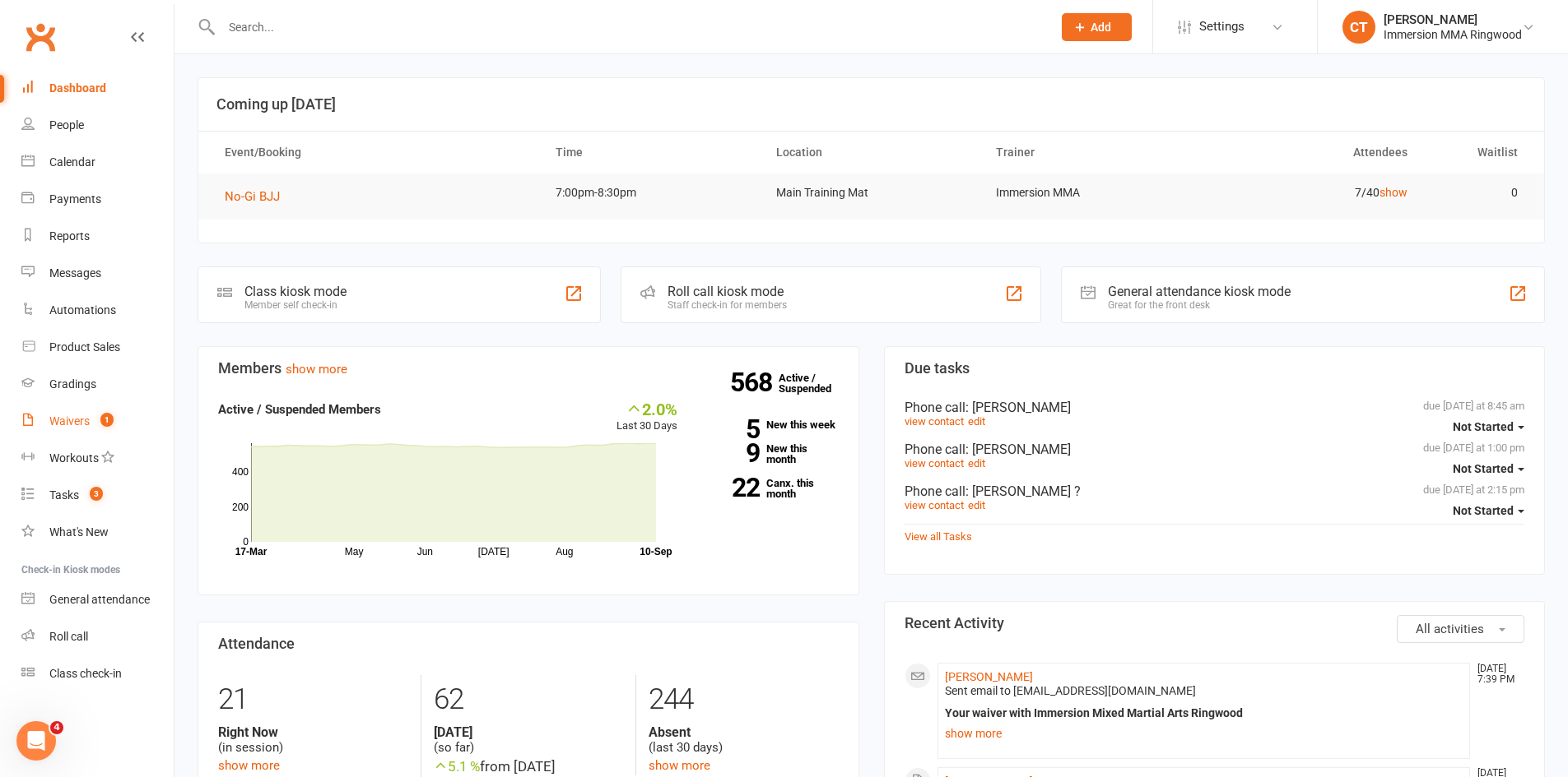
click at [152, 413] on link "Waivers 1" at bounding box center [97, 422] width 152 height 37
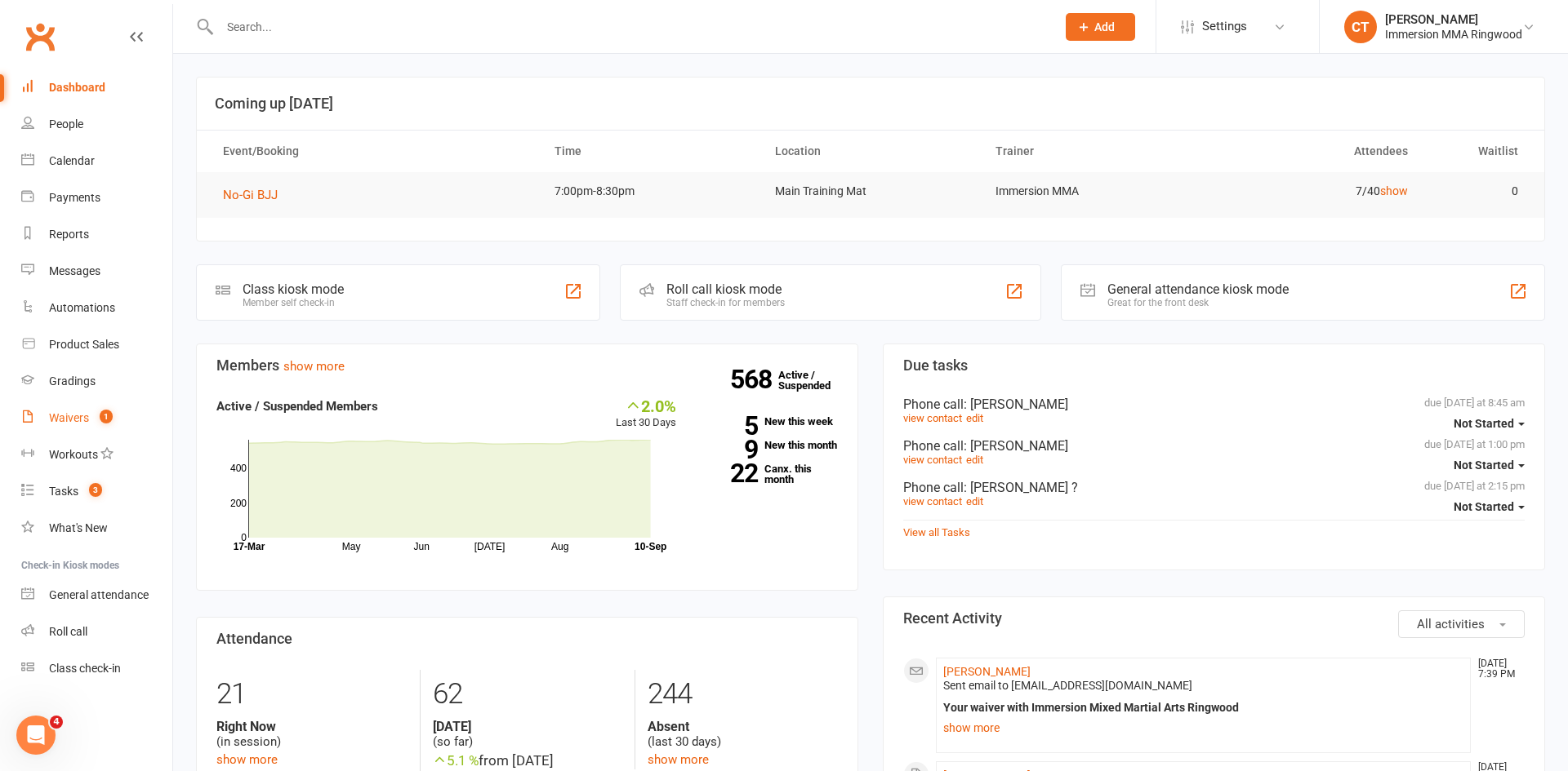
select select "25"
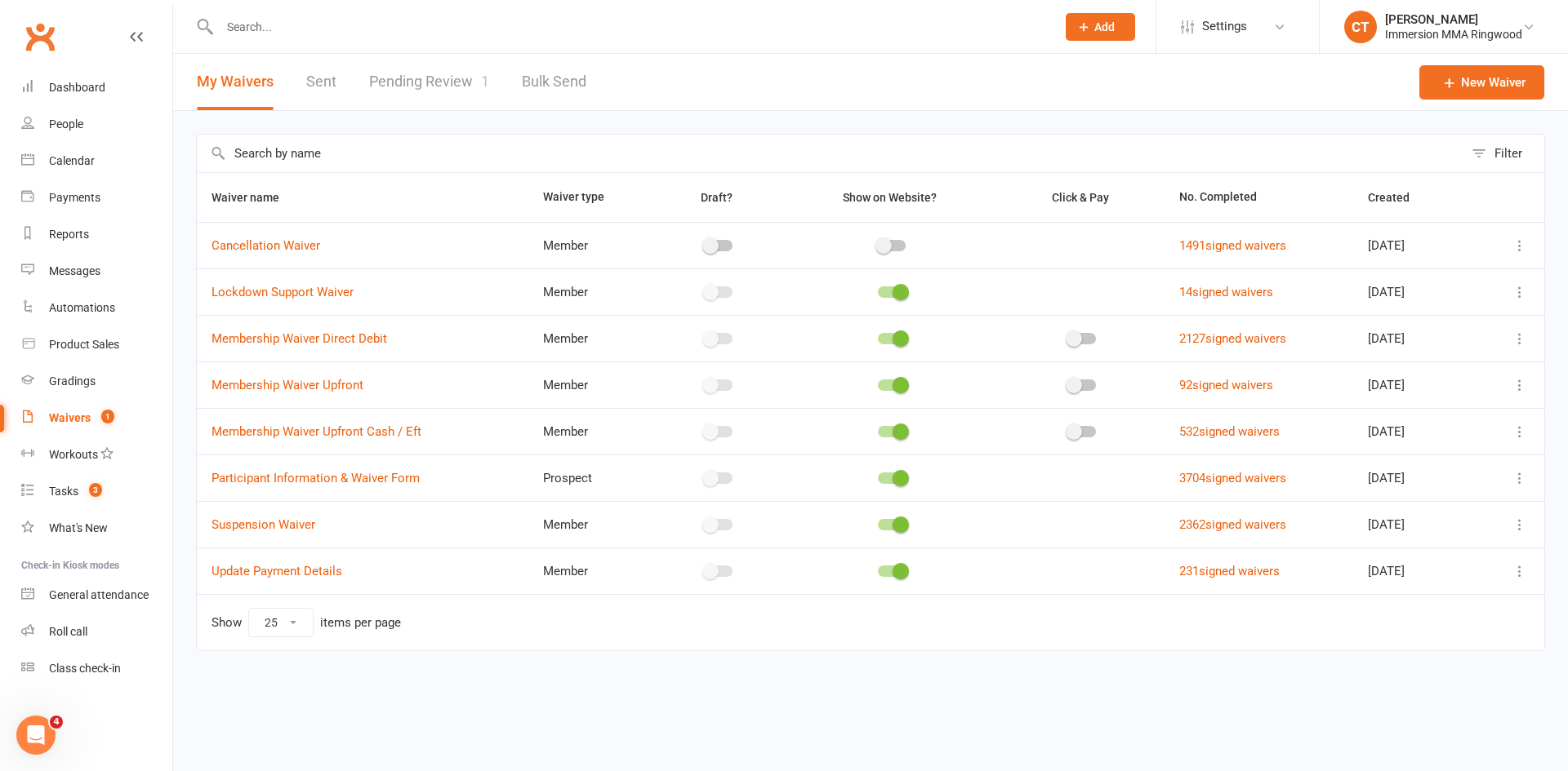
click at [404, 72] on link "Pending Review 1" at bounding box center [429, 82] width 120 height 57
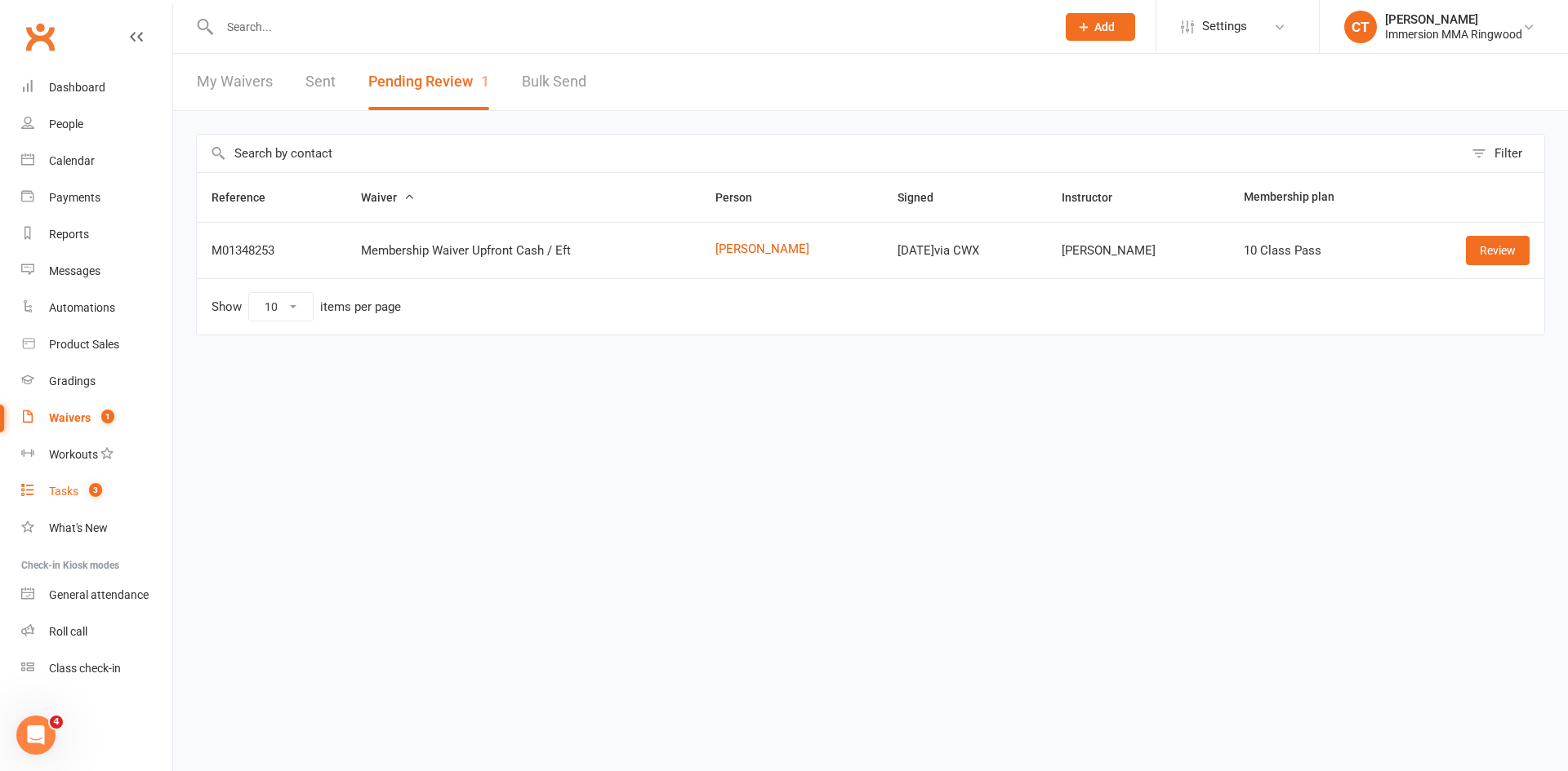
click at [100, 500] on link "Tasks 3" at bounding box center [97, 492] width 151 height 37
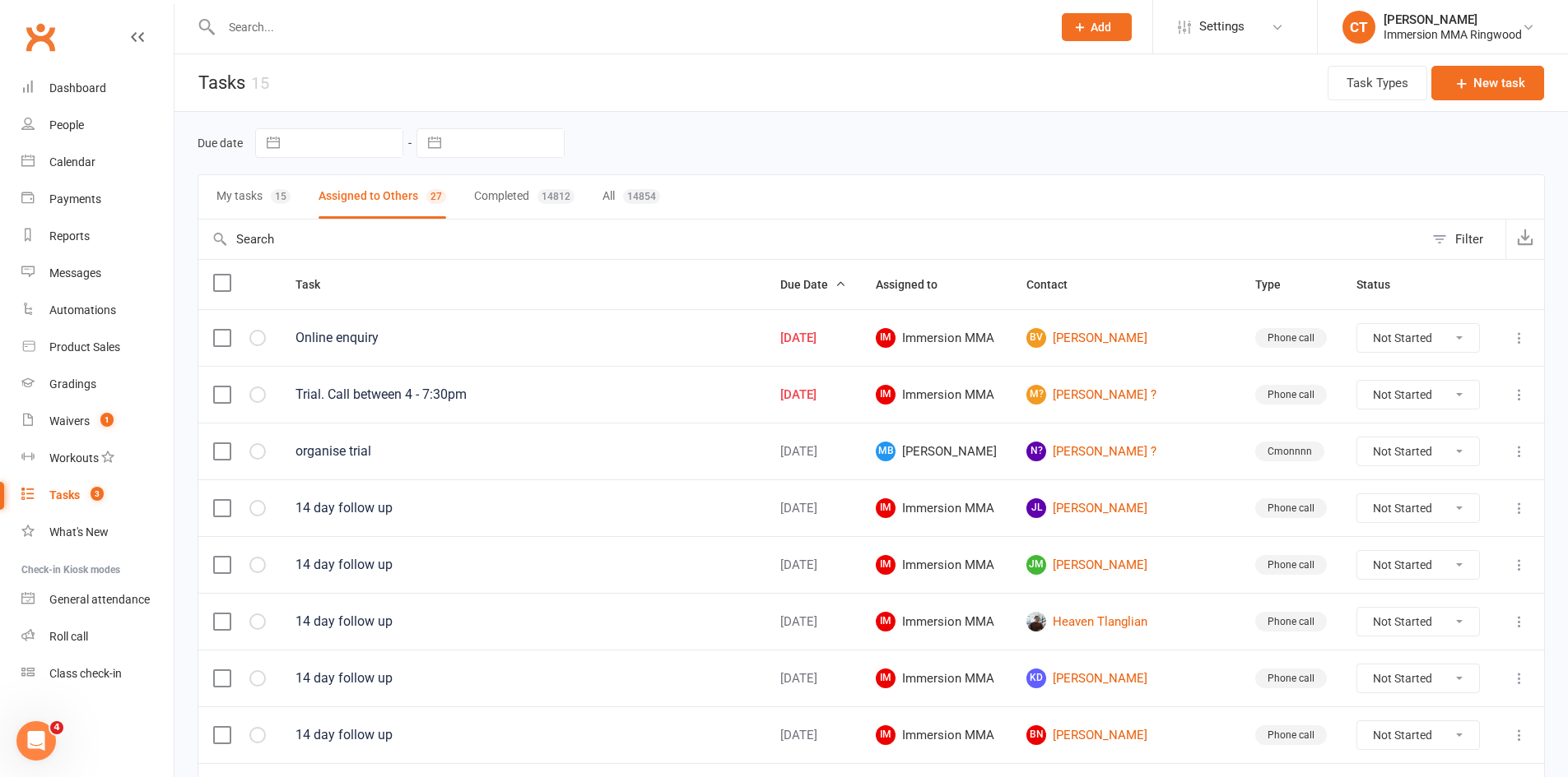
click at [130, 498] on link "Tasks 3" at bounding box center [97, 496] width 152 height 37
click at [1103, 389] on link "M? Milo ?" at bounding box center [1125, 395] width 199 height 20
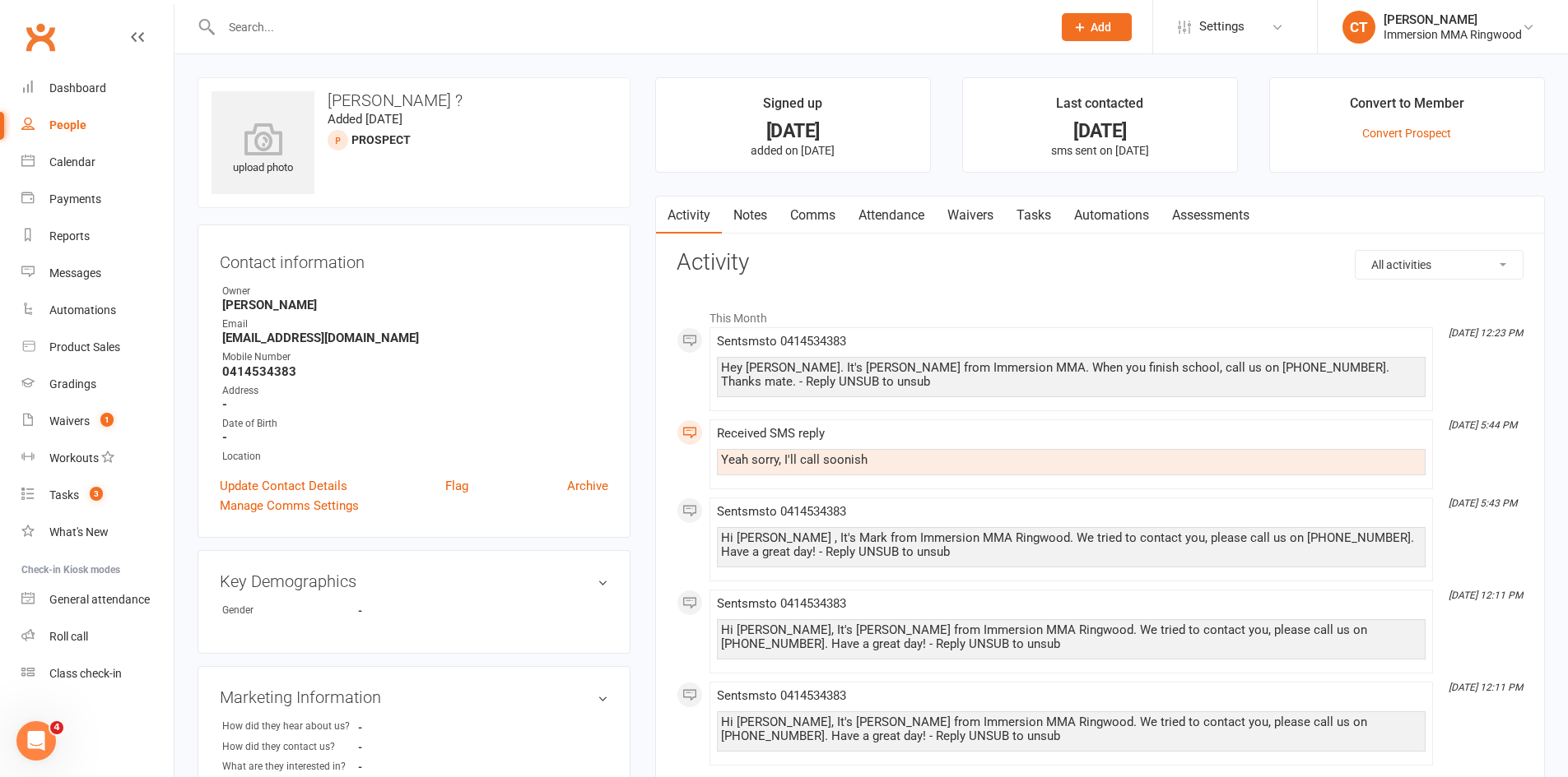
click at [690, 211] on link "Activity" at bounding box center [689, 215] width 65 height 37
click at [754, 213] on link "Notes" at bounding box center [749, 215] width 57 height 37
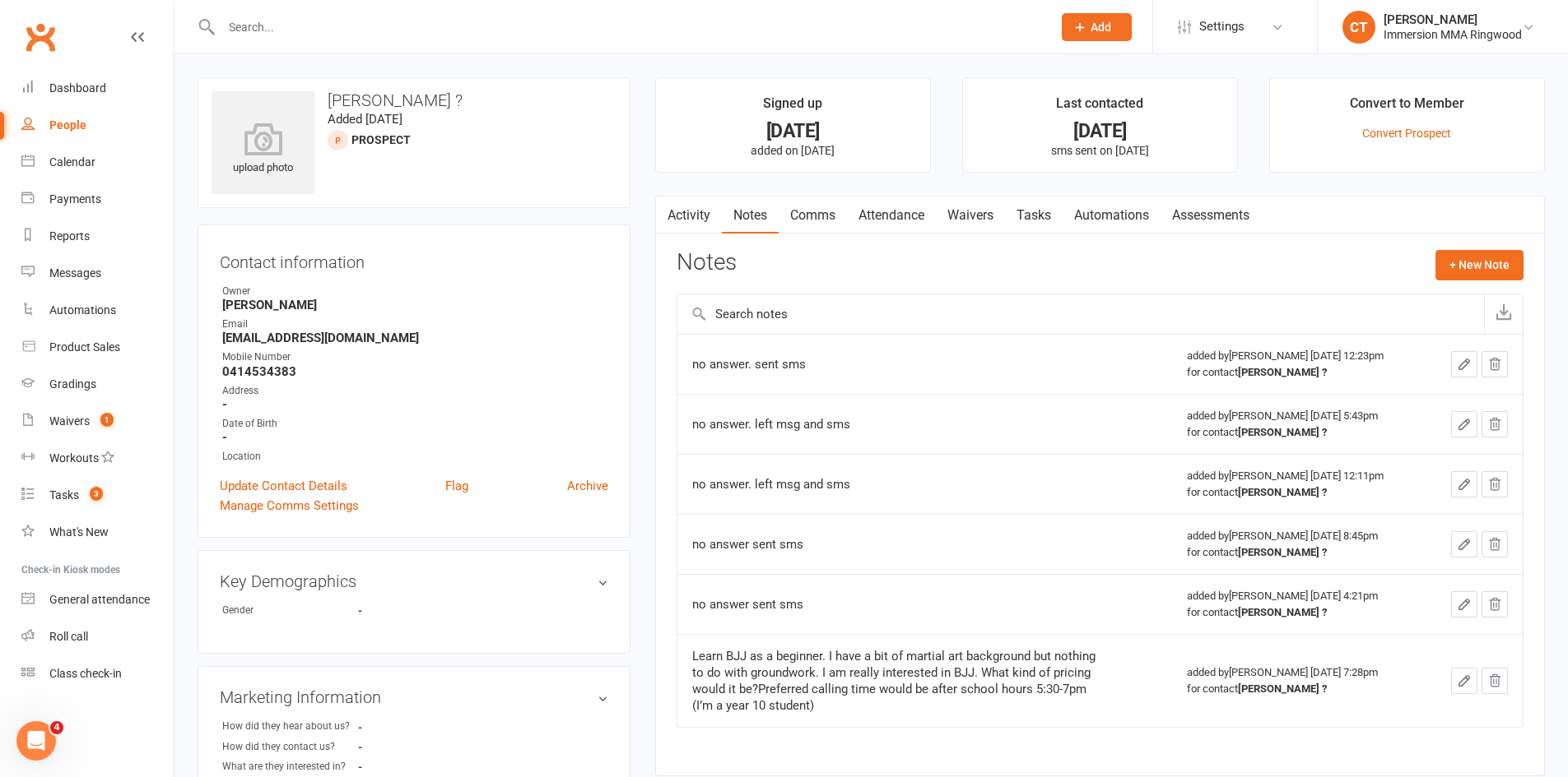
click at [782, 366] on div "no answer. sent sms" at bounding box center [898, 365] width 412 height 17
click at [823, 440] on td "no answer. left msg and sms" at bounding box center [924, 424] width 495 height 60
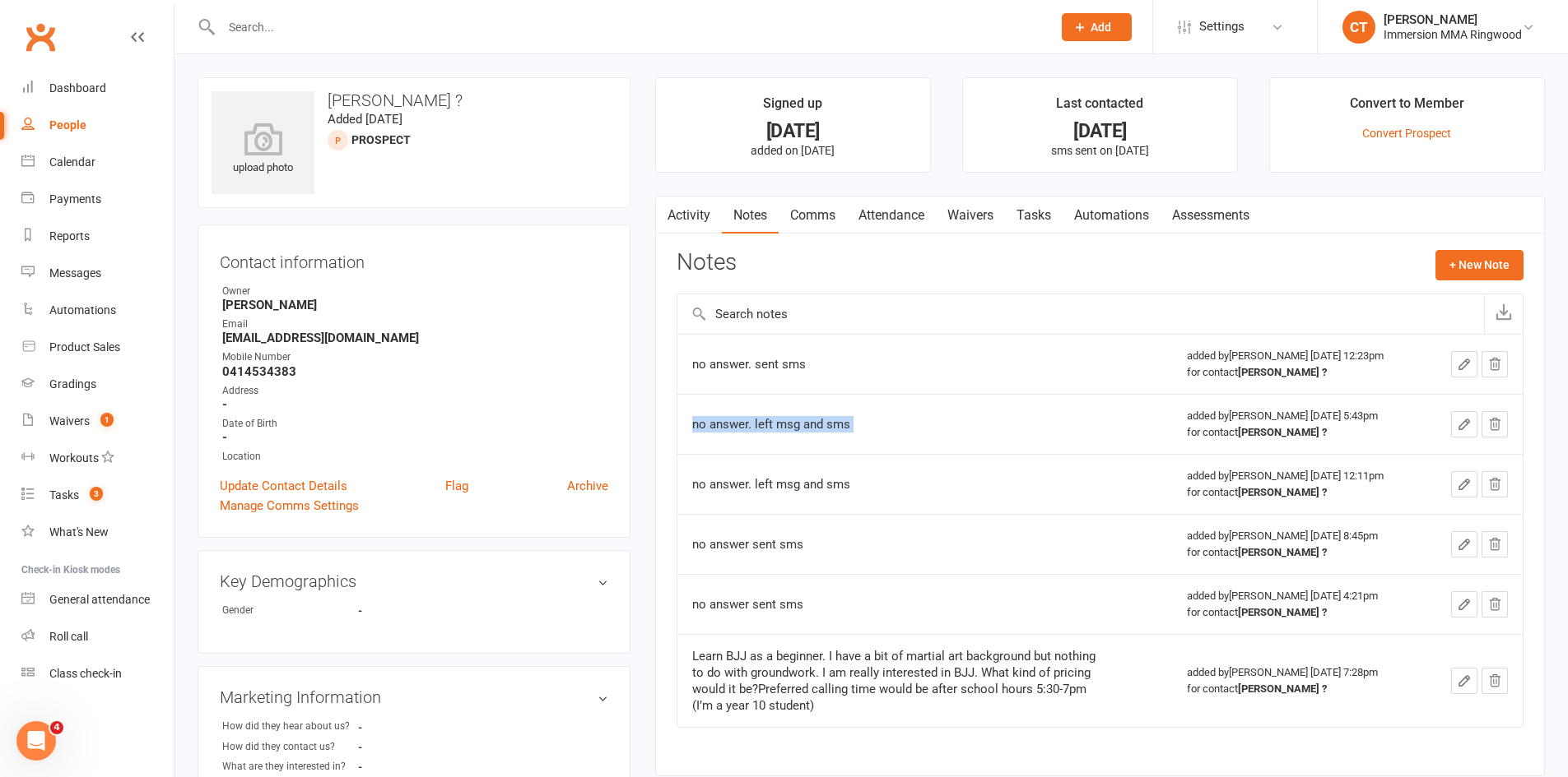
click at [823, 440] on td "no answer. left msg and sms" at bounding box center [924, 424] width 495 height 60
copy div "no answer. left msg and sms"
click at [1432, 266] on div "Notes + New Note" at bounding box center [1099, 271] width 847 height 43
click at [1444, 264] on button "+ New Note" at bounding box center [1479, 265] width 88 height 30
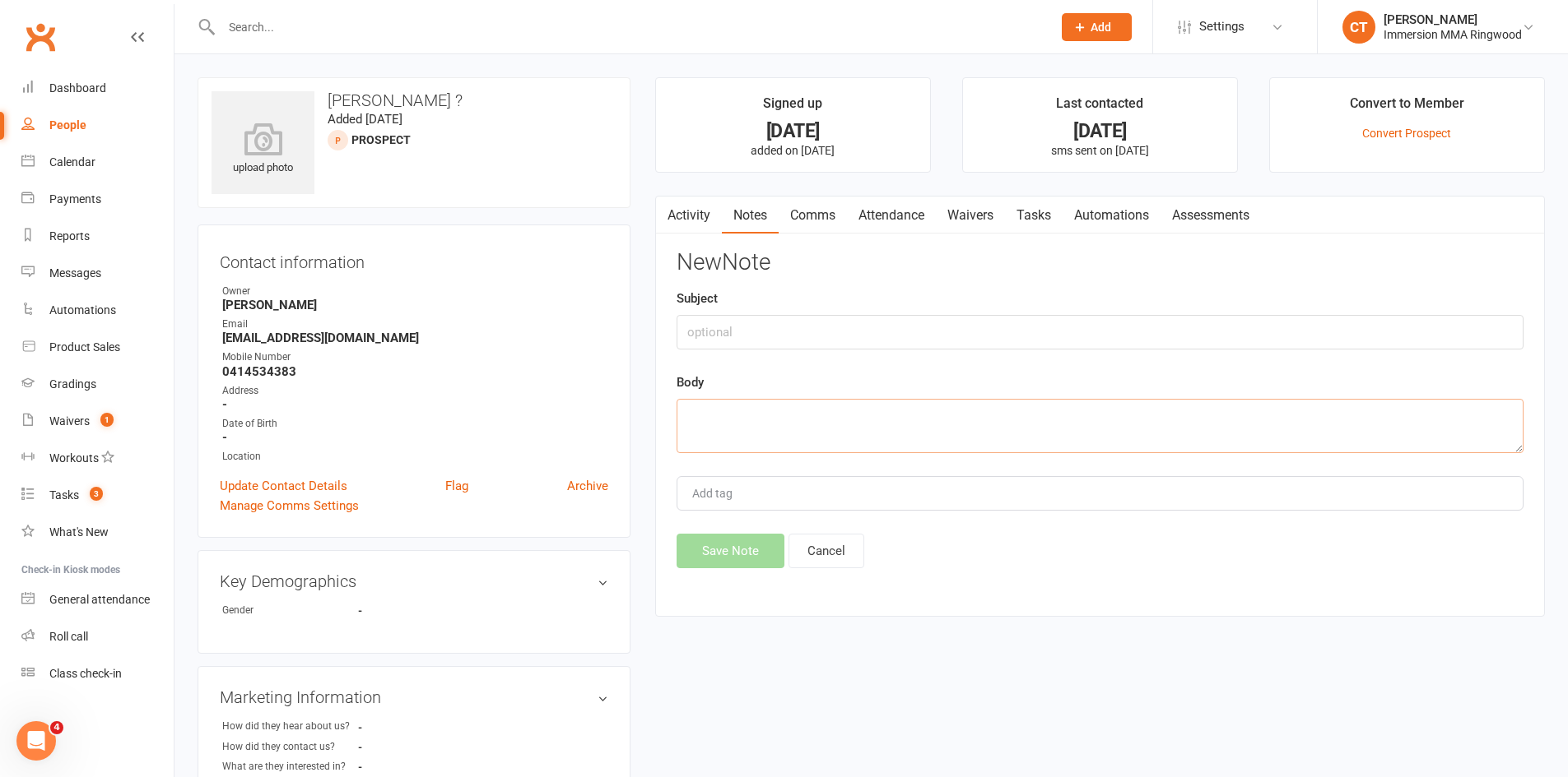
click at [1026, 437] on textarea at bounding box center [1099, 426] width 847 height 54
paste textarea "no answer. left msg and sms"
type textarea "no answer. left msg and sms"
click at [723, 554] on button "Save Note" at bounding box center [730, 551] width 108 height 35
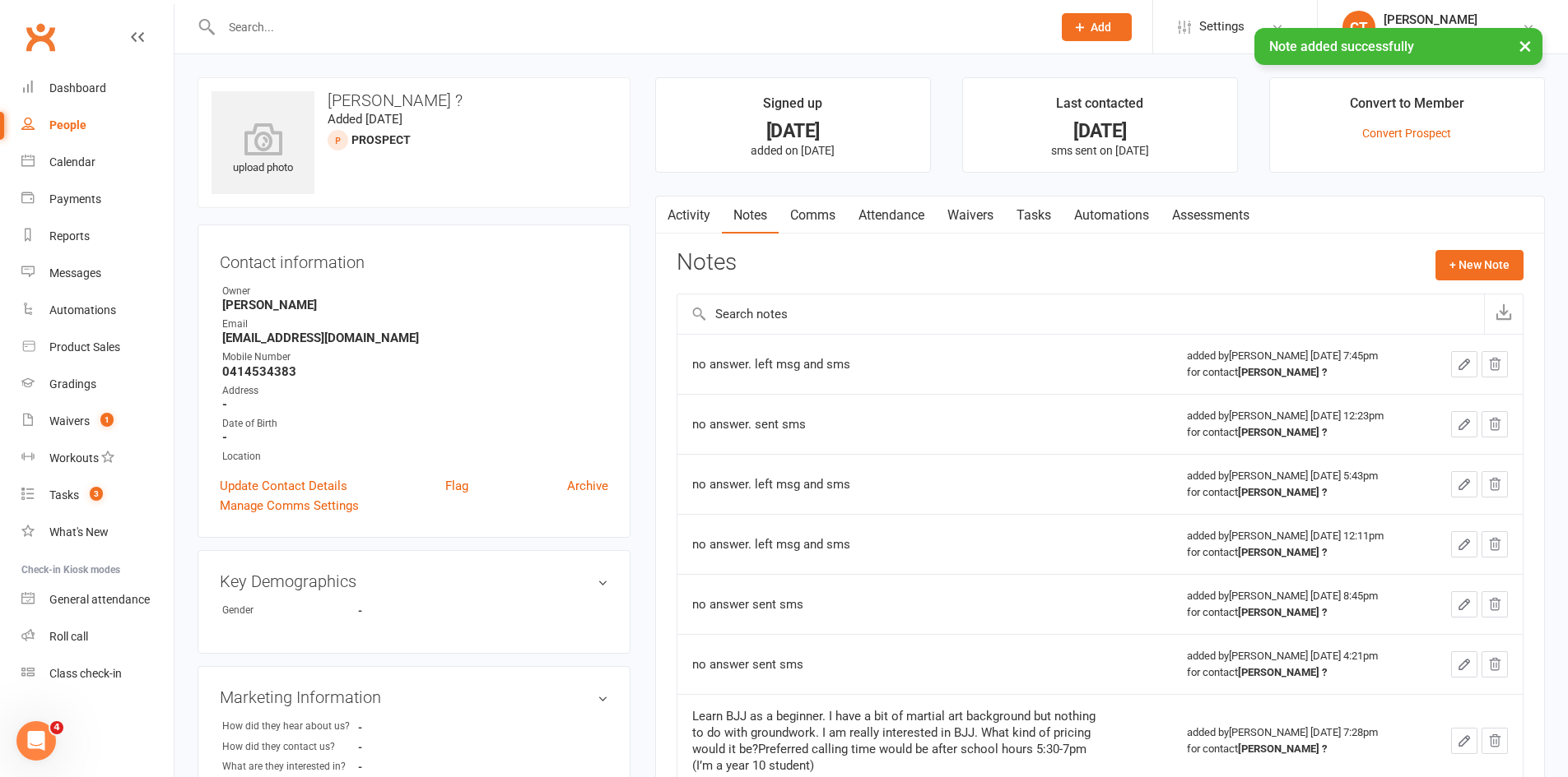
click at [822, 226] on link "Comms" at bounding box center [812, 215] width 68 height 37
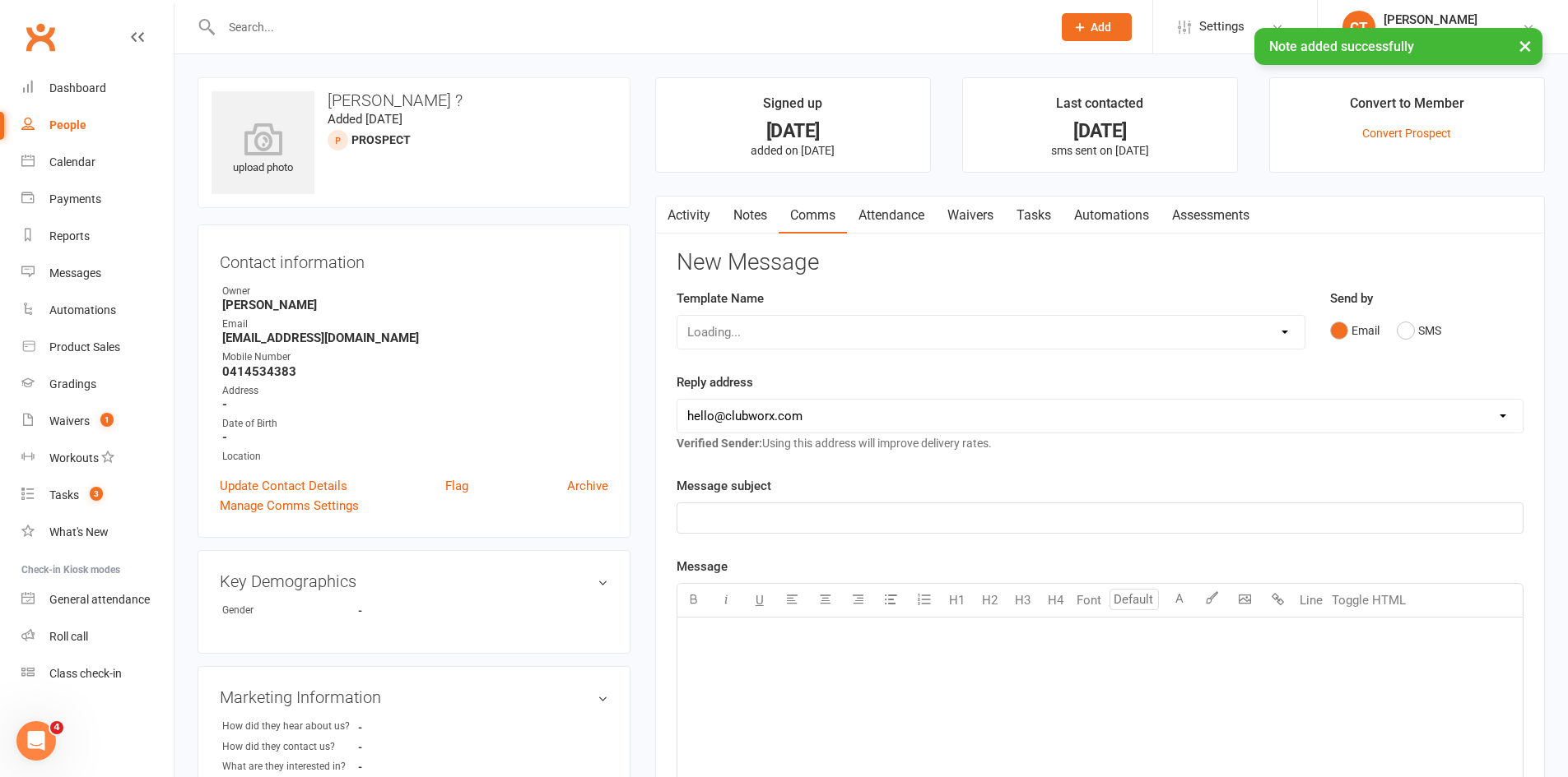
click at [821, 326] on div "Loading..." at bounding box center [991, 332] width 629 height 35
click at [832, 329] on select "Select Template [SMS] [PERSON_NAME] - Call back message [SMS] Mark- Call back m…" at bounding box center [991, 332] width 627 height 33
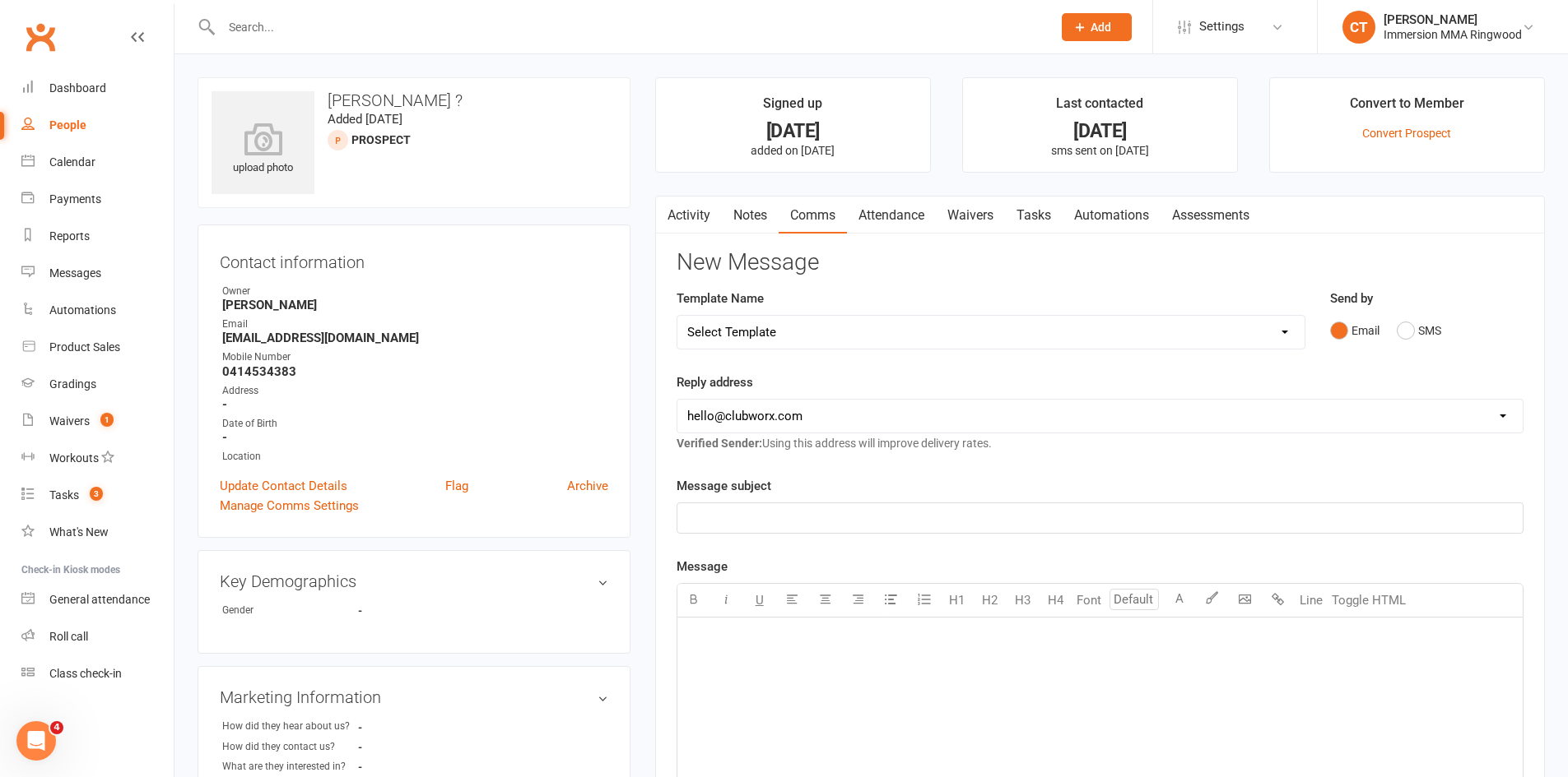
select select "1"
click at [677, 316] on select "Select Template [SMS] [PERSON_NAME] - Call back message [SMS] Mark- Call back m…" at bounding box center [991, 332] width 627 height 33
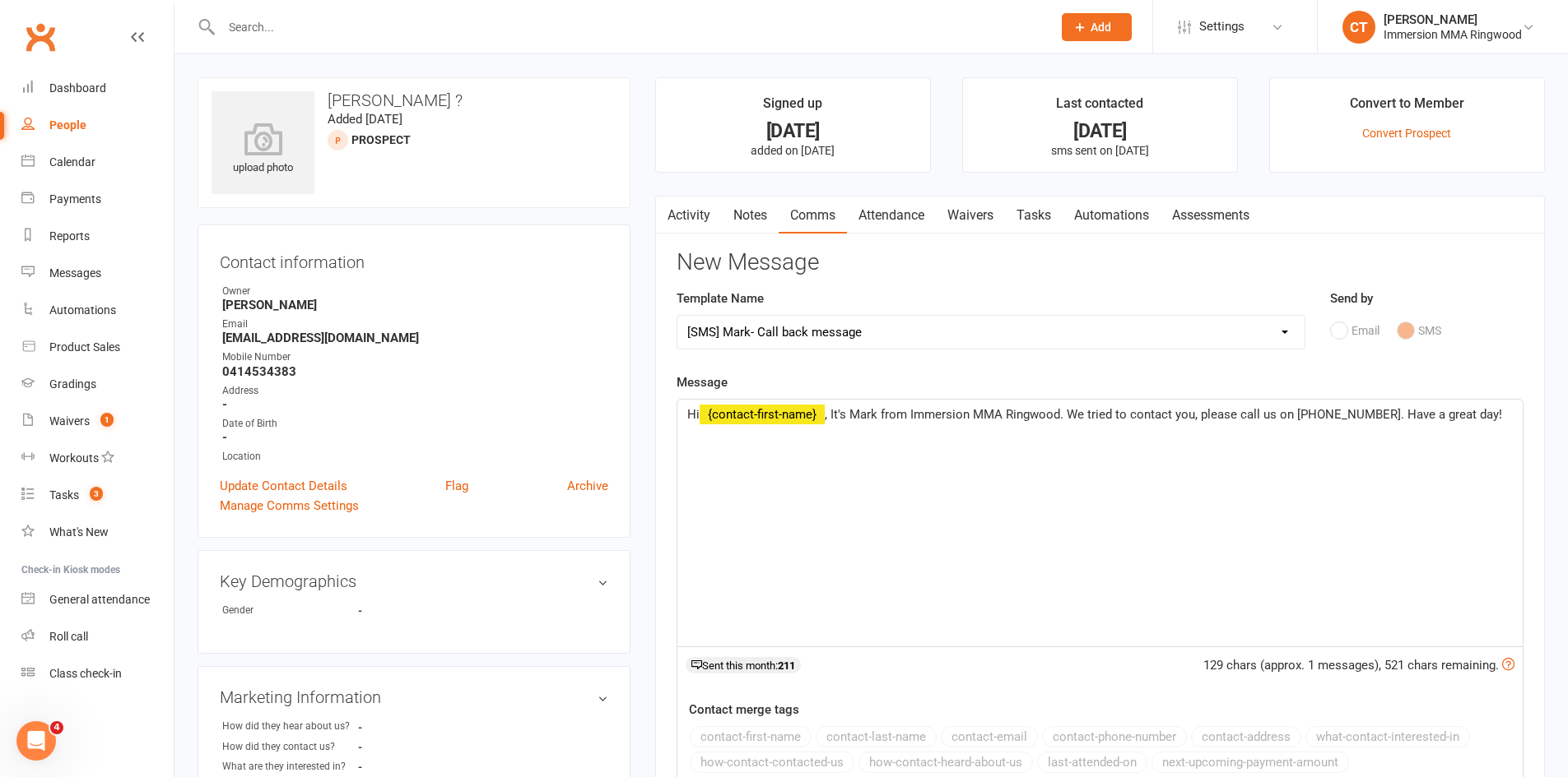
scroll to position [465, 0]
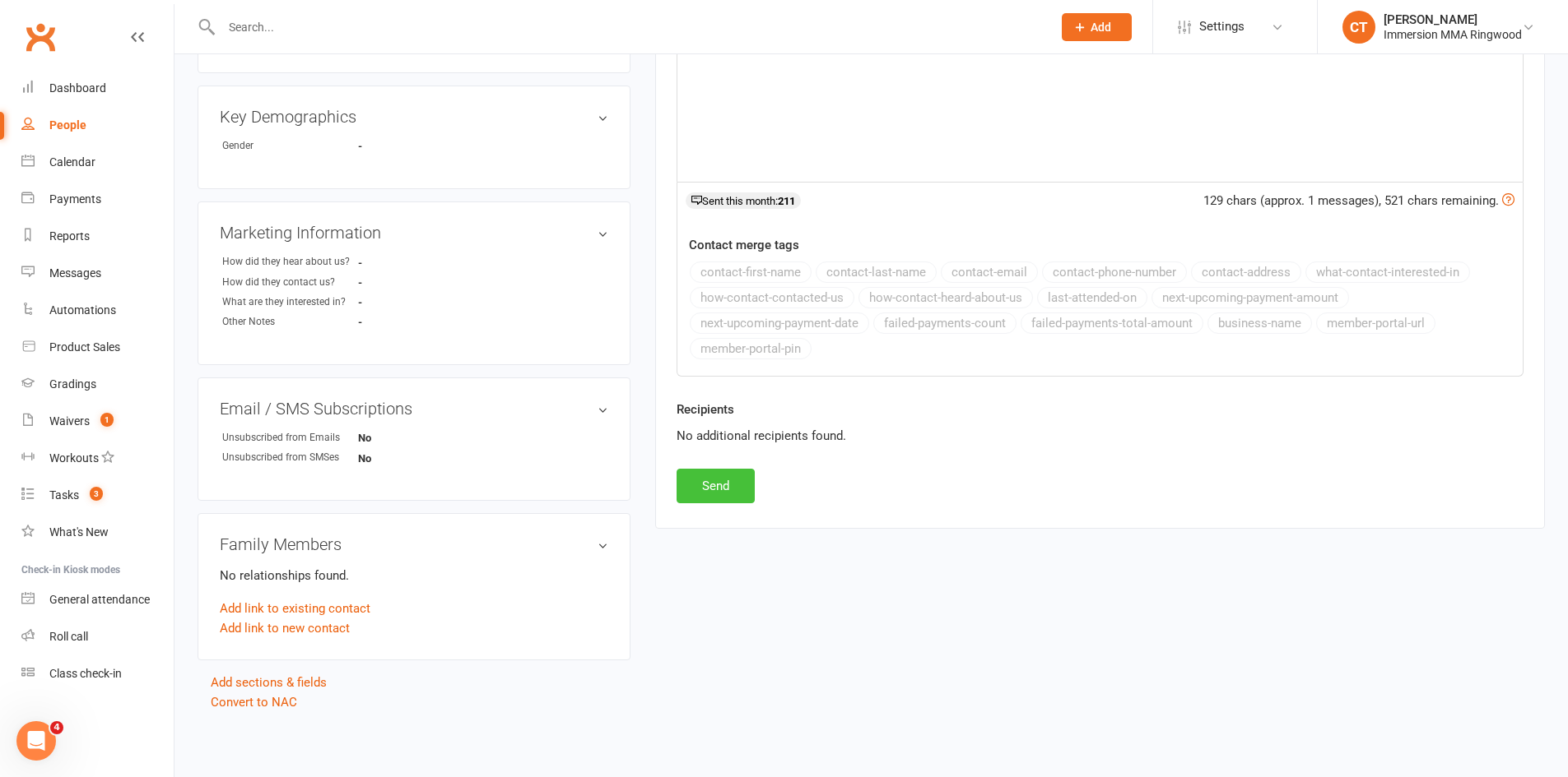
click at [741, 502] on button "Send" at bounding box center [716, 485] width 79 height 35
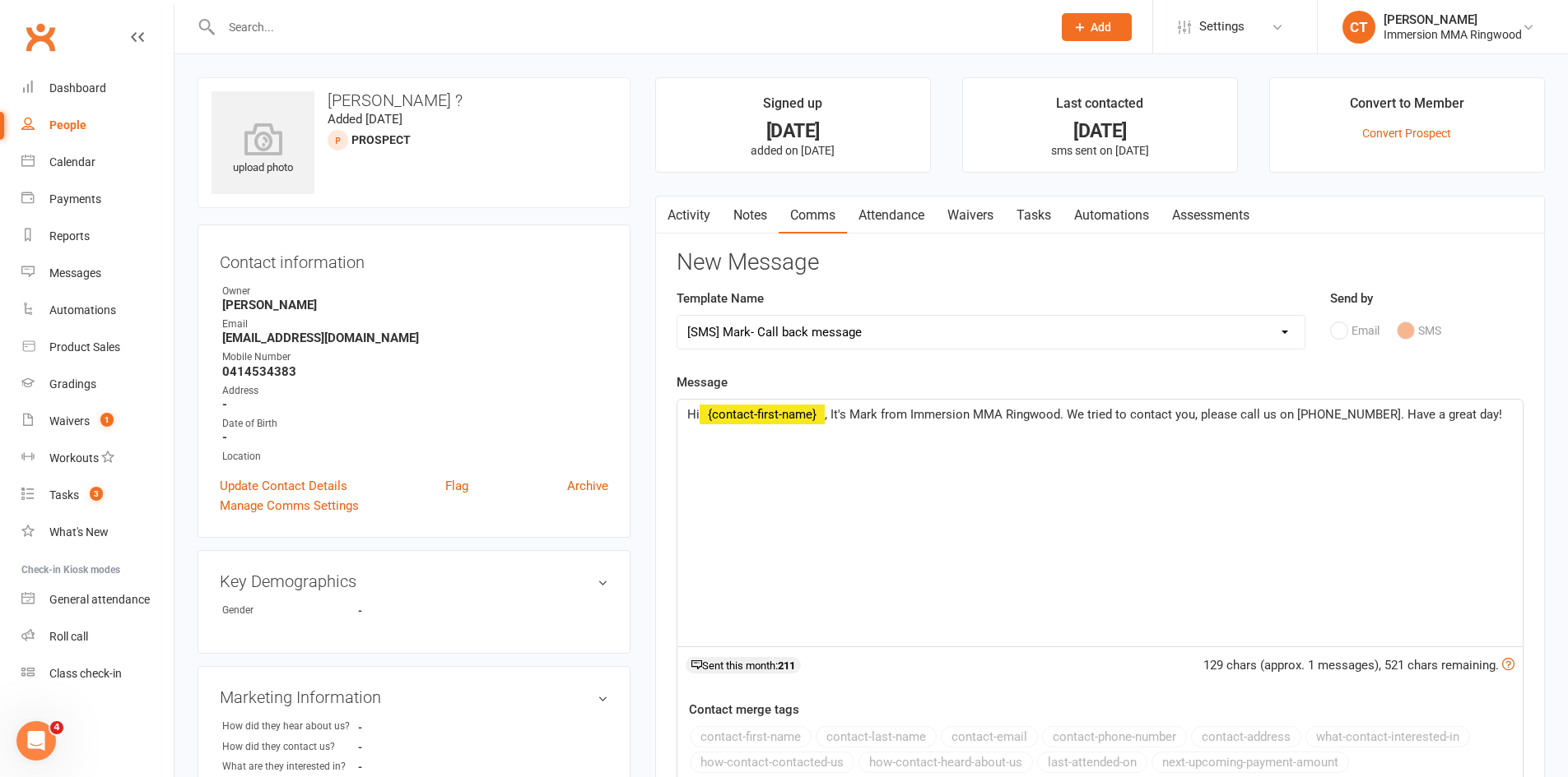
select select
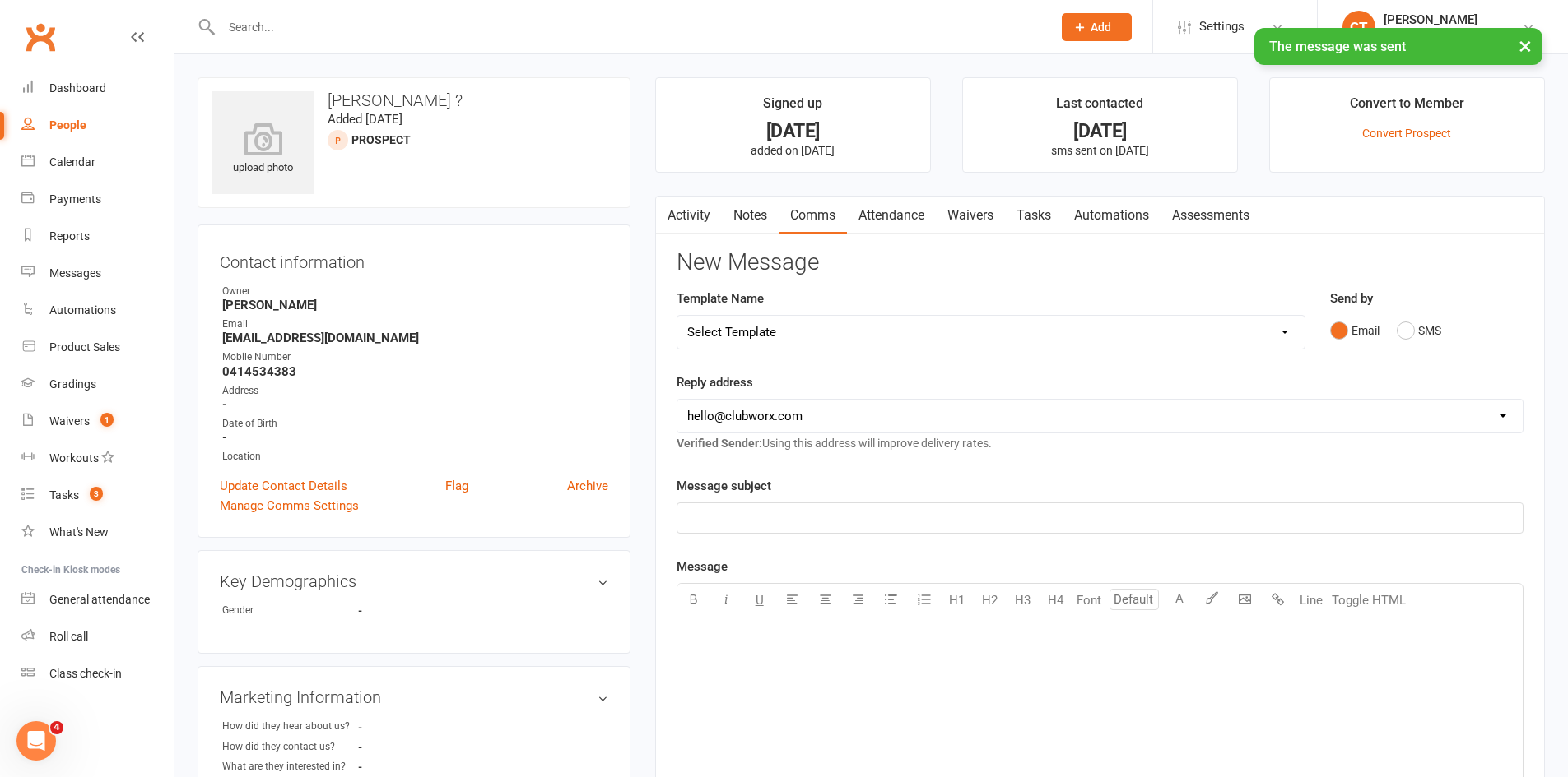
click at [1032, 208] on link "Tasks" at bounding box center [1034, 215] width 58 height 37
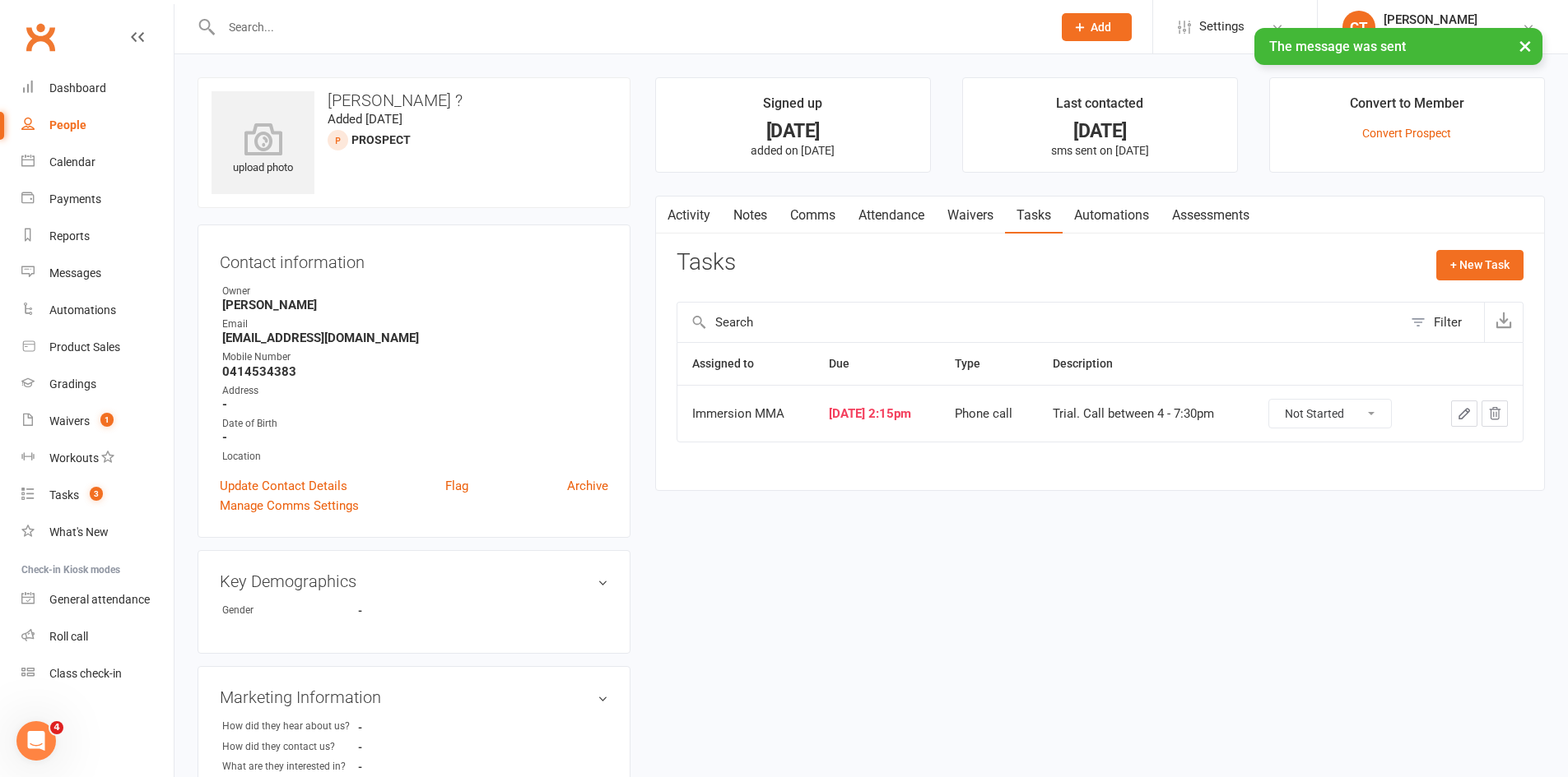
click at [1465, 414] on icon "button" at bounding box center [1464, 414] width 15 height 15
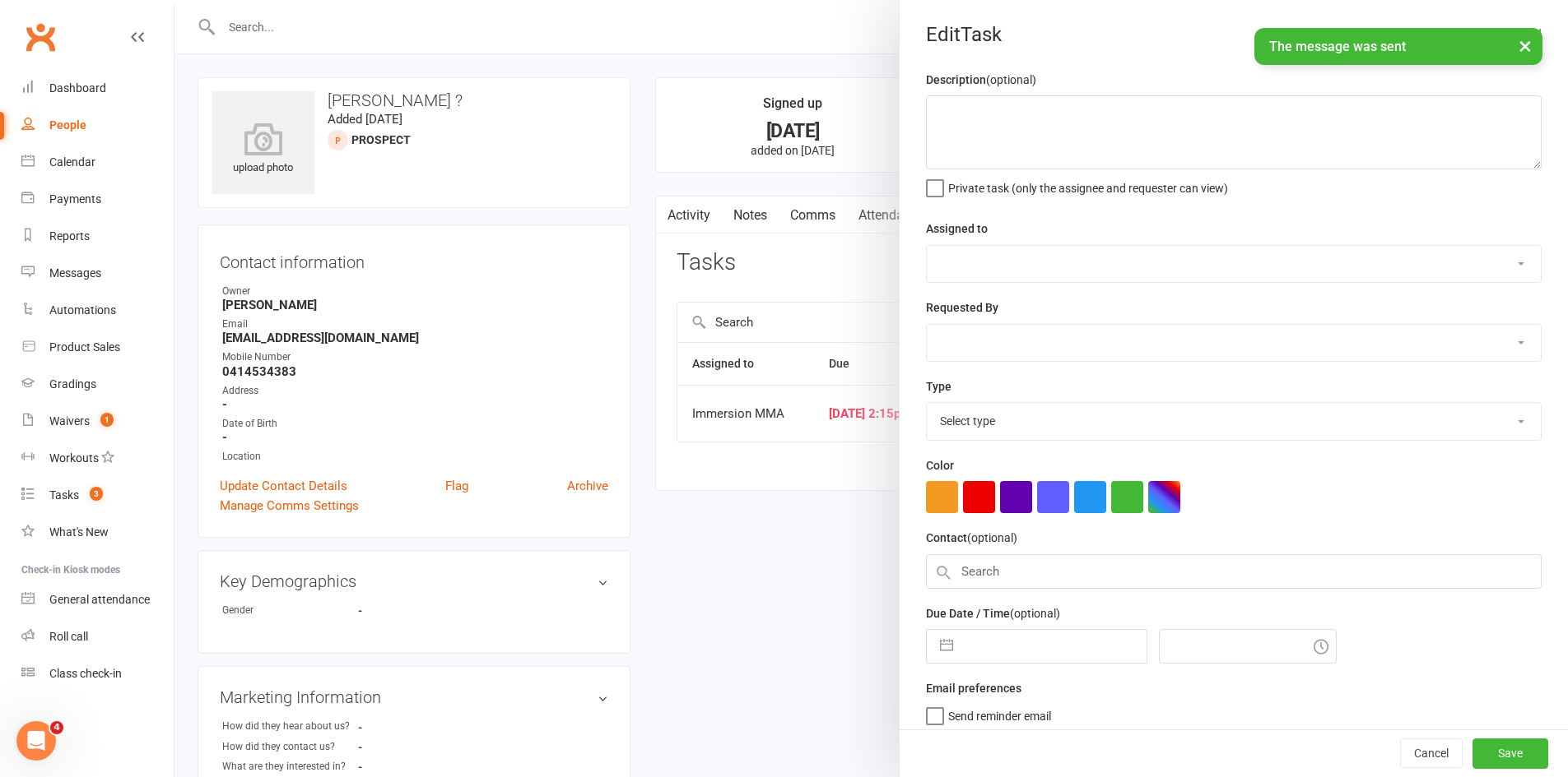
type textarea "Trial. Call between 4 - 7:30pm"
select select "12913"
select select "11984"
type input "[DATE]"
type input "2:15pm"
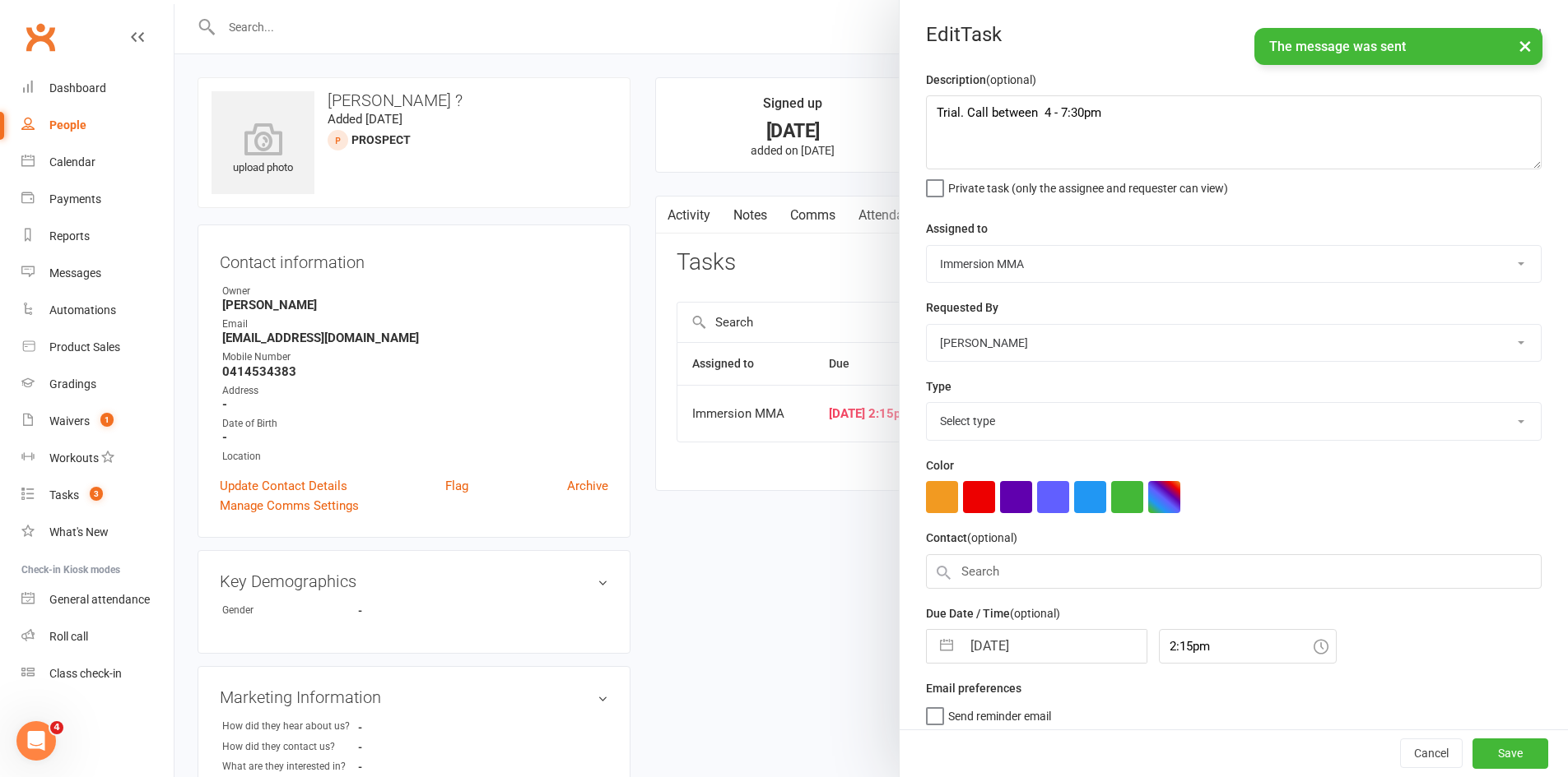
select select "6641"
click at [1033, 648] on input "[DATE]" at bounding box center [1053, 640] width 185 height 33
select select "7"
select select "2025"
select select "8"
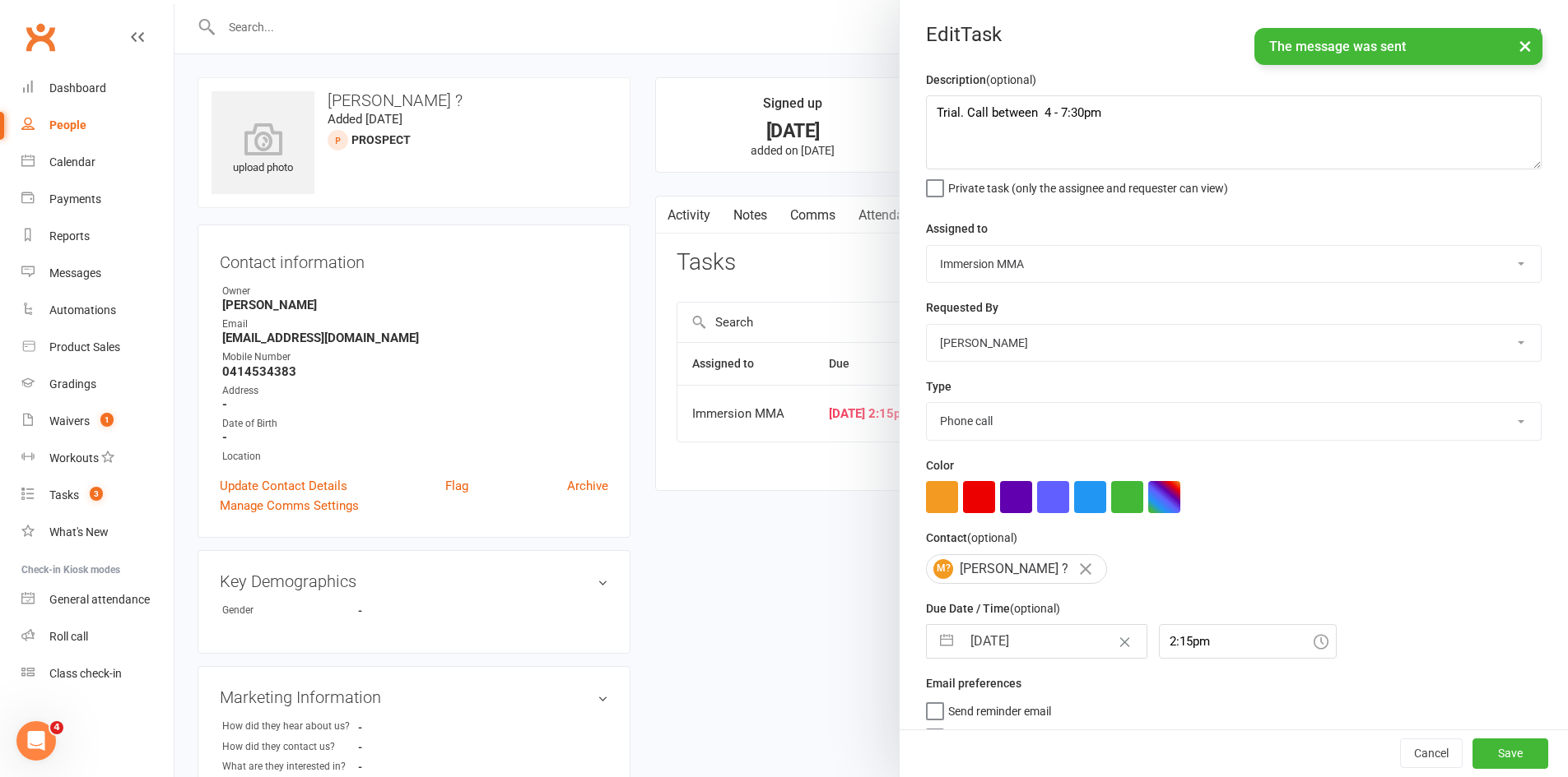
select select "2025"
select select "9"
select select "2025"
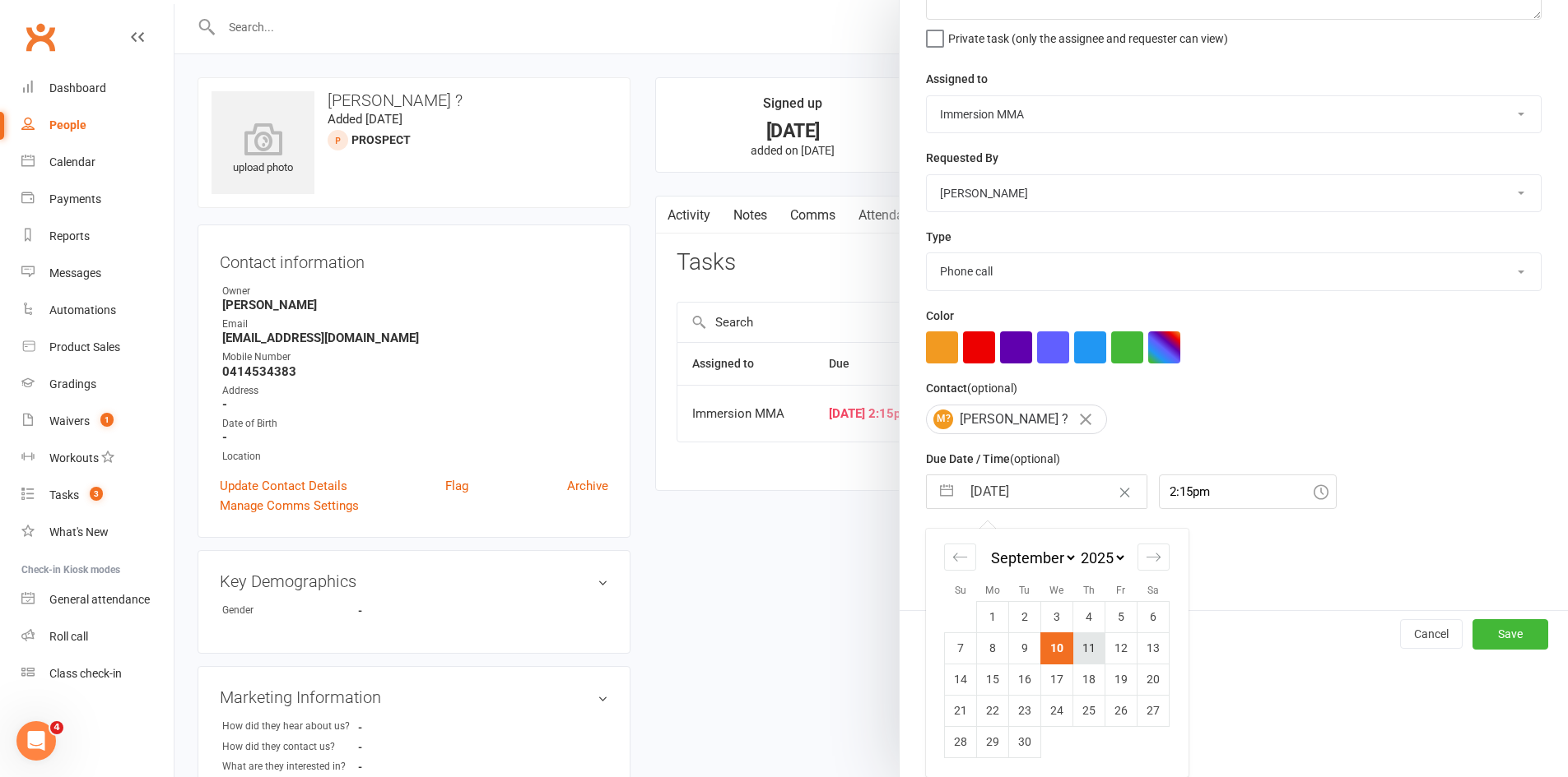
click at [1095, 662] on td "11" at bounding box center [1089, 647] width 32 height 31
type input "11 Sep 2025"
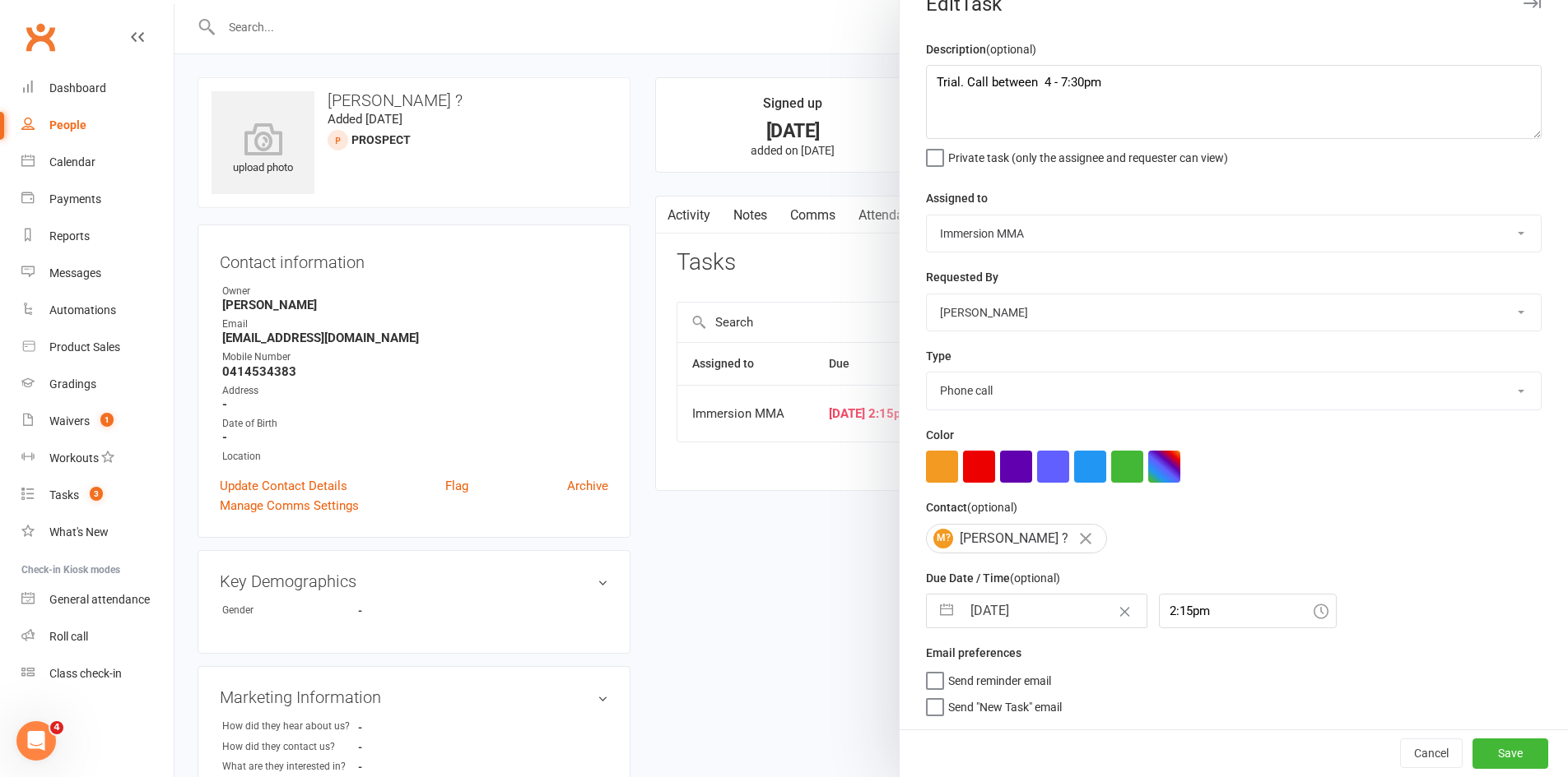
scroll to position [37, 0]
click at [1493, 757] on button "Save" at bounding box center [1510, 754] width 76 height 30
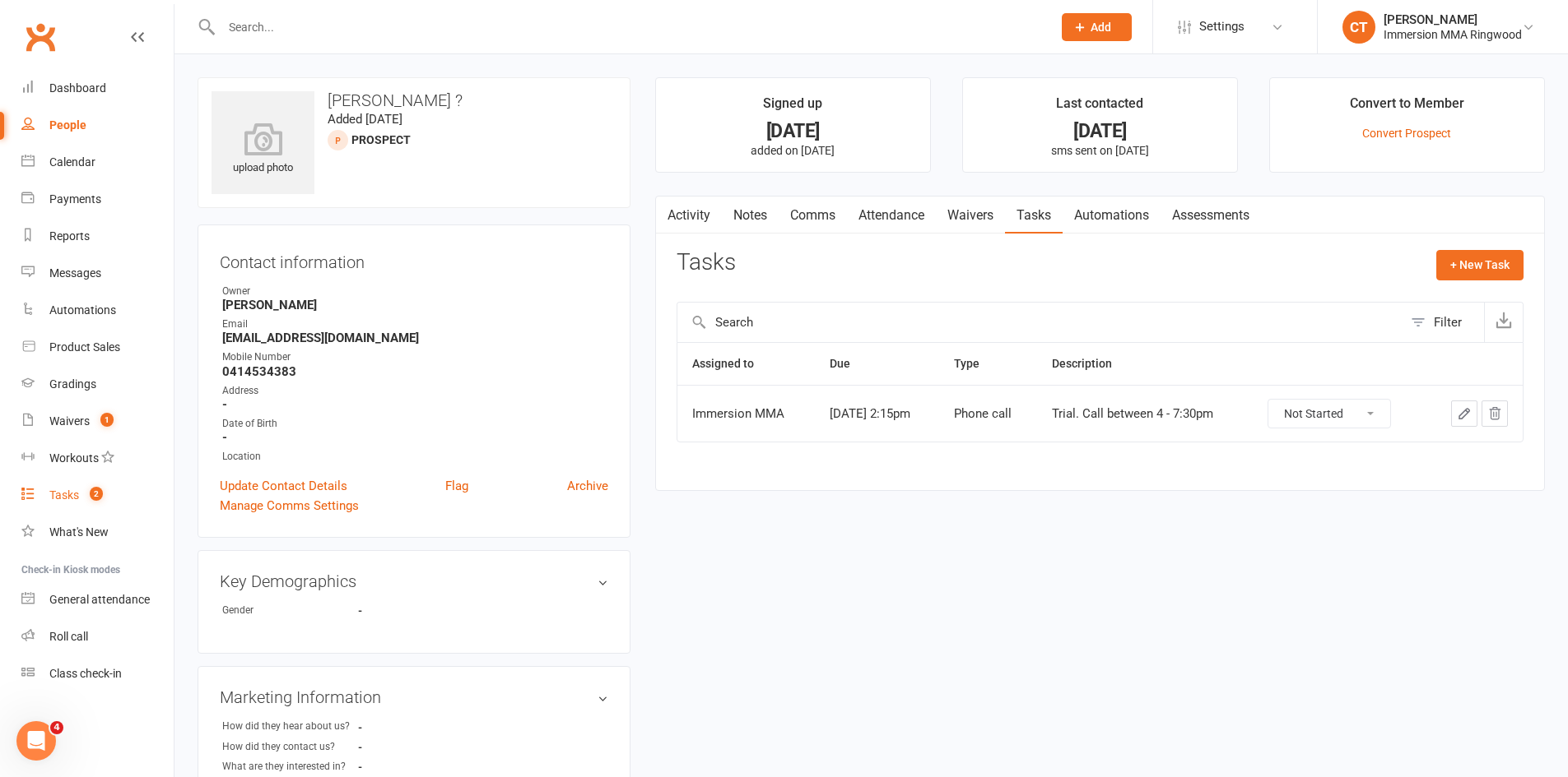
click at [123, 491] on link "Tasks 2" at bounding box center [97, 496] width 152 height 37
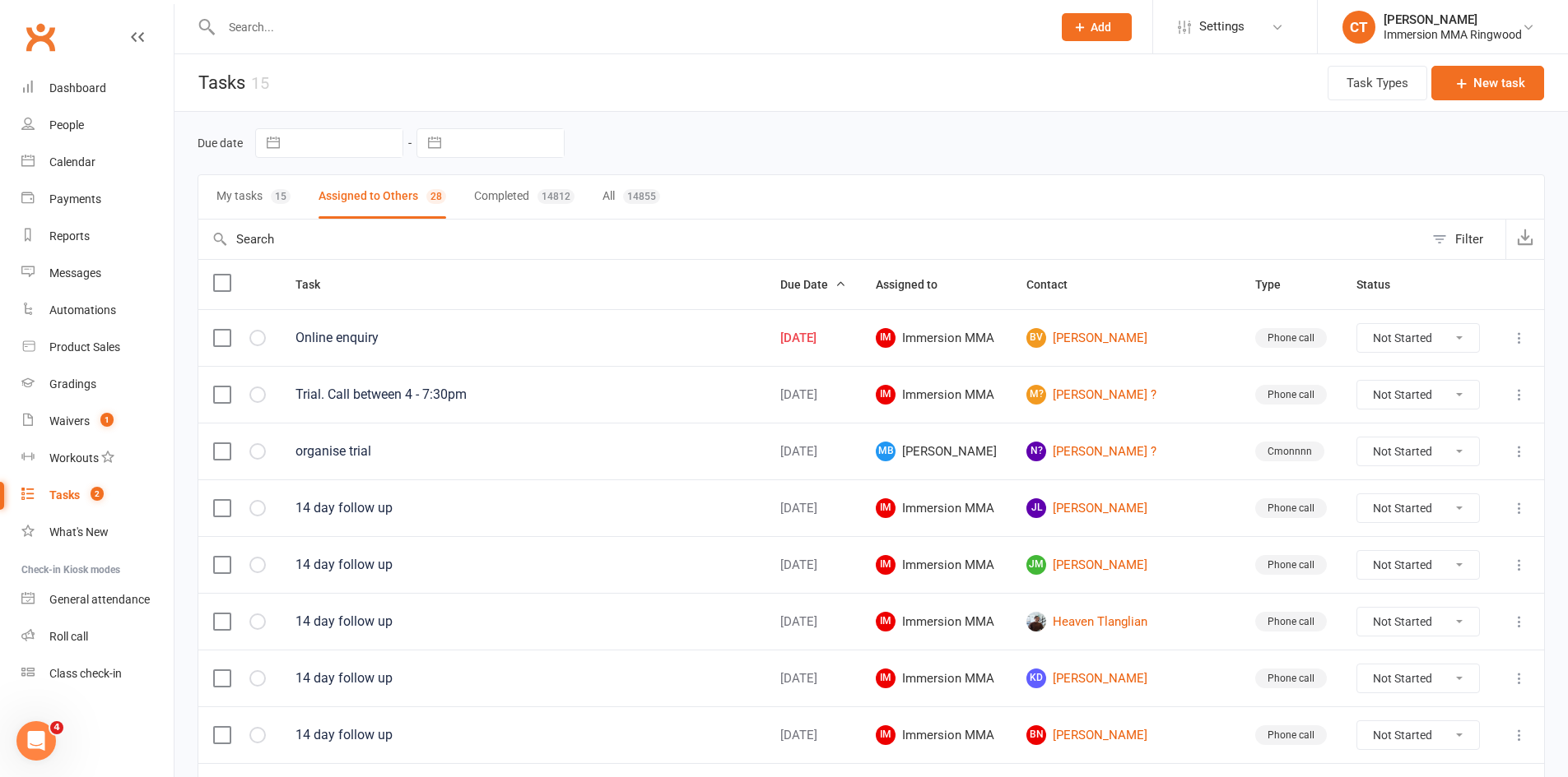
click at [228, 203] on button "My tasks 15" at bounding box center [253, 196] width 74 height 44
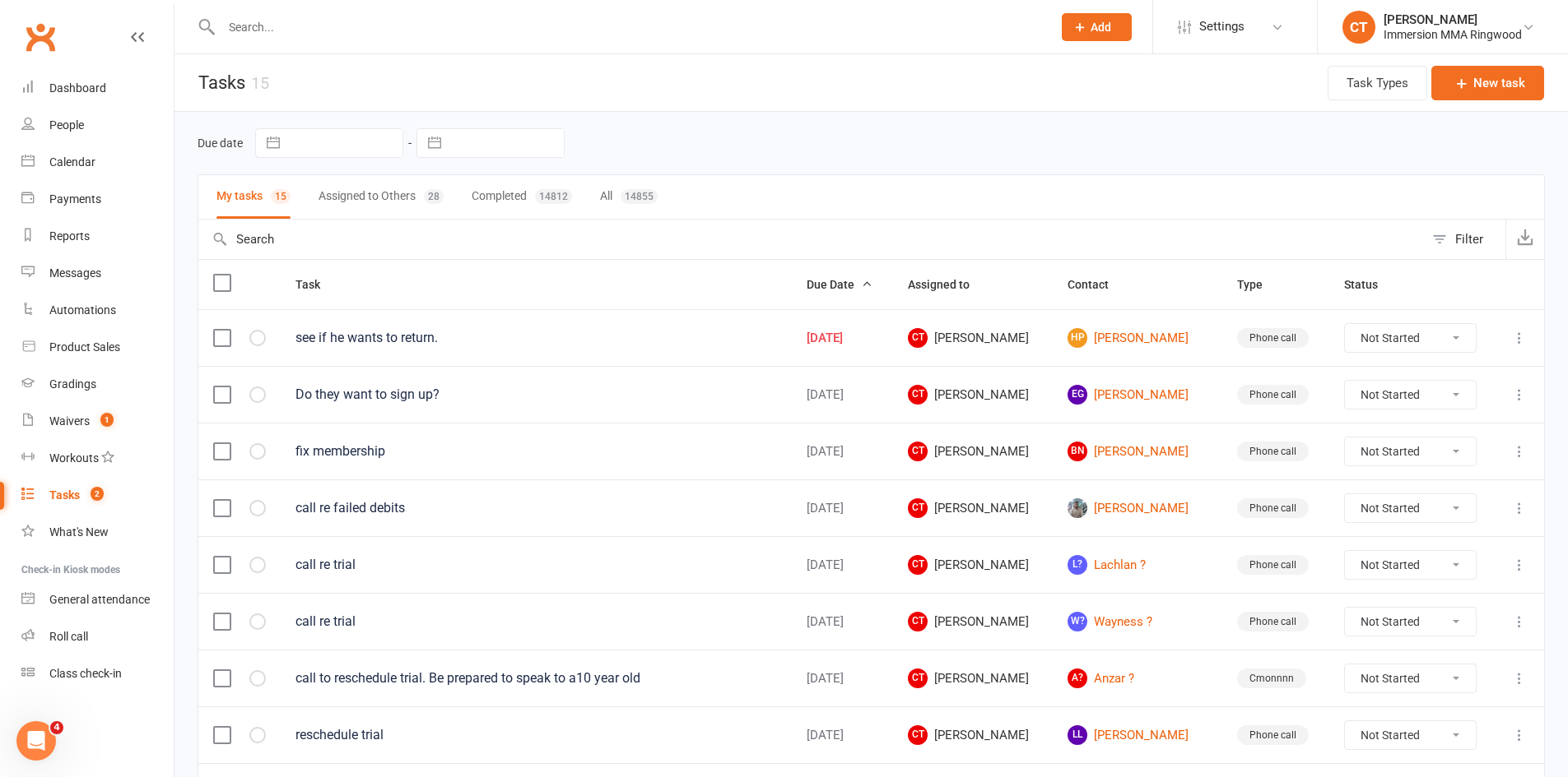
click at [1383, 331] on select "Not Started In Progress Waiting Complete" at bounding box center [1410, 338] width 131 height 28
click at [1349, 324] on select "Not Started In Progress Waiting Complete" at bounding box center [1410, 338] width 131 height 28
select select "unstarted"
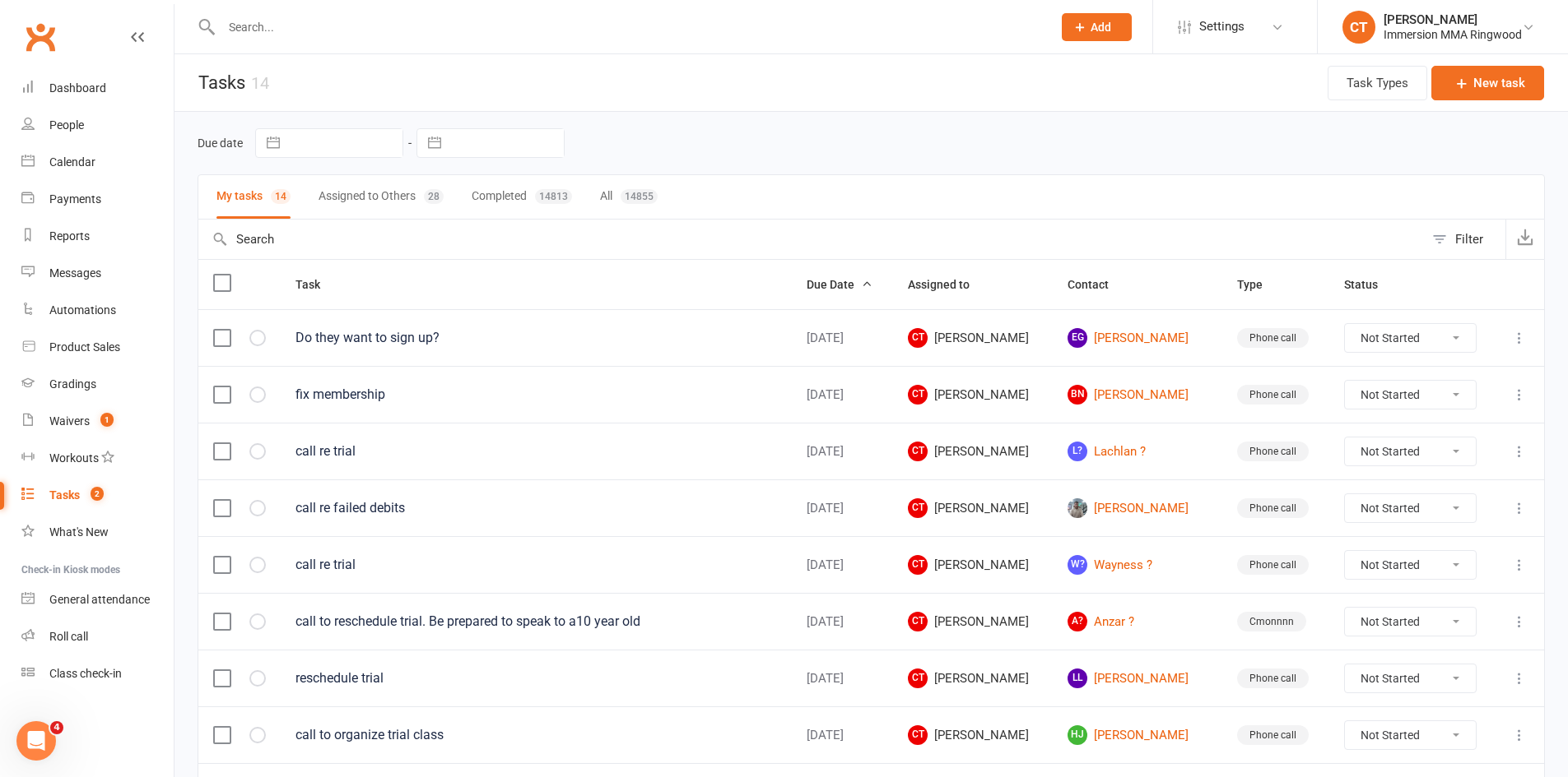
click at [366, 187] on button "Assigned to Others 28" at bounding box center [381, 196] width 125 height 44
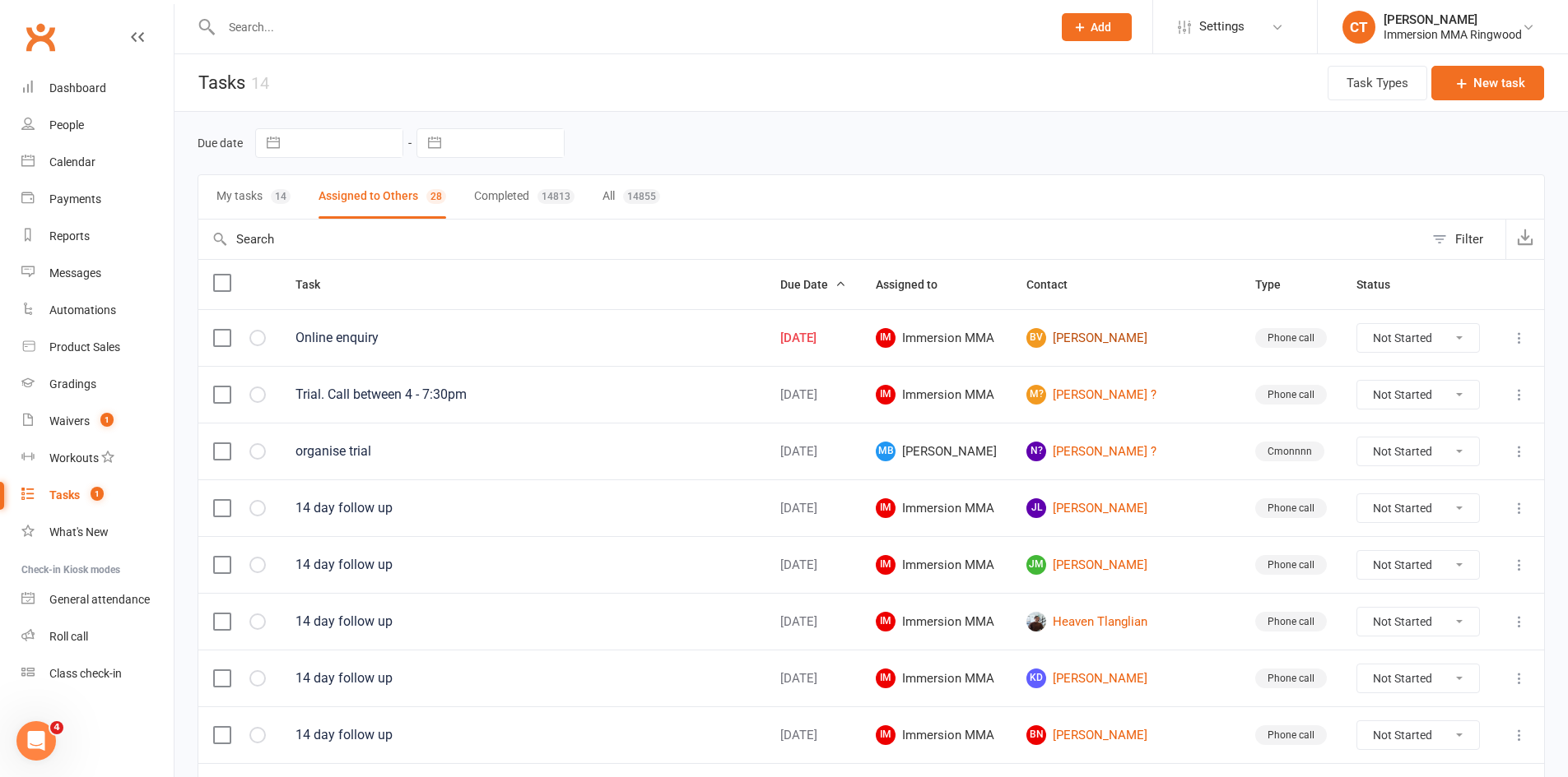
click at [1125, 342] on link "BV Bridget Vanbrussel" at bounding box center [1125, 338] width 199 height 20
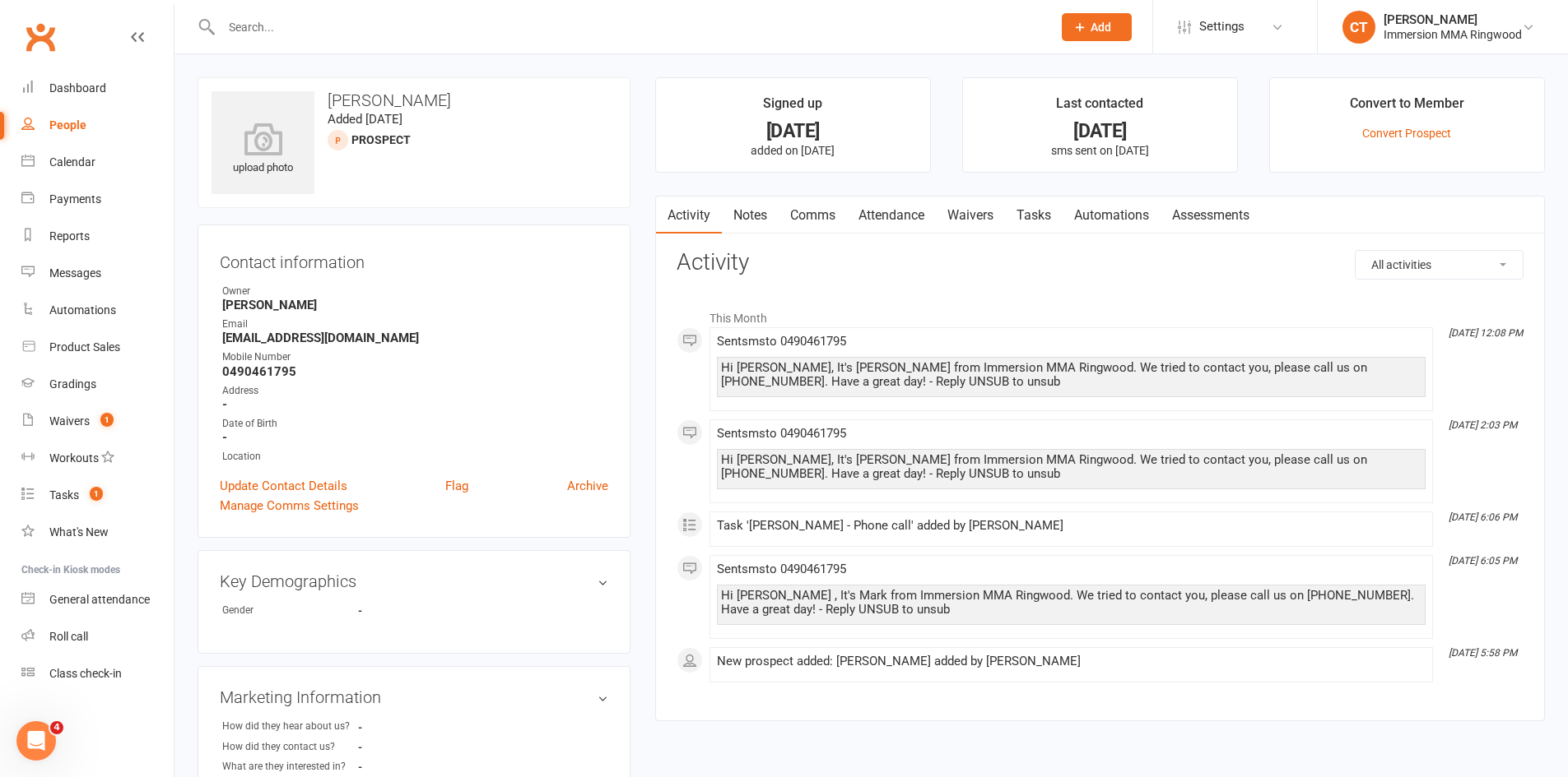
click at [748, 195] on div "Activity Notes Comms Attendance Waivers Tasks Automations Assessments All activ…" at bounding box center [1099, 458] width 890 height 526
click at [746, 215] on link "Notes" at bounding box center [749, 215] width 57 height 37
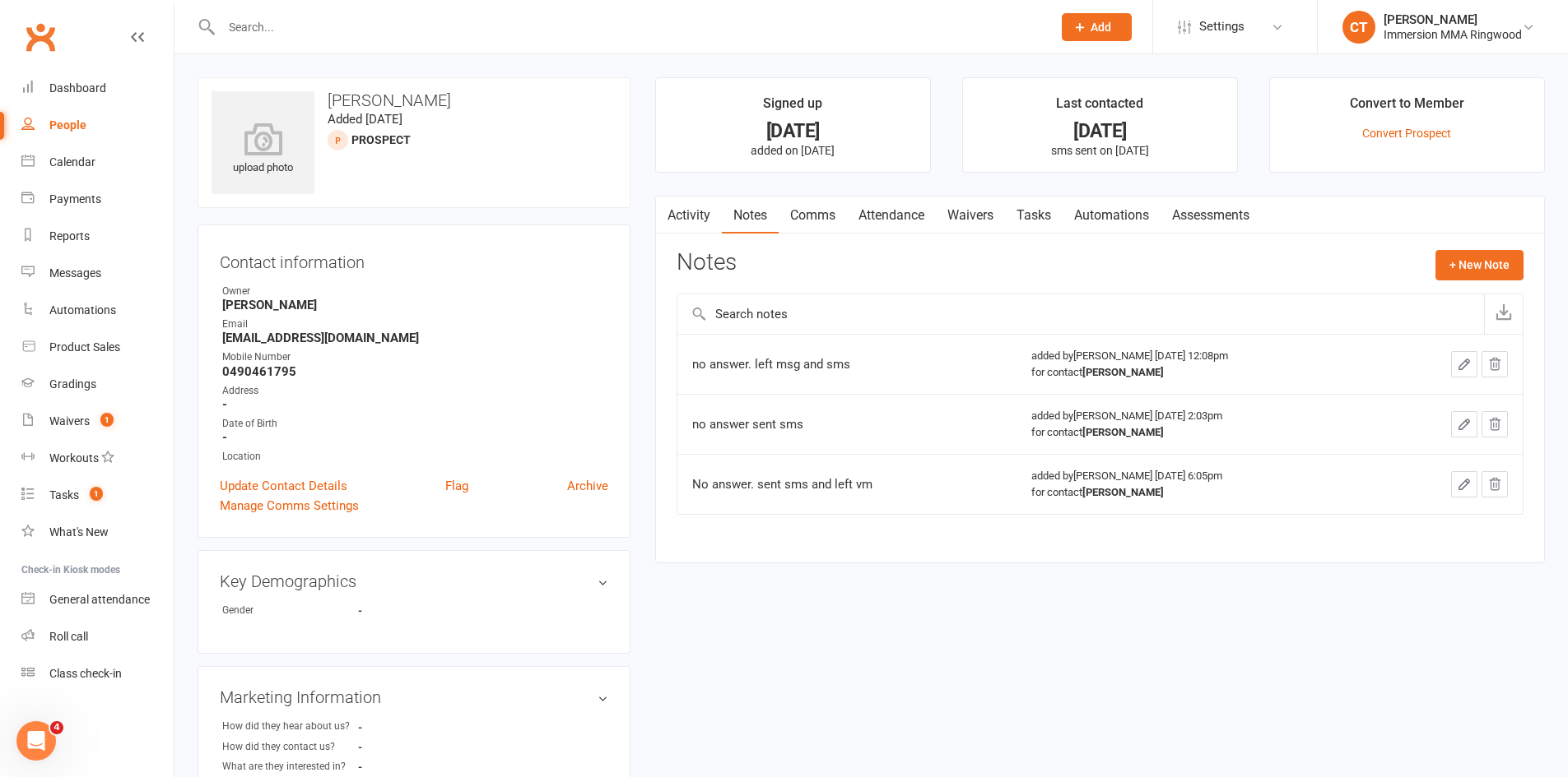
click at [734, 360] on div "no answer. left msg and sms" at bounding box center [848, 365] width 311 height 17
copy div "no answer. left msg and sms"
click at [1481, 267] on button "+ New Note" at bounding box center [1479, 265] width 88 height 30
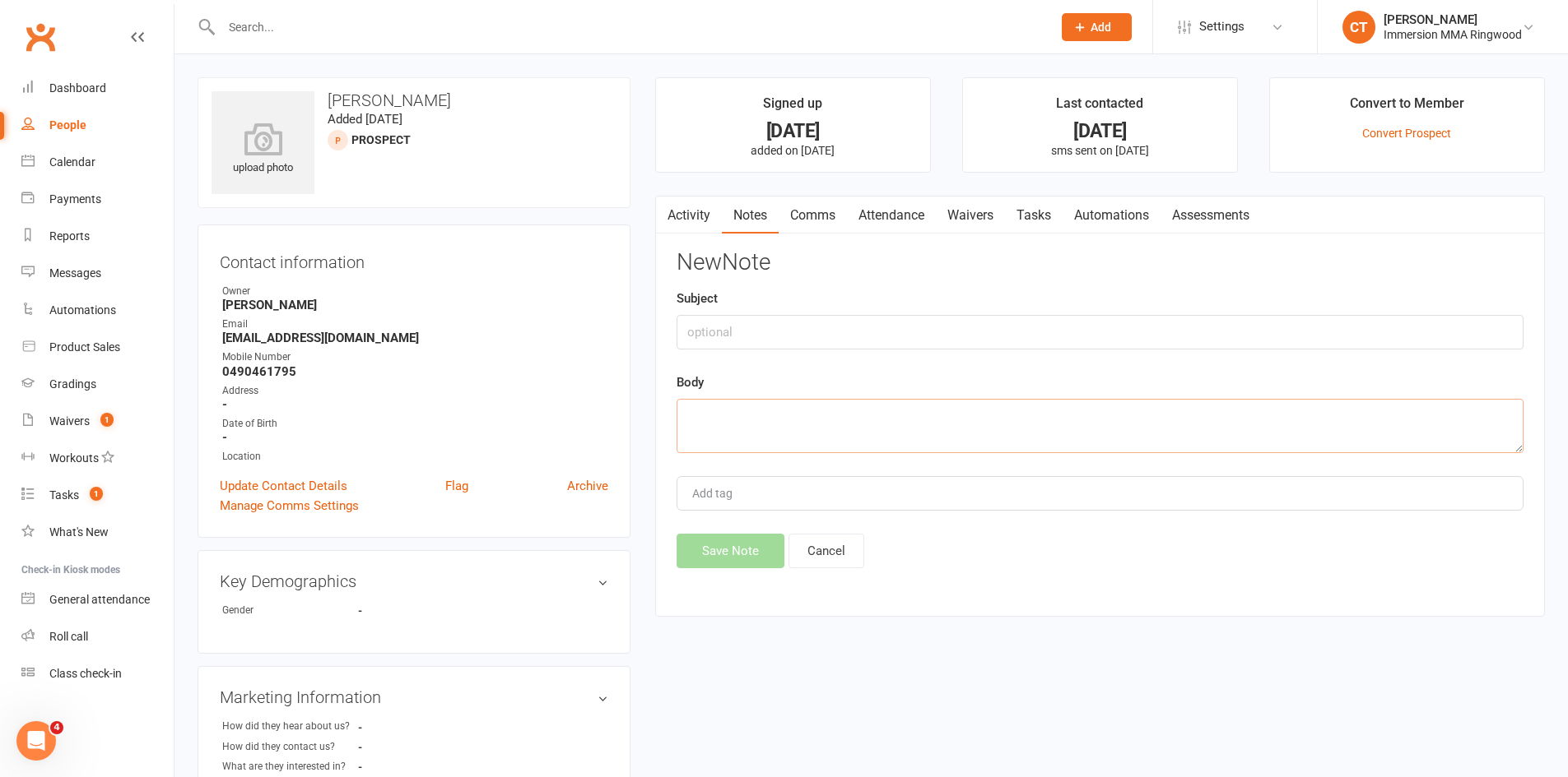
click at [1073, 440] on textarea at bounding box center [1099, 426] width 847 height 54
paste textarea "no answer. left msg and sms"
type textarea "no answer. left msg and sms"
click at [773, 565] on button "Save Note" at bounding box center [730, 551] width 108 height 35
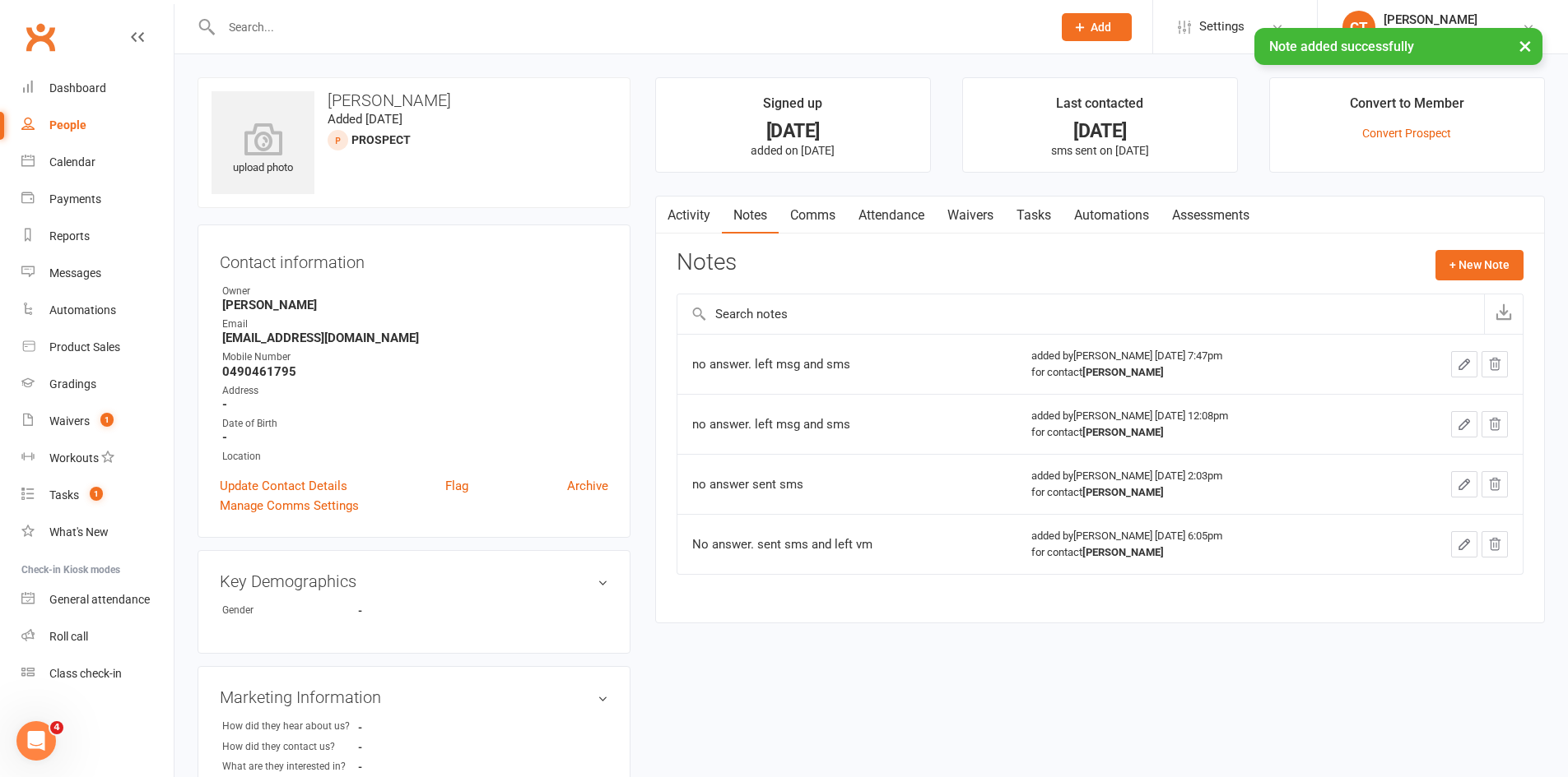
click at [814, 217] on link "Comms" at bounding box center [812, 215] width 68 height 37
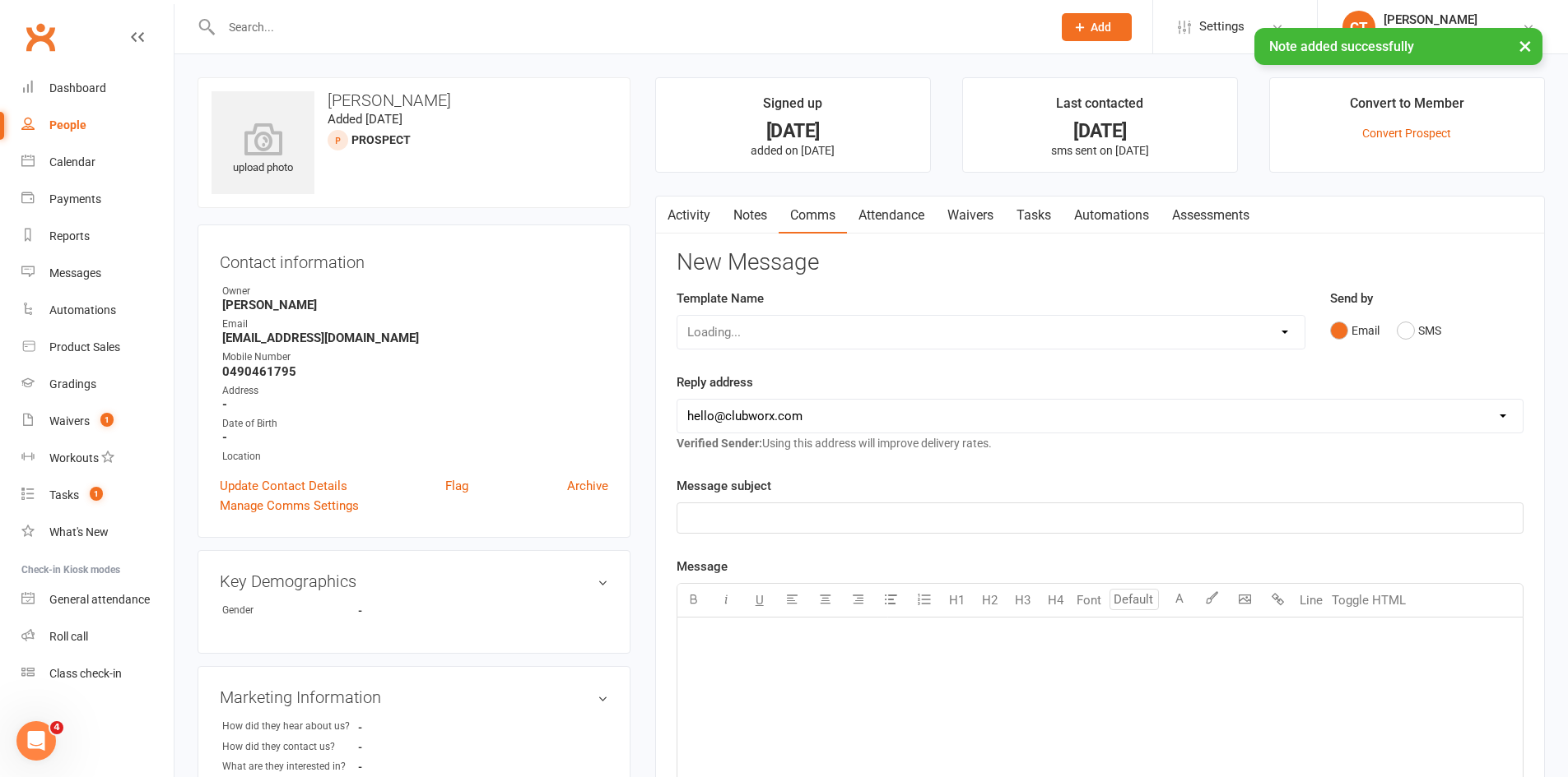
click at [852, 322] on div "Loading..." at bounding box center [991, 332] width 629 height 35
click at [855, 335] on div "Loading..." at bounding box center [991, 332] width 629 height 35
click at [855, 335] on select "Select Template [SMS] [PERSON_NAME] - Call back message [SMS] Mark- Call back m…" at bounding box center [991, 332] width 627 height 33
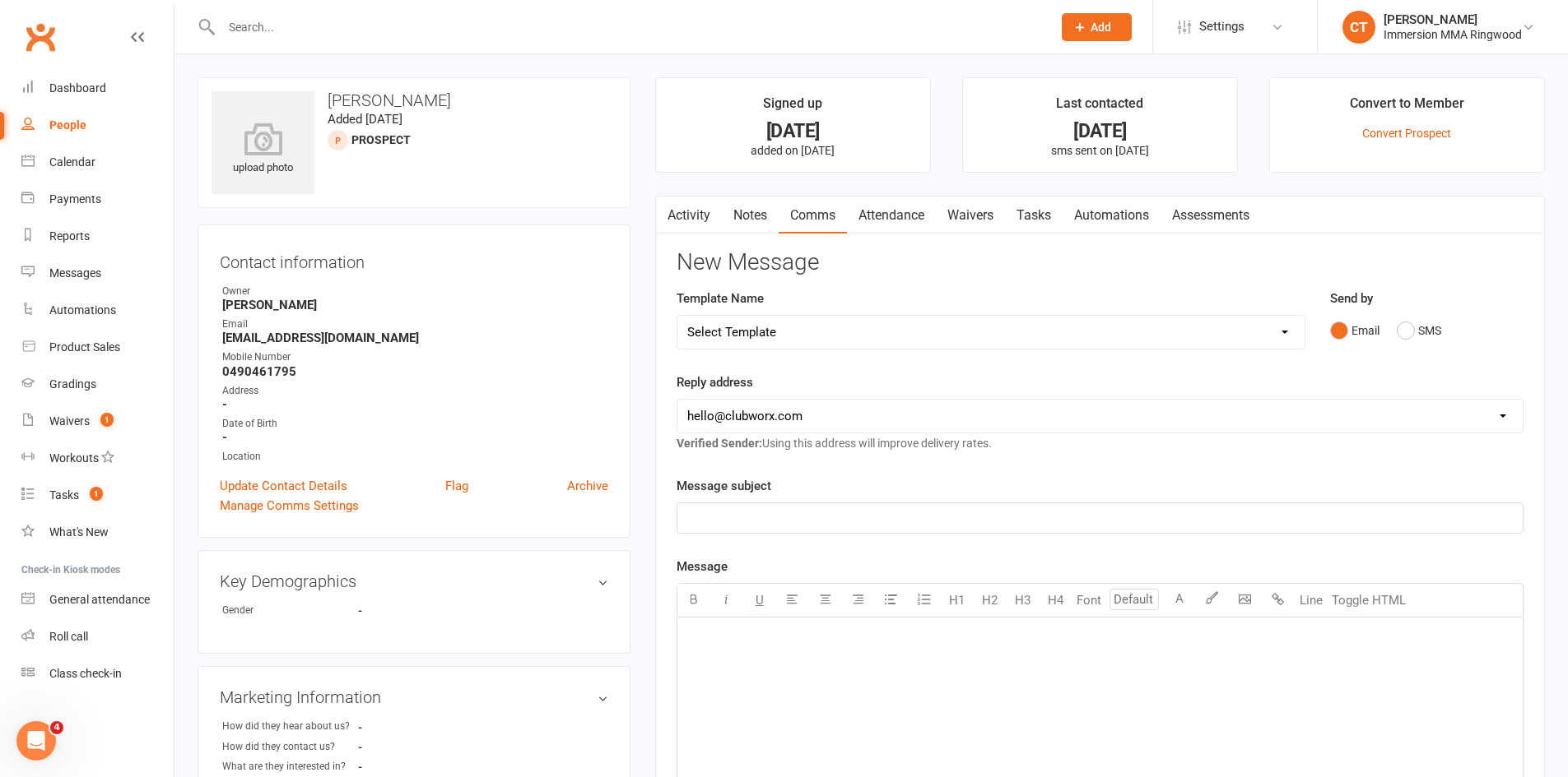
select select "1"
click at [677, 316] on select "Select Template [SMS] [PERSON_NAME] - Call back message [SMS] Mark- Call back m…" at bounding box center [991, 332] width 627 height 33
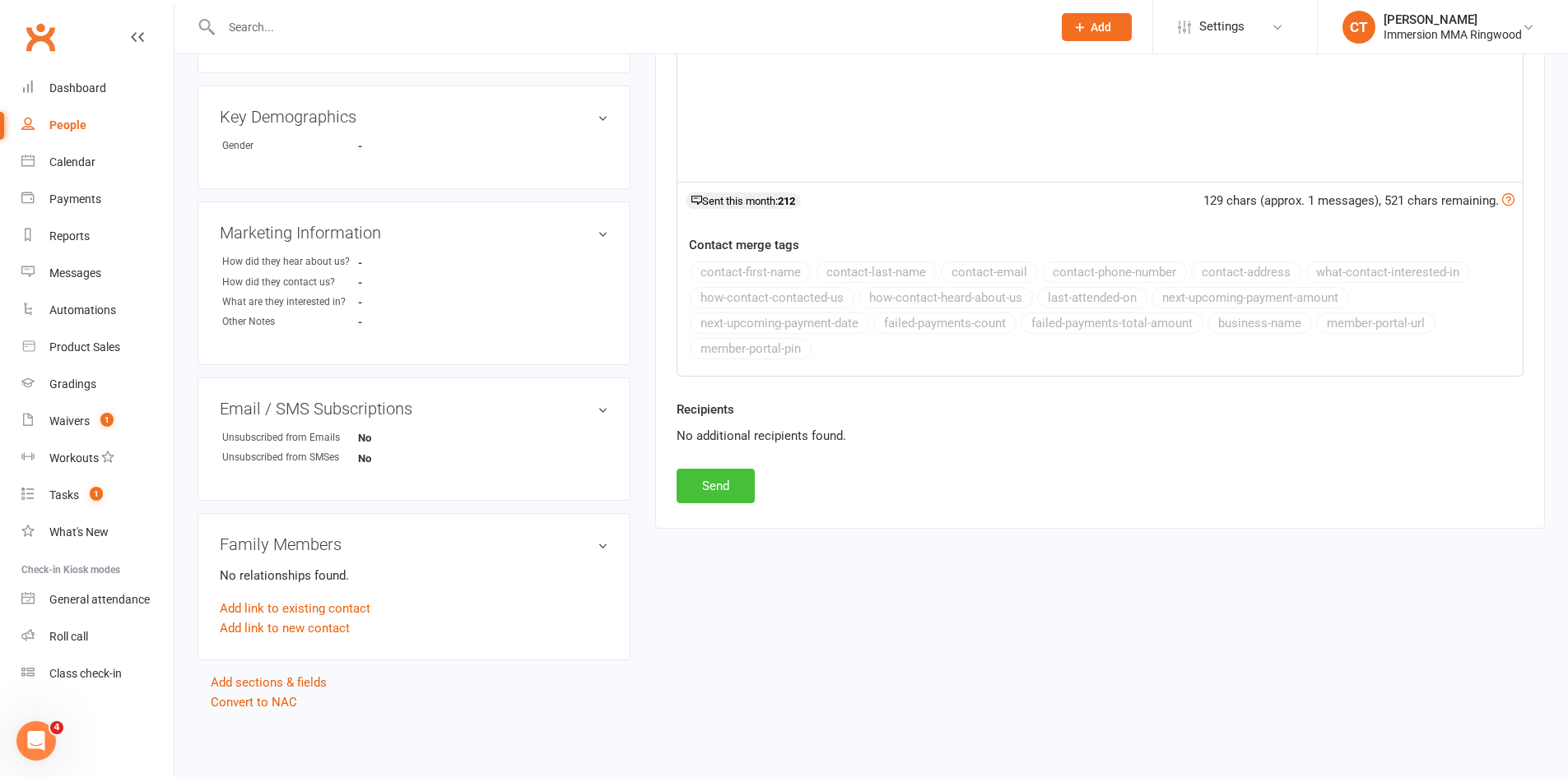
click at [734, 492] on button "Send" at bounding box center [716, 485] width 79 height 35
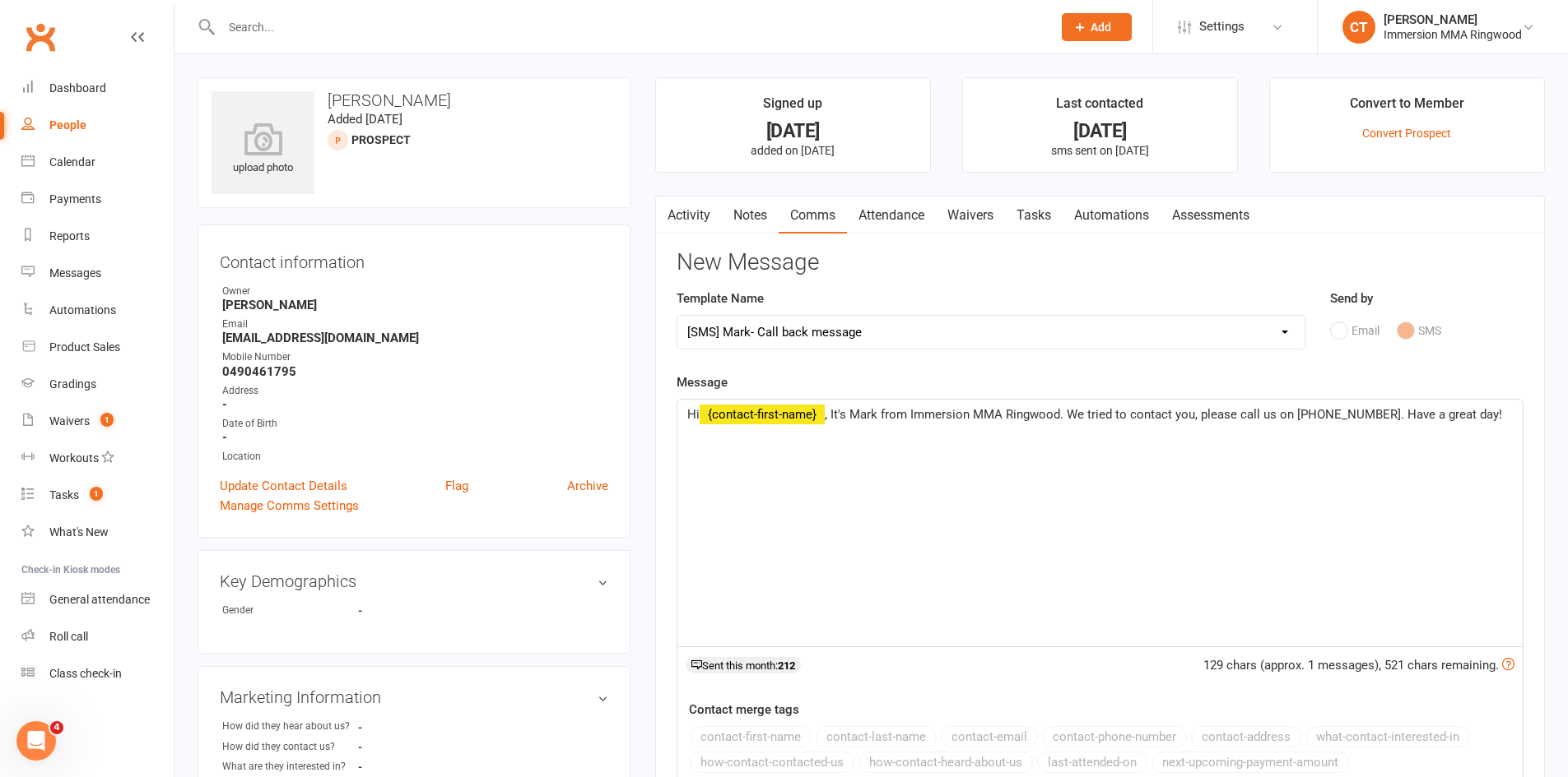
select select
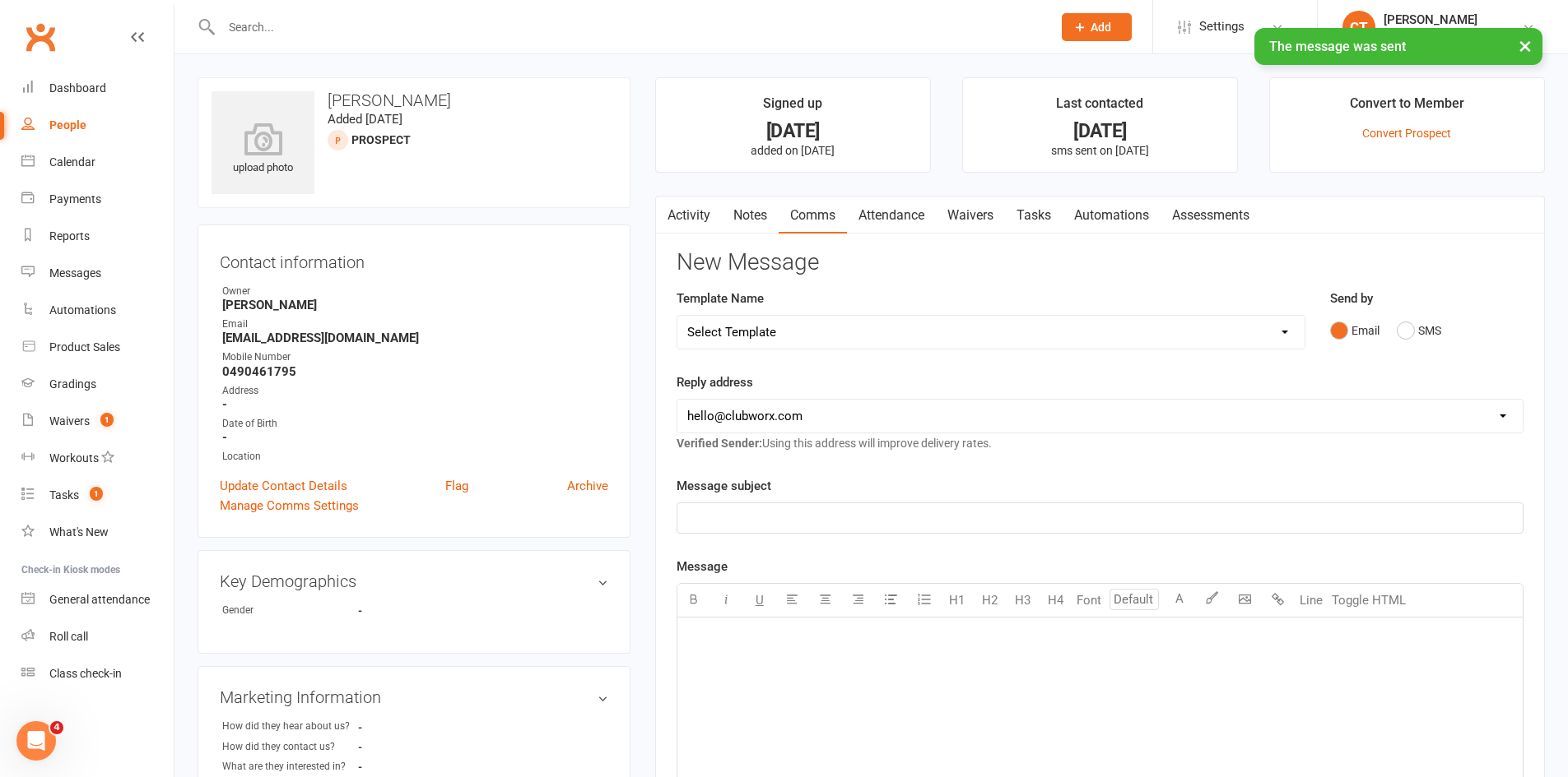
click at [1025, 227] on link "Tasks" at bounding box center [1034, 215] width 58 height 37
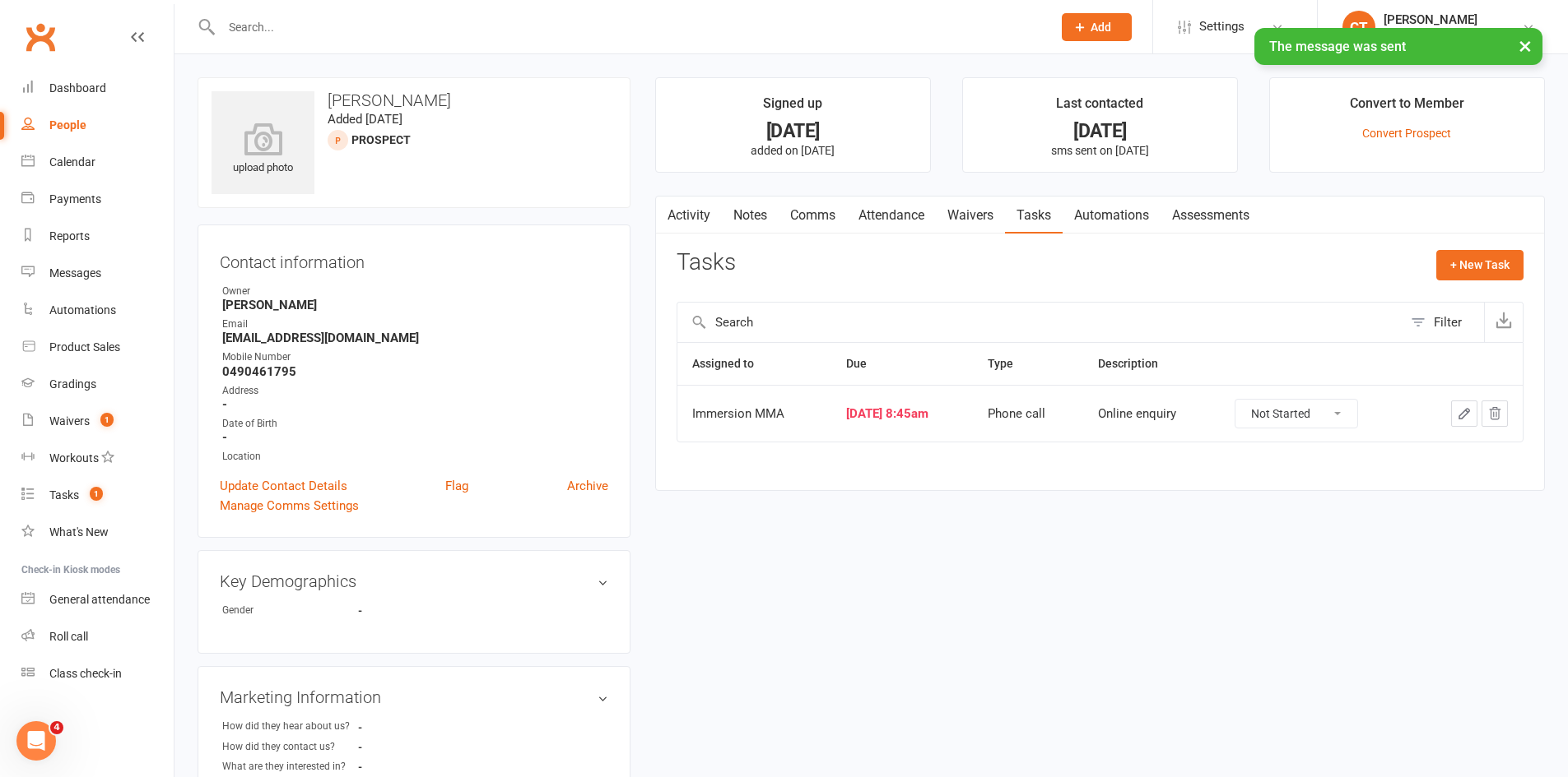
click at [1459, 422] on button "button" at bounding box center [1464, 413] width 26 height 26
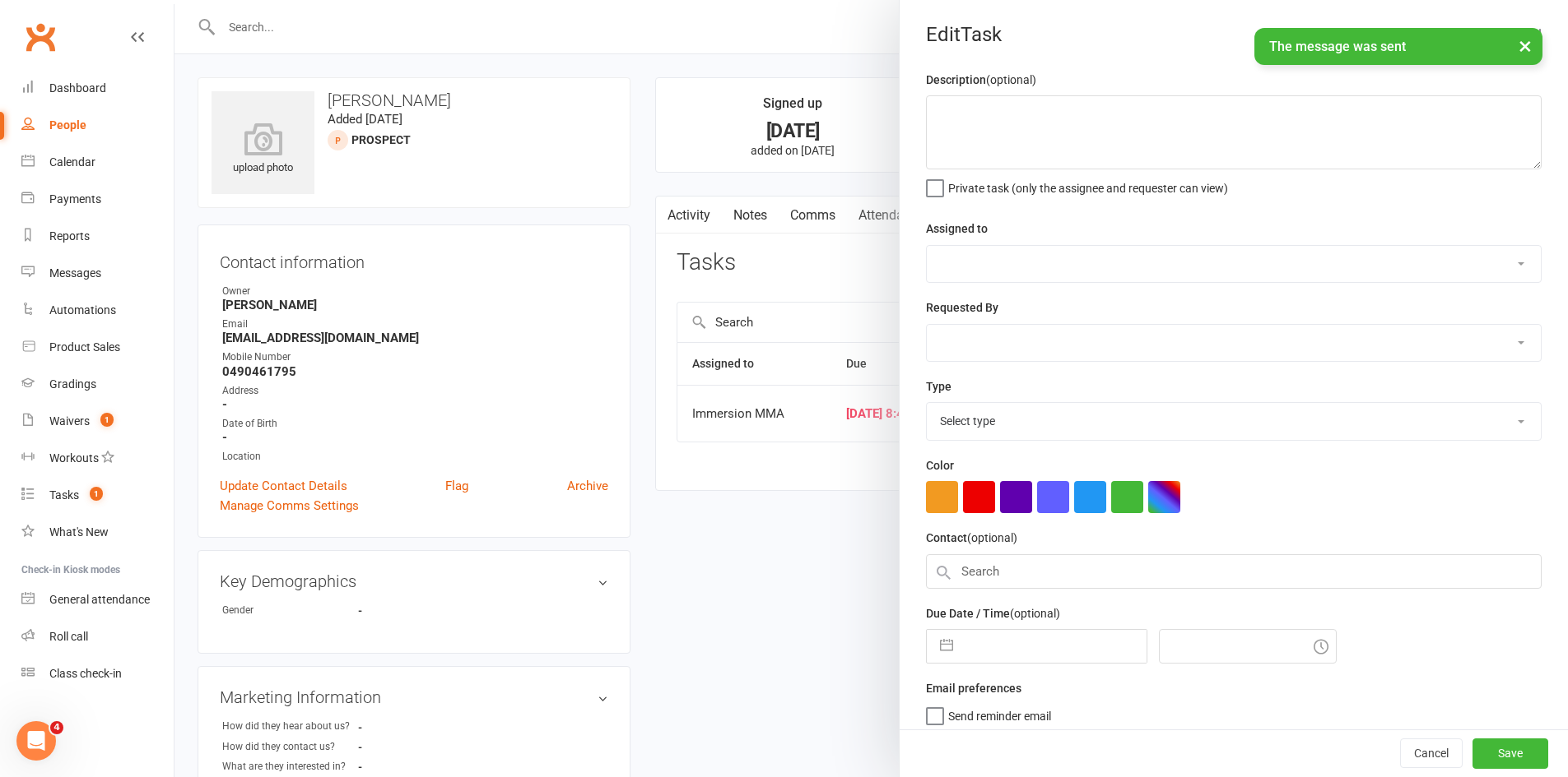
type textarea "Online enquiry"
select select "12913"
select select "51777"
type input "[DATE]"
type input "8:45am"
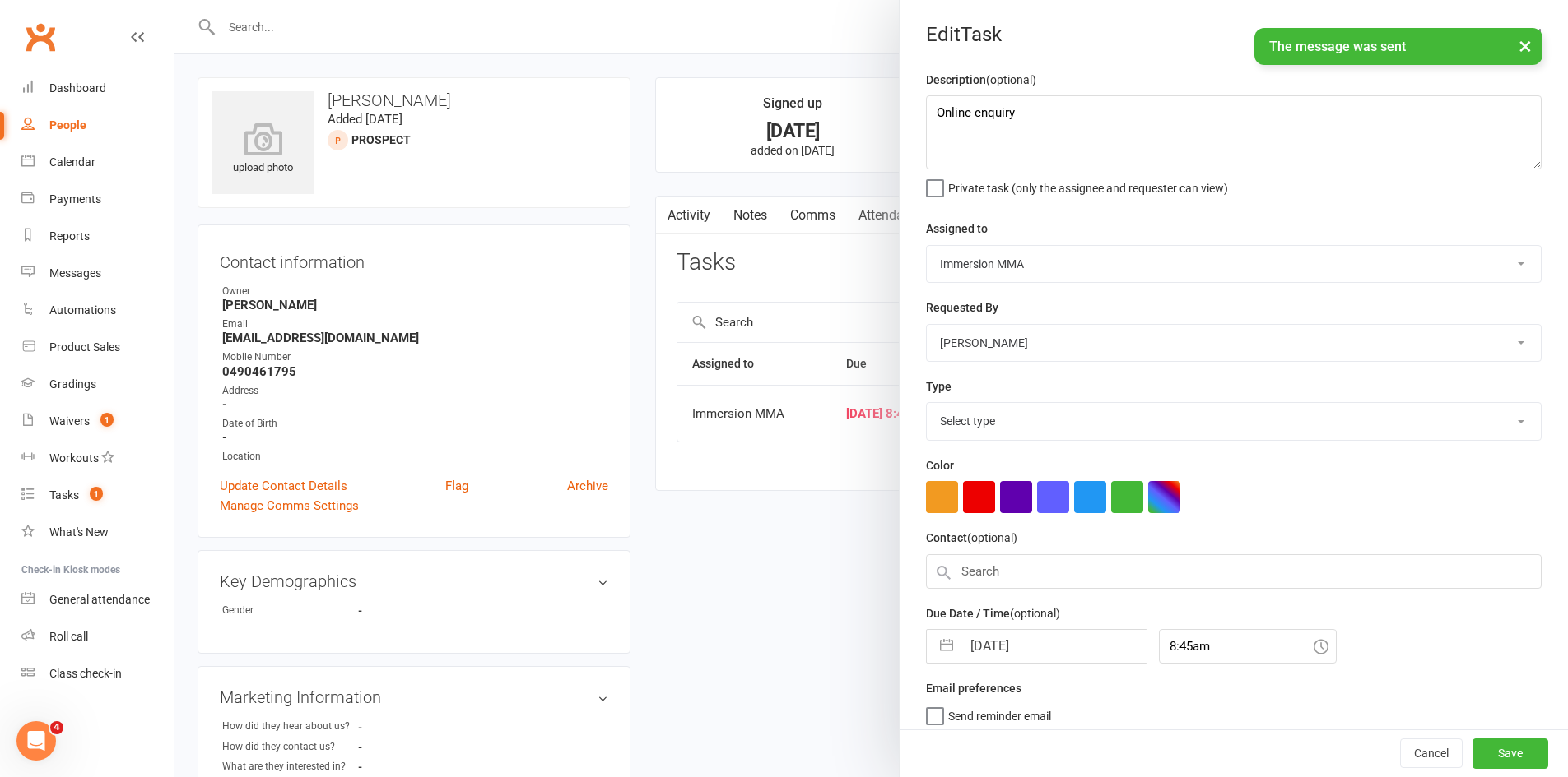
select select "6641"
select select "7"
select select "2025"
select select "8"
select select "2025"
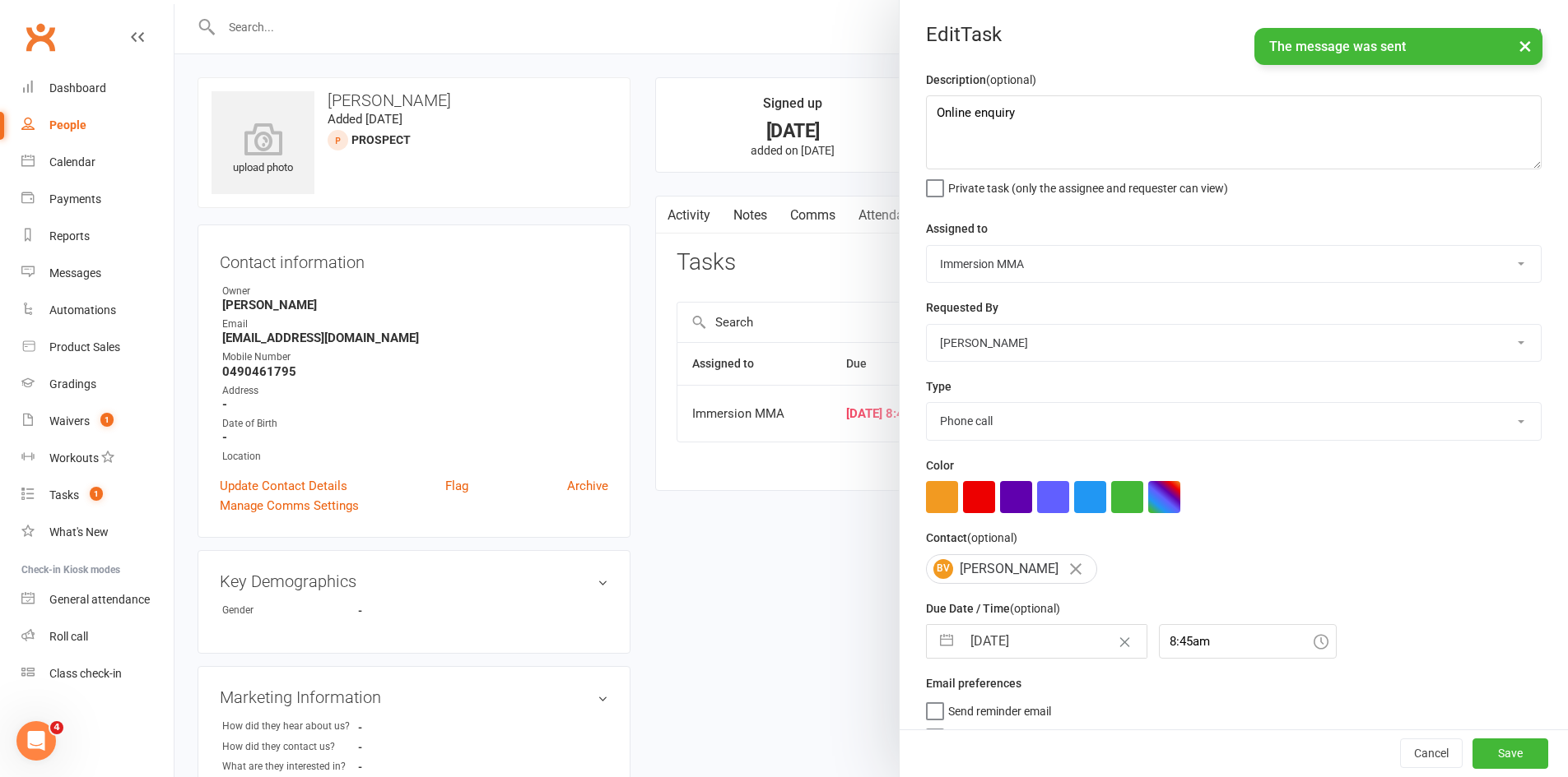
select select "9"
select select "2025"
click at [1062, 652] on input "[DATE]" at bounding box center [1053, 640] width 185 height 33
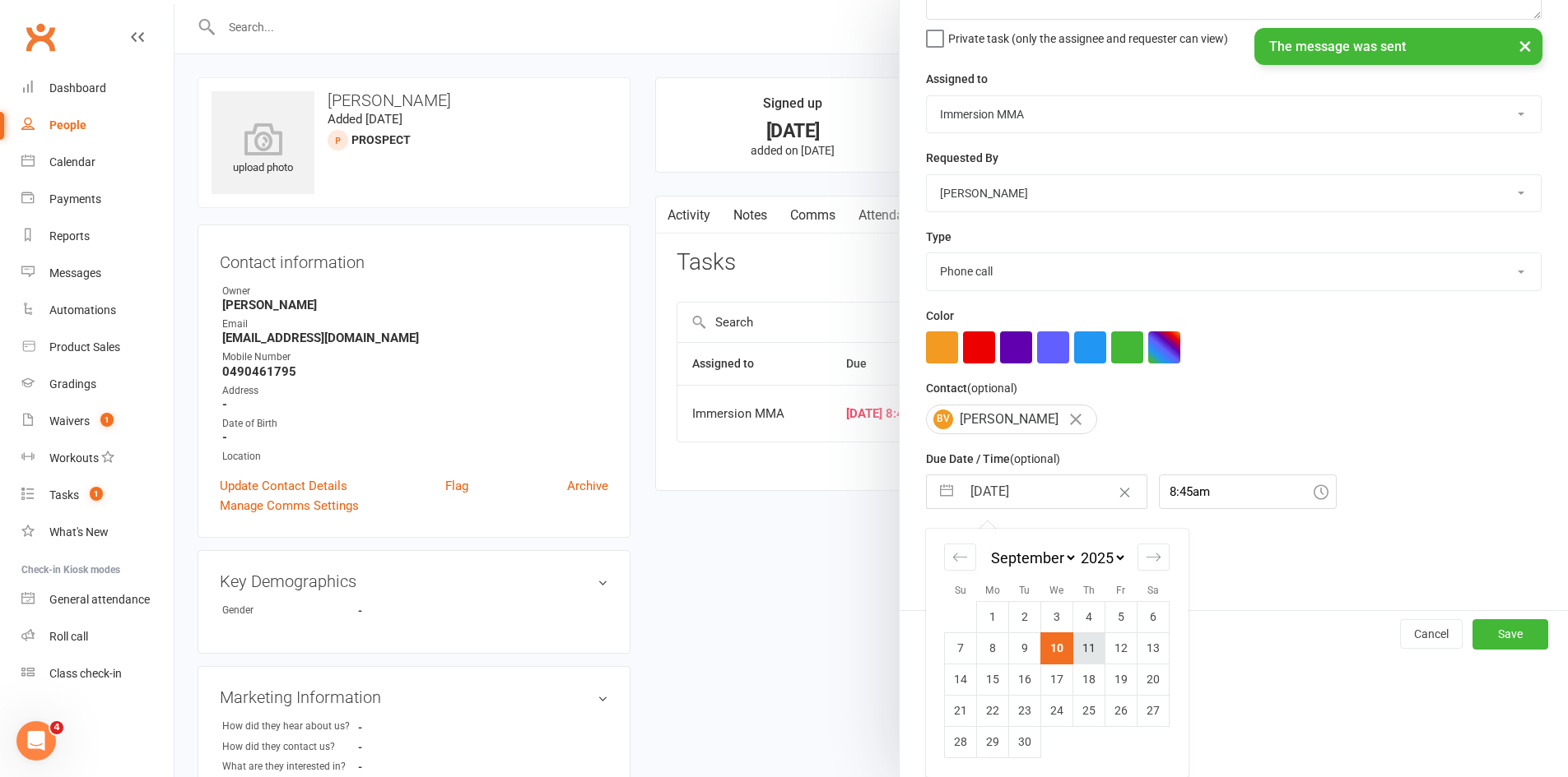
click at [1082, 657] on td "11" at bounding box center [1089, 647] width 32 height 31
type input "11 Sep 2025"
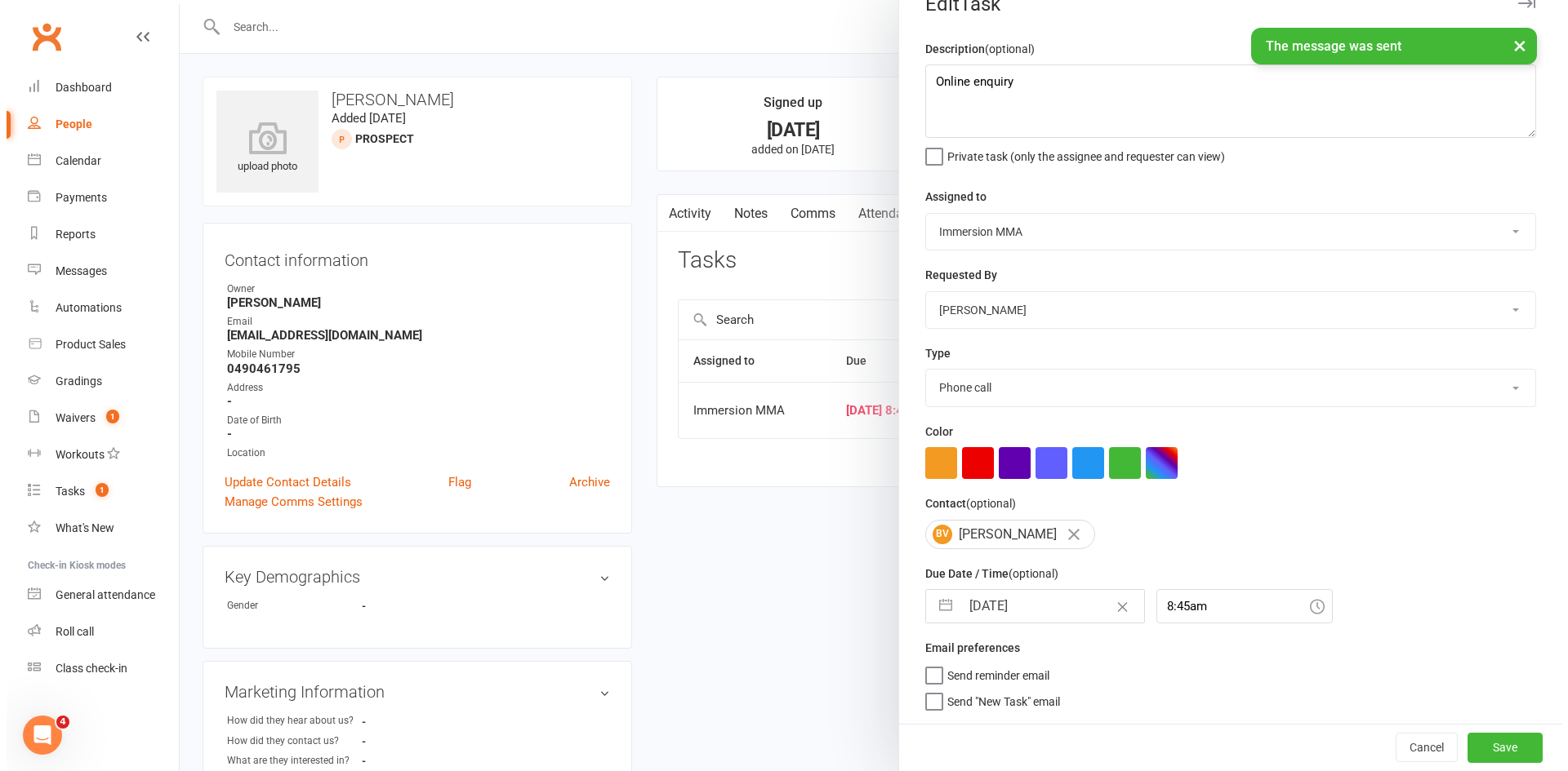
scroll to position [37, 0]
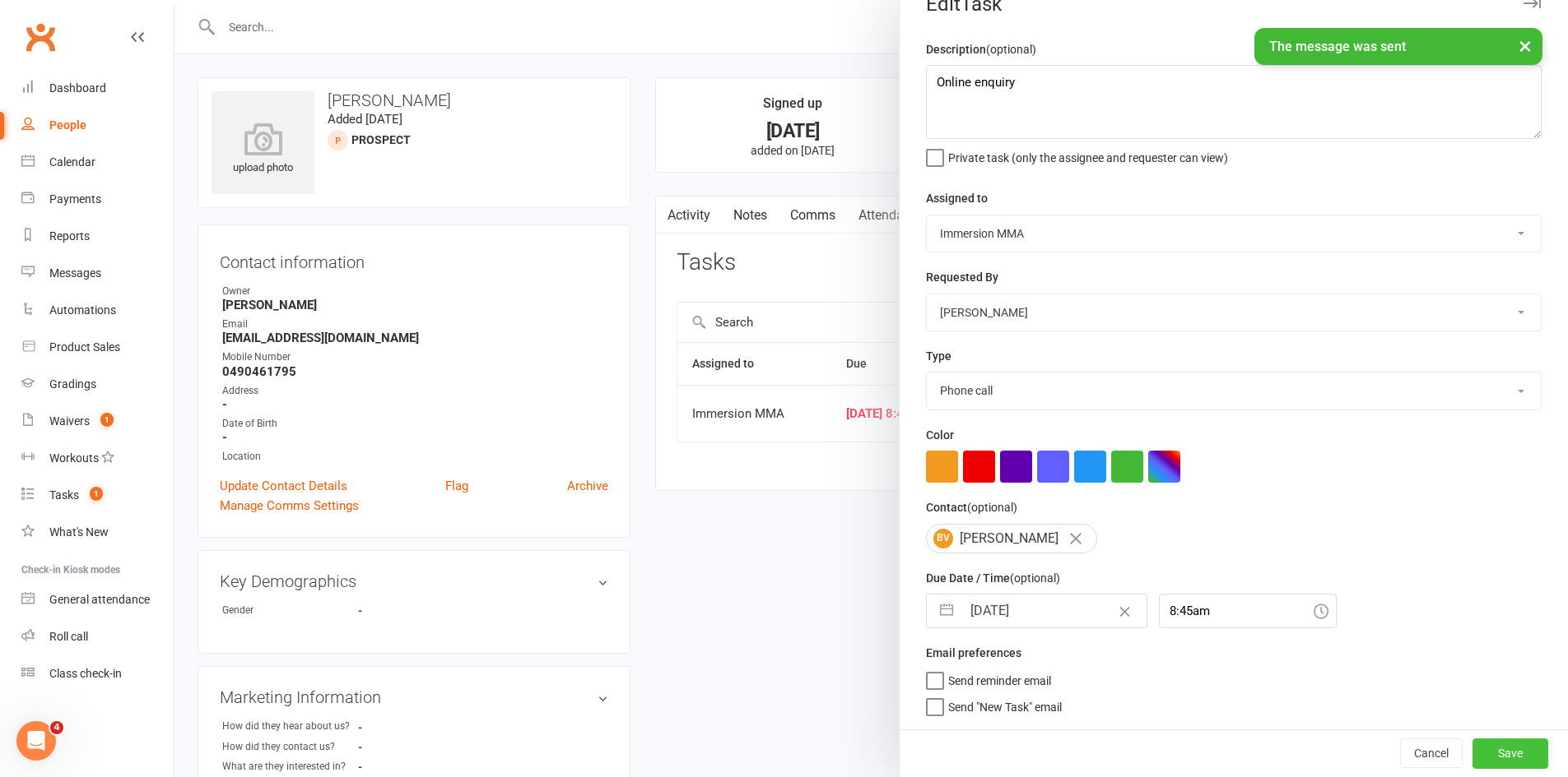
click at [1473, 759] on button "Save" at bounding box center [1510, 754] width 76 height 30
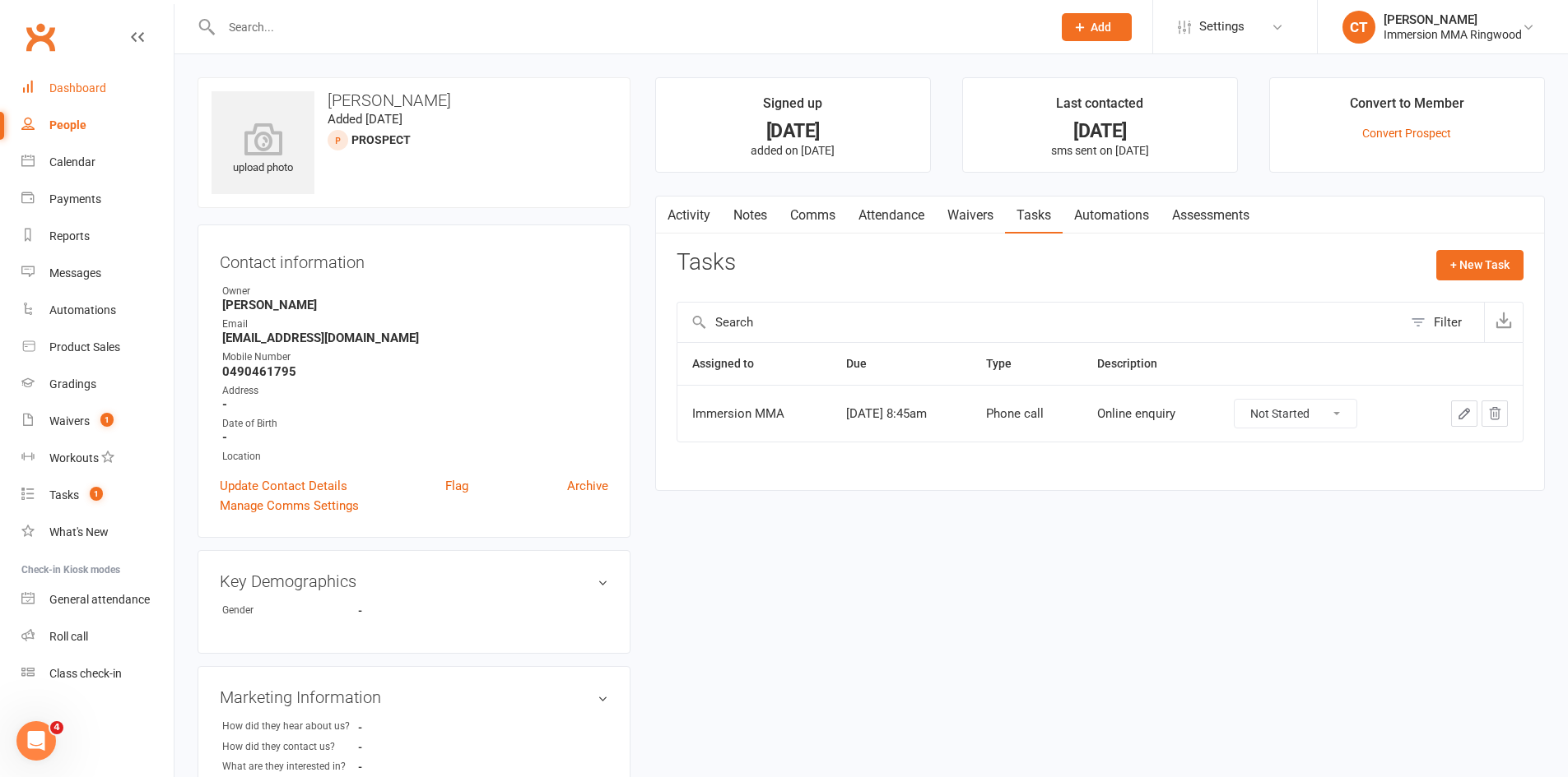
click at [79, 81] on div "Dashboard" at bounding box center [78, 88] width 57 height 13
